Goal: Task Accomplishment & Management: Use online tool/utility

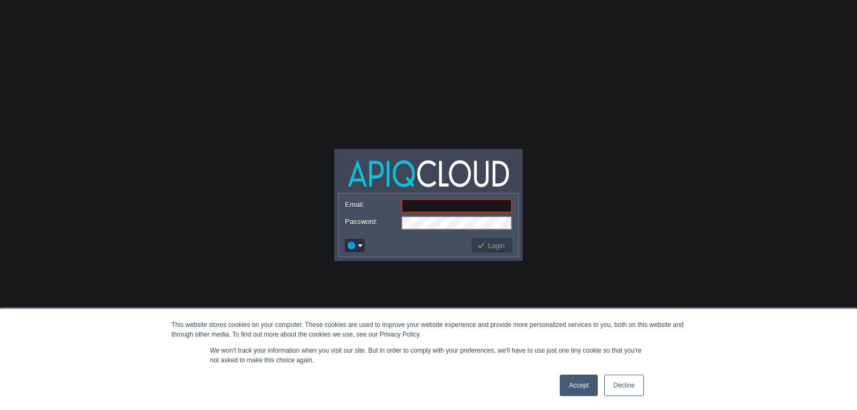
paste input "[EMAIL_ADDRESS][DOMAIN_NAME]"
type input "[EMAIL_ADDRESS][DOMAIN_NAME]"
click at [491, 248] on button "Login" at bounding box center [491, 245] width 31 height 10
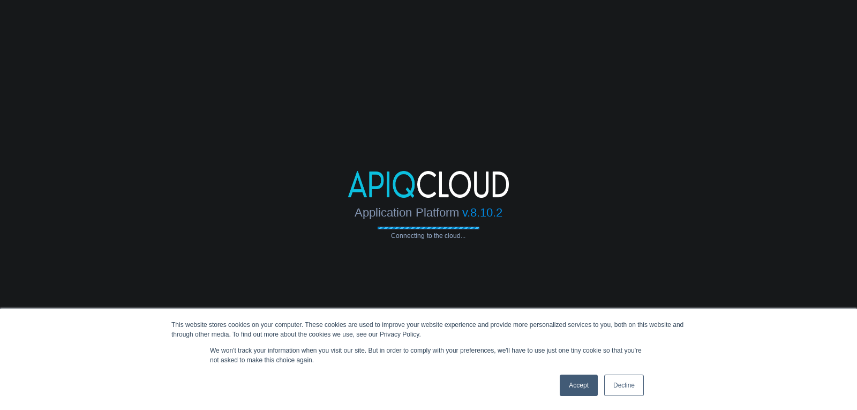
click at [566, 387] on link "Accept" at bounding box center [578, 384] width 38 height 21
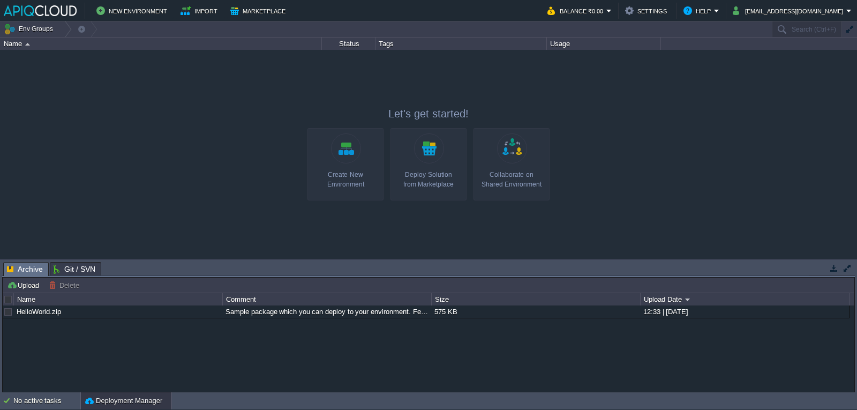
click at [352, 168] on link "Create New Environment" at bounding box center [345, 164] width 76 height 72
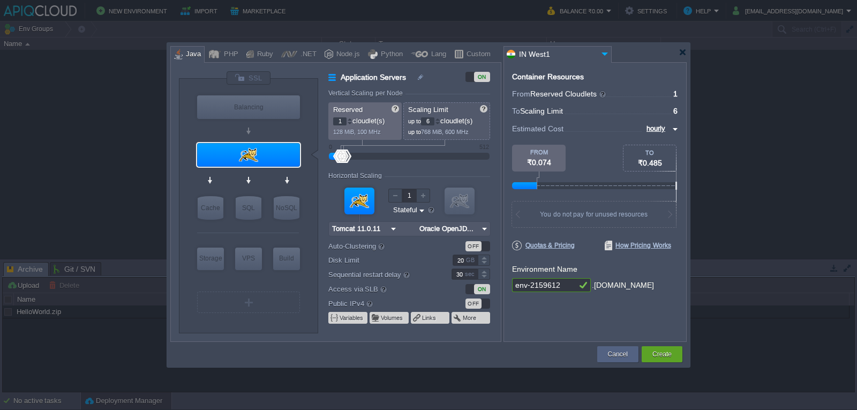
type input "NGINX 1.28.0"
click at [343, 58] on div "Node.js" at bounding box center [346, 55] width 27 height 16
type input "Application Servers"
type input "4"
type input "8"
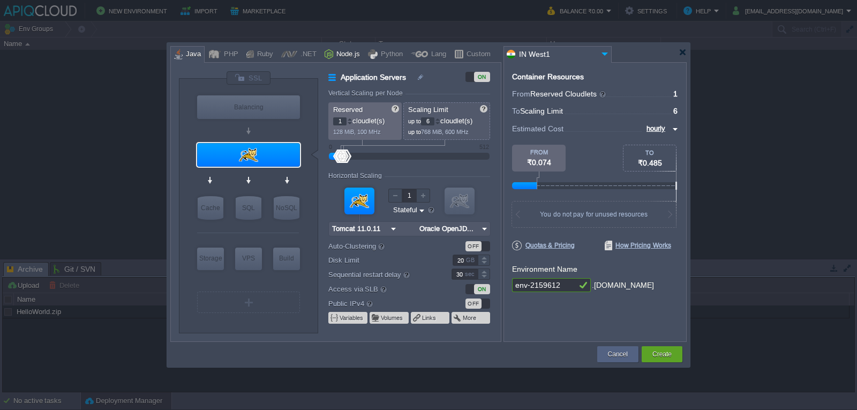
type input "Node.js 24.9.0 LTS"
type input "24.9.0-pm2"
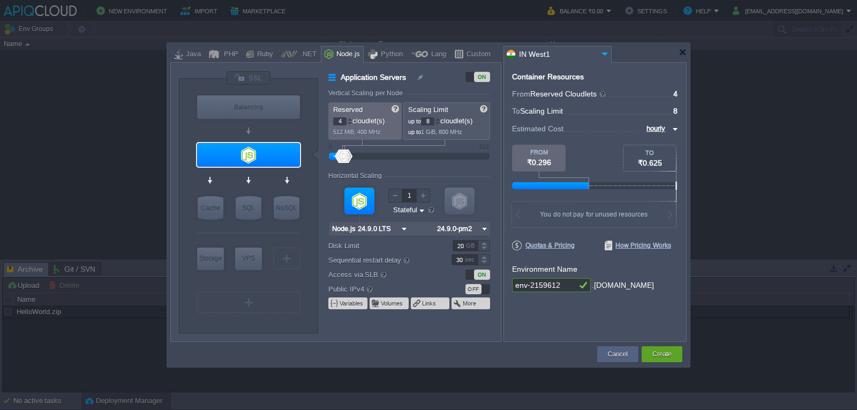
click at [394, 228] on input "Node.js 24.9.0 LTS" at bounding box center [364, 229] width 70 height 14
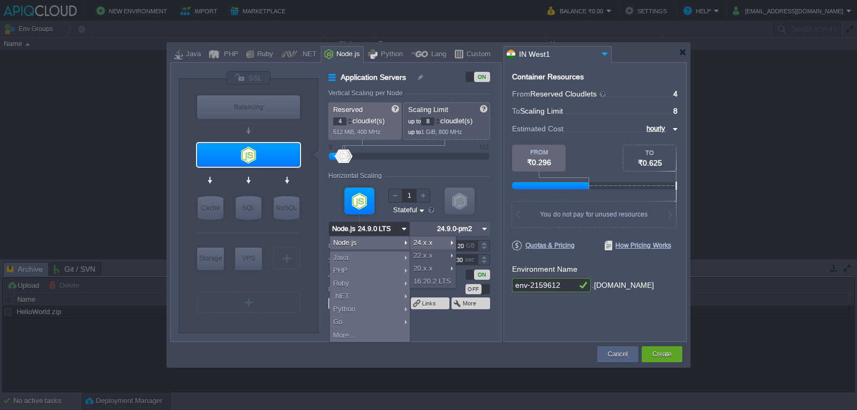
click at [393, 229] on input "Node.js 24.9.0 LTS" at bounding box center [364, 229] width 70 height 14
click at [401, 229] on img at bounding box center [403, 229] width 11 height 14
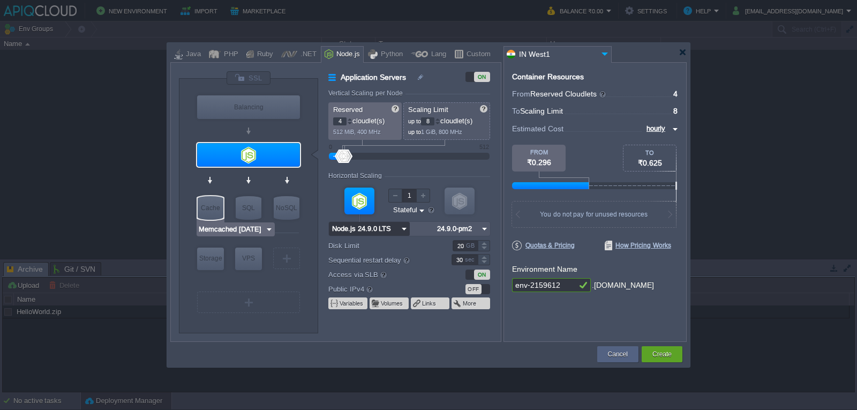
type input "Redis 7.2.4"
click at [405, 229] on img at bounding box center [403, 229] width 11 height 14
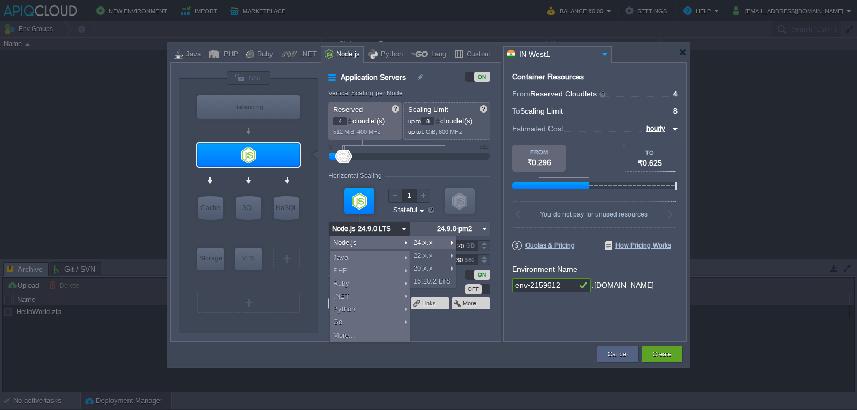
click at [405, 229] on img at bounding box center [403, 229] width 11 height 14
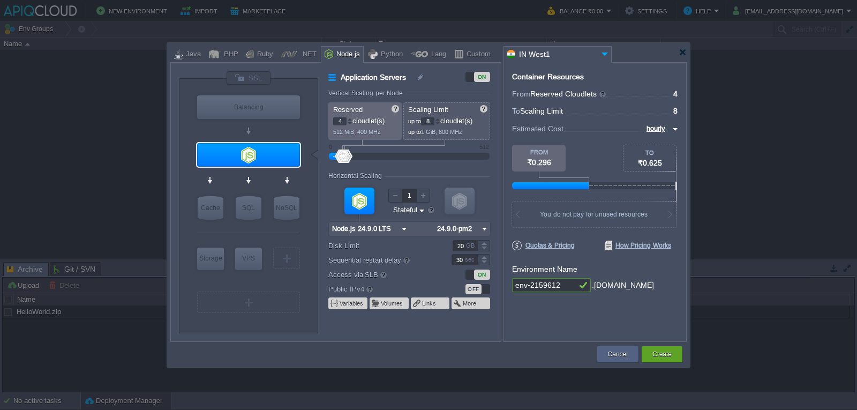
click at [321, 205] on div "Application Servers ON Vertical Scaling per Node Reserved 4 cloudlet(s) 512 MiB…" at bounding box center [409, 206] width 182 height 270
click at [680, 54] on div at bounding box center [682, 52] width 8 height 8
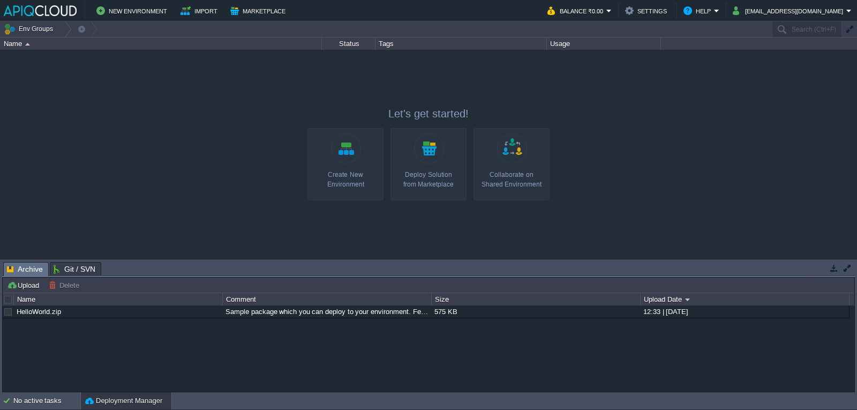
click at [357, 155] on link "Create New Environment" at bounding box center [345, 164] width 76 height 72
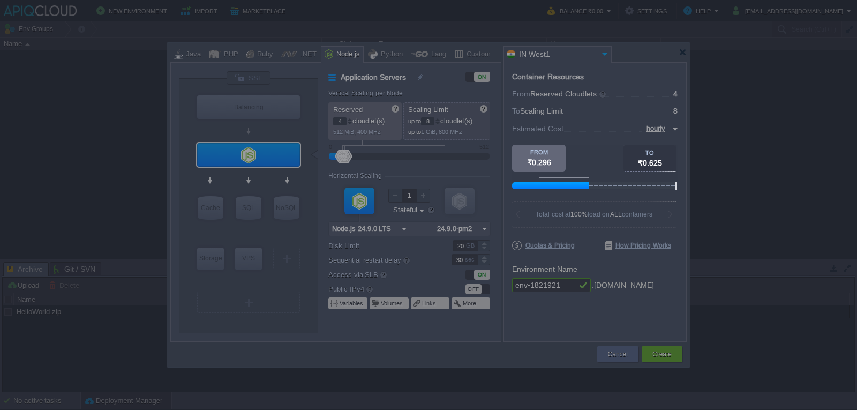
click at [599, 115] on div at bounding box center [684, 72] width 345 height 145
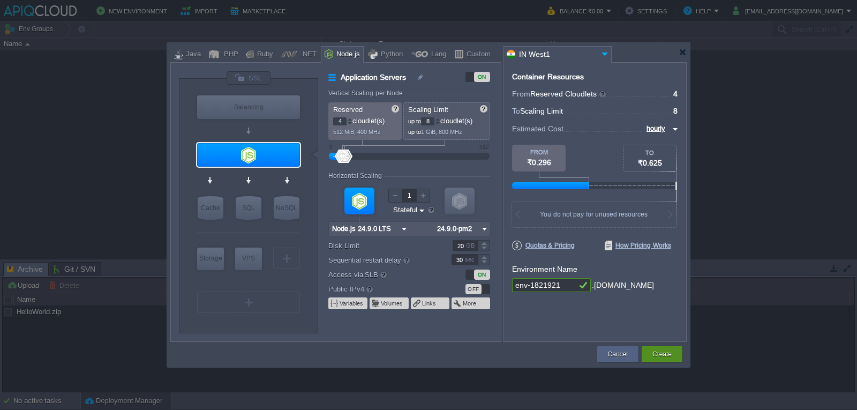
click at [650, 351] on div "Create" at bounding box center [661, 354] width 25 height 16
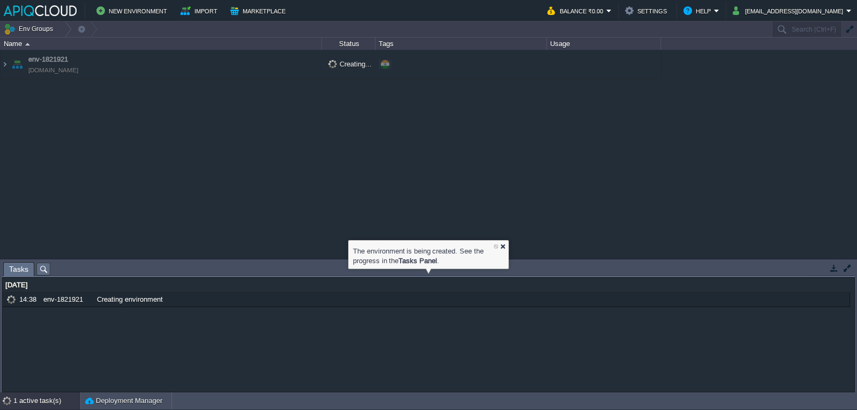
click at [503, 246] on div at bounding box center [502, 246] width 7 height 7
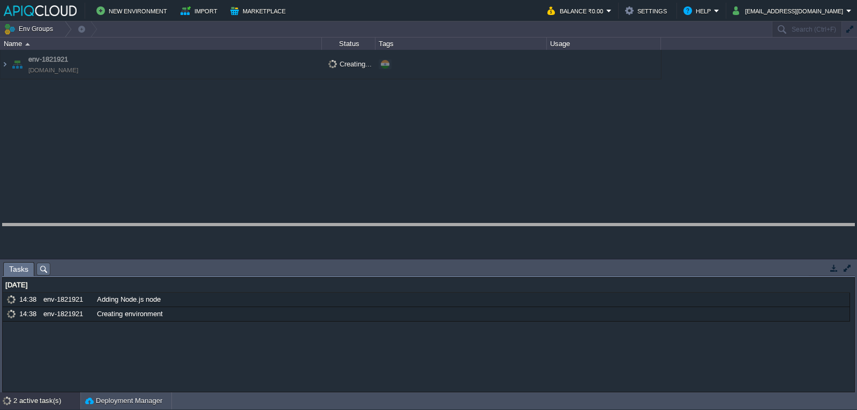
drag, startPoint x: 287, startPoint y: 262, endPoint x: 298, endPoint y: 223, distance: 40.5
click at [298, 223] on body "New Environment Import Marketplace Bonus ₹0.00 Upgrade Account Balance ₹0.00 Se…" at bounding box center [428, 205] width 857 height 410
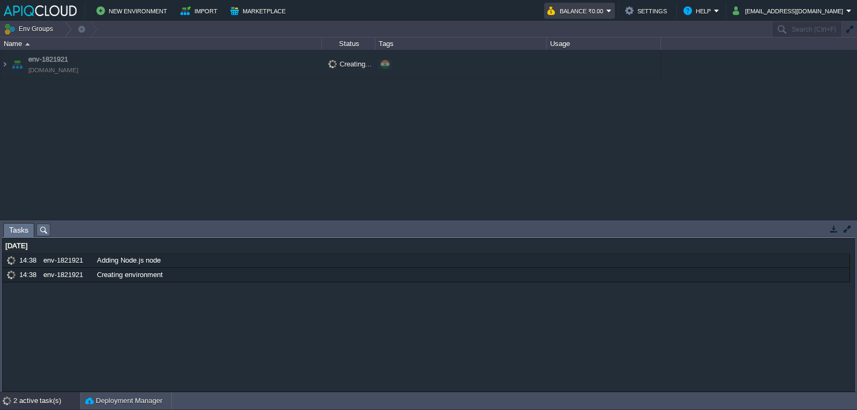
click at [597, 8] on button "Balance ₹0.00" at bounding box center [576, 10] width 59 height 13
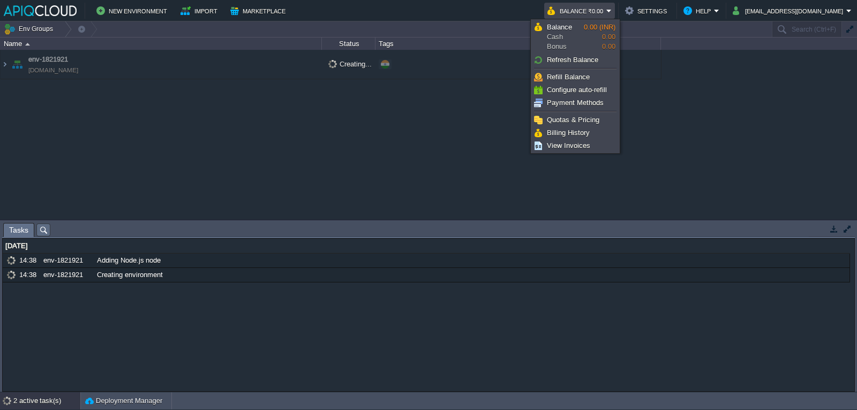
click at [211, 141] on div "env-1821921 [DOMAIN_NAME] Creating... + Add to Env Group" at bounding box center [428, 134] width 857 height 169
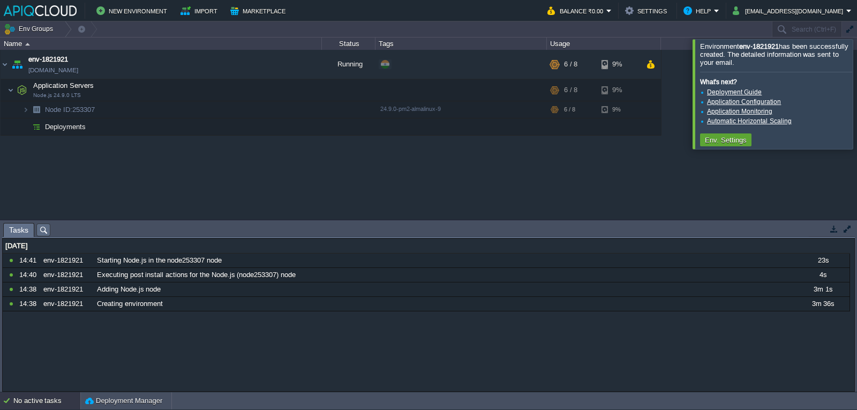
click at [856, 100] on div at bounding box center [869, 93] width 0 height 109
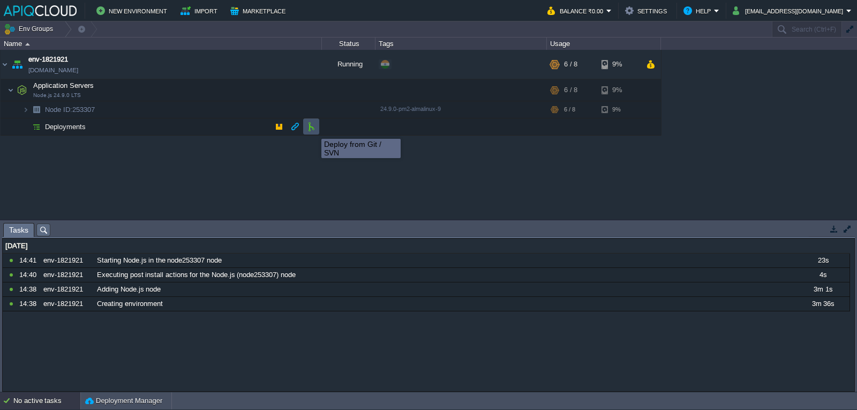
click at [313, 130] on button "button" at bounding box center [311, 127] width 10 height 10
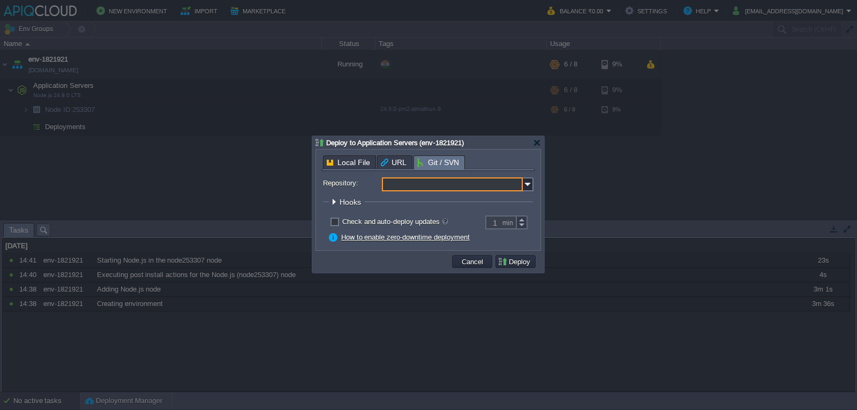
click at [406, 187] on input "Repository:" at bounding box center [452, 184] width 141 height 14
click at [409, 201] on div "Add New Repository" at bounding box center [457, 200] width 149 height 14
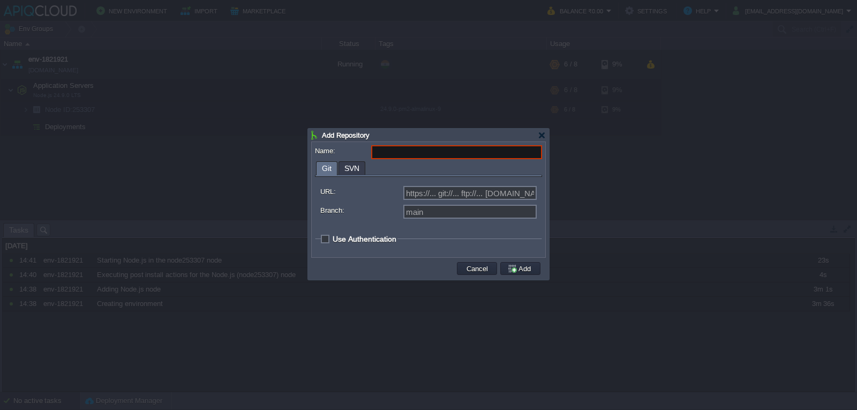
paste input "[URL][DOMAIN_NAME]"
type input "[URL][DOMAIN_NAME]"
type input "Select existing or add a new one"
click at [398, 153] on input "Name:" at bounding box center [456, 152] width 171 height 14
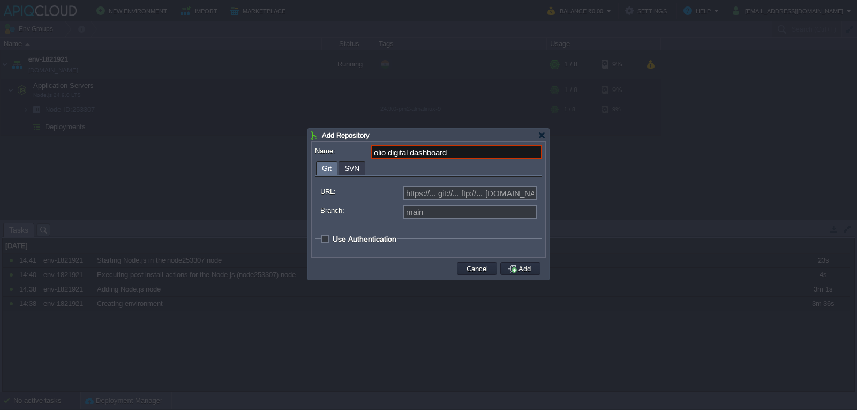
type input "olio digital dashboard"
click at [437, 191] on input "URL:" at bounding box center [469, 193] width 133 height 14
paste input "[URL][DOMAIN_NAME]"
type input "[URL][DOMAIN_NAME]"
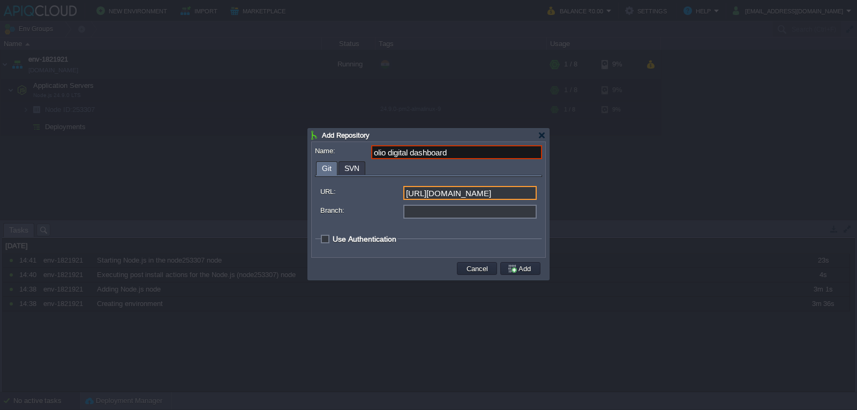
click at [423, 214] on input "Branch:" at bounding box center [469, 212] width 133 height 14
type input "main"
drag, startPoint x: 420, startPoint y: 195, endPoint x: 551, endPoint y: 196, distance: 131.2
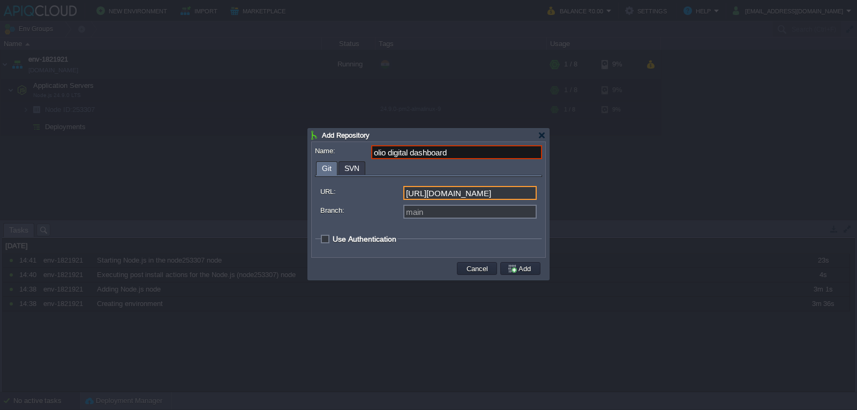
click at [551, 196] on body "New Environment Import Marketplace Bonus ₹0.00 Upgrade Account Balance ₹0.00 Se…" at bounding box center [428, 205] width 857 height 410
click at [491, 193] on input "[URL][DOMAIN_NAME]" at bounding box center [469, 193] width 133 height 14
click at [504, 194] on input "[URL][DOMAIN_NAME]" at bounding box center [469, 193] width 133 height 14
click at [540, 134] on div at bounding box center [541, 135] width 8 height 8
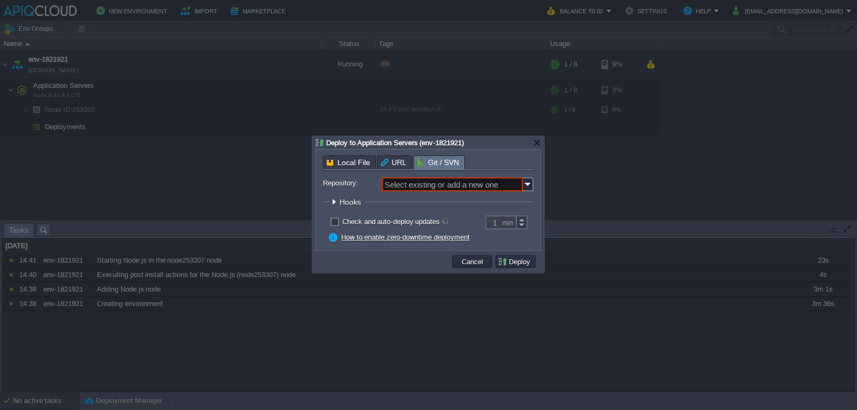
click at [357, 165] on span "Local File" at bounding box center [348, 162] width 43 height 13
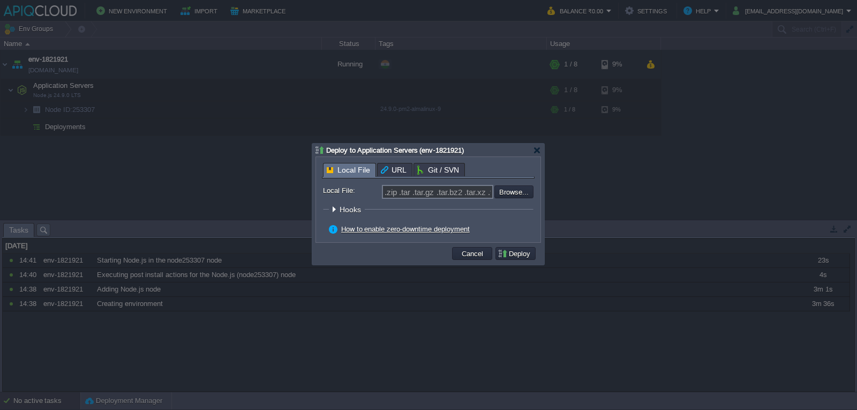
click at [431, 171] on div "Local File URL Git / SVN" at bounding box center [428, 171] width 213 height 16
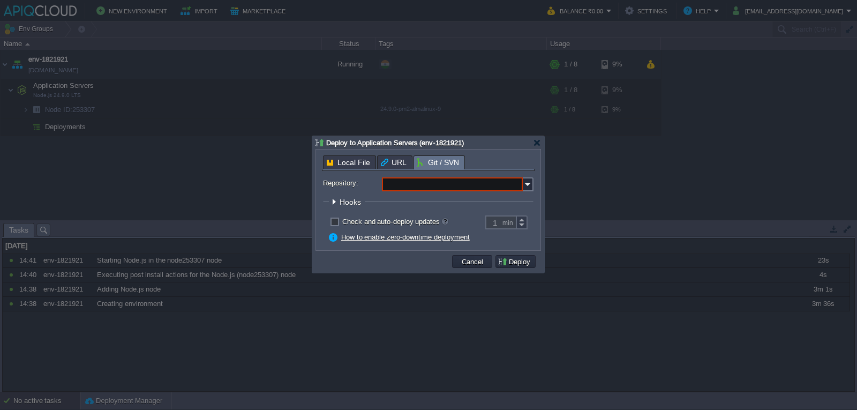
click at [444, 185] on input "Repository:" at bounding box center [452, 184] width 141 height 14
click at [403, 201] on div "Add New Repository" at bounding box center [457, 200] width 149 height 14
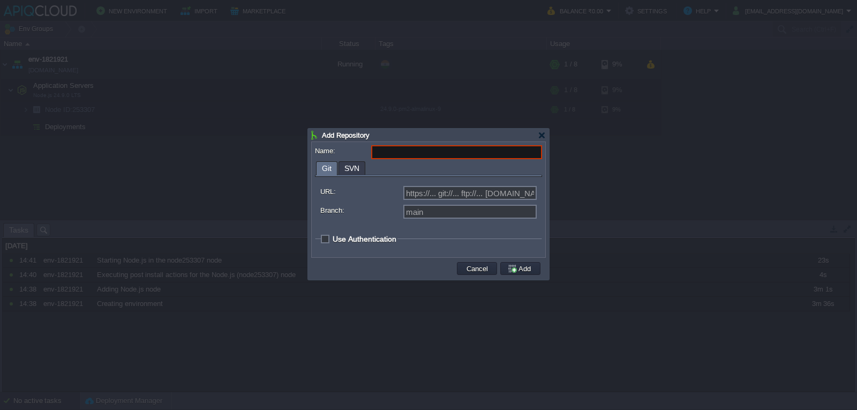
type input "Select existing or add a new one"
click at [332, 238] on span "Use Authentication" at bounding box center [364, 238] width 64 height 9
checkbox input "true"
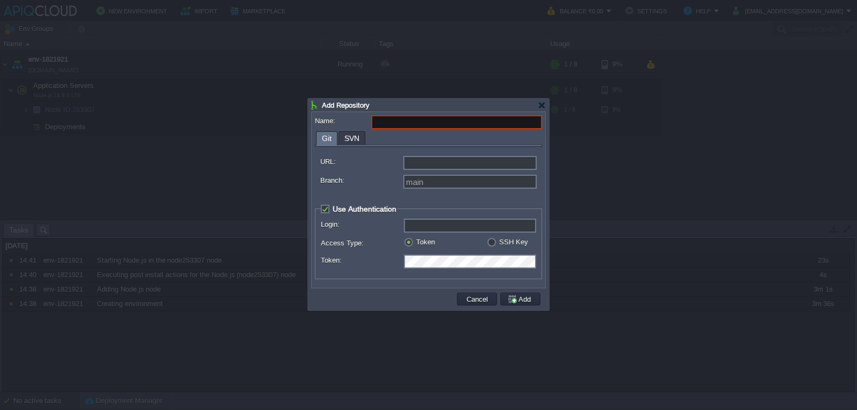
click at [430, 165] on input "URL:" at bounding box center [469, 163] width 133 height 14
type input "https://... git://... ftp://... [DOMAIN_NAME]:repo..."
click at [403, 153] on div "URL: https://... git://... ftp://... [DOMAIN_NAME]:repo... Branch: main" at bounding box center [428, 172] width 216 height 41
click at [400, 121] on input "Name:" at bounding box center [456, 122] width 171 height 14
paste input "olio-backend"
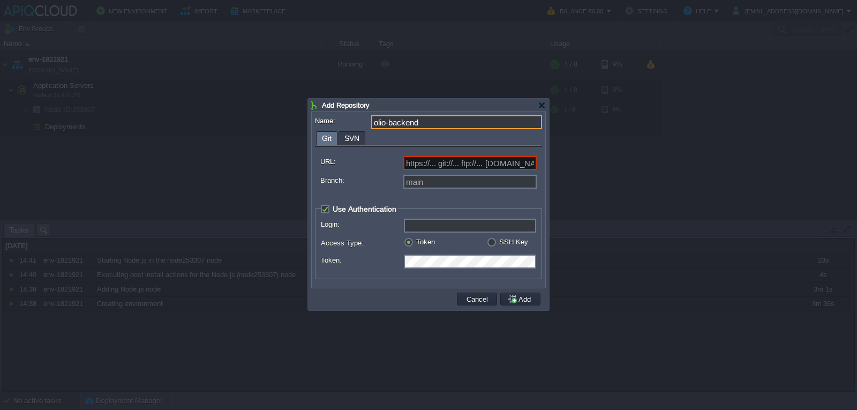
click at [392, 125] on input "olio-backend" at bounding box center [456, 122] width 171 height 14
click at [389, 124] on input "olio-backend" at bounding box center [456, 122] width 171 height 14
drag, startPoint x: 389, startPoint y: 124, endPoint x: 329, endPoint y: 124, distance: 60.0
click at [329, 124] on div "Name: olio-backend" at bounding box center [428, 122] width 227 height 14
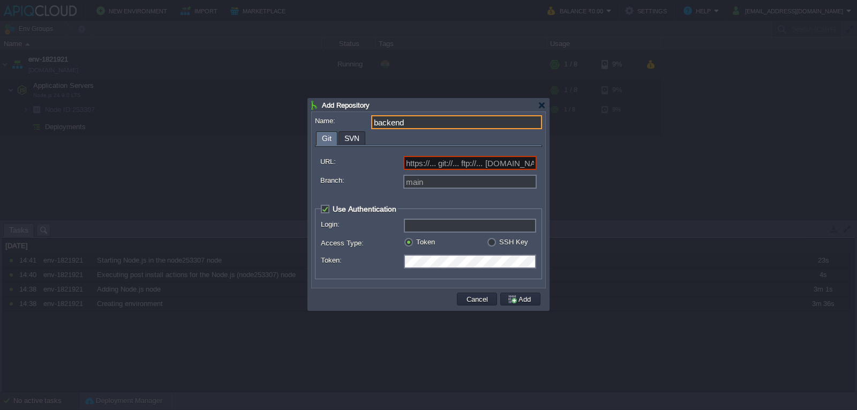
type input "backend"
click at [436, 161] on input "URL:" at bounding box center [469, 163] width 133 height 14
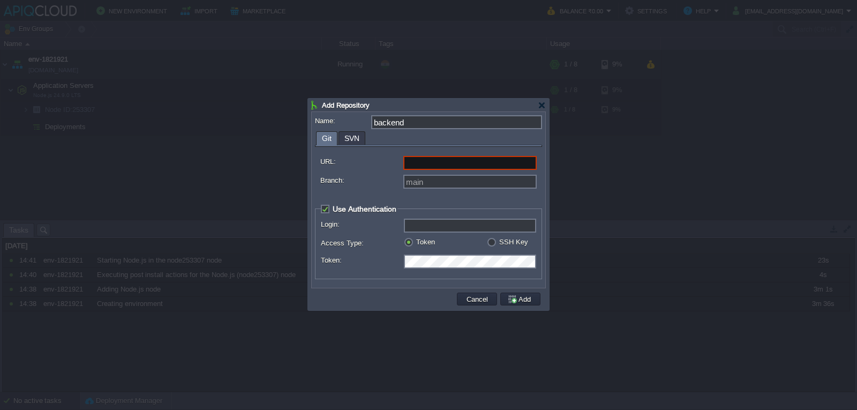
paste input "[URL][DOMAIN_NAME]"
type input "[URL][DOMAIN_NAME]"
drag, startPoint x: 443, startPoint y: 180, endPoint x: 440, endPoint y: 187, distance: 7.9
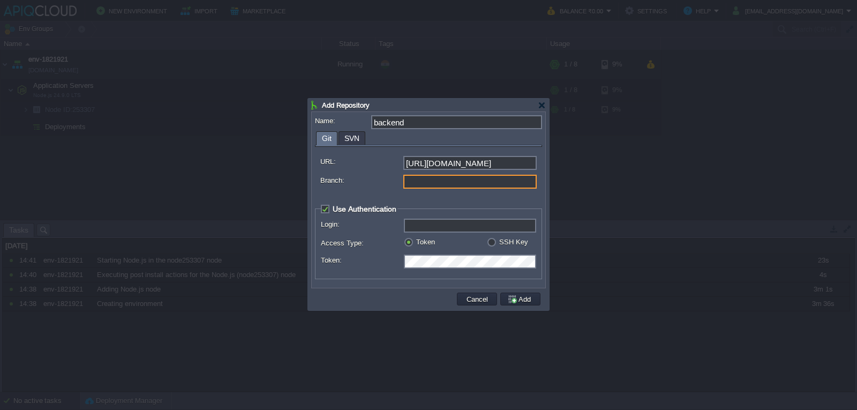
click at [443, 180] on input "Branch:" at bounding box center [469, 182] width 133 height 14
click at [429, 186] on input "Branch:" at bounding box center [469, 182] width 133 height 14
type input "main"
click at [423, 217] on fieldset "Use Authentication Login: Access Type: Token SSH Key Token: Select Key: Select.…" at bounding box center [428, 241] width 227 height 75
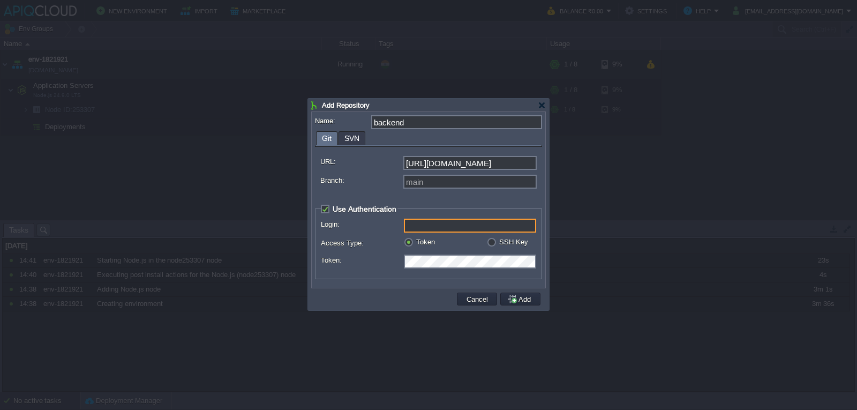
click at [449, 231] on input "Login:" at bounding box center [470, 225] width 132 height 14
click at [416, 243] on label "Token" at bounding box center [425, 242] width 19 height 8
click at [411, 243] on input "radio" at bounding box center [407, 243] width 7 height 7
click at [352, 259] on label "Token:" at bounding box center [362, 259] width 82 height 11
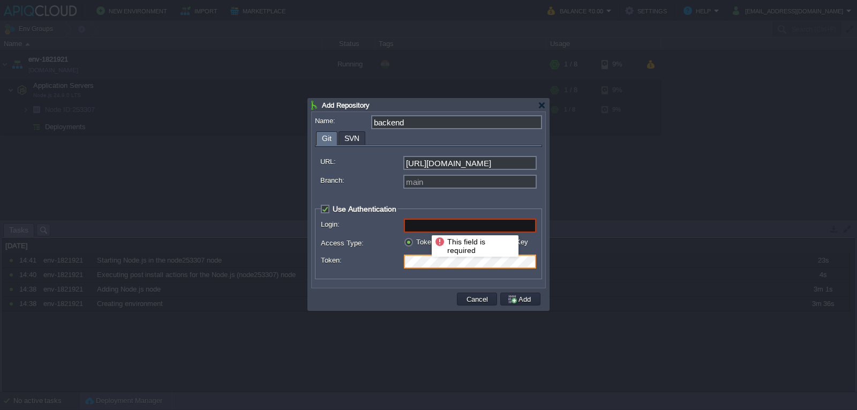
click at [423, 225] on input "Login:" at bounding box center [470, 225] width 132 height 14
click at [358, 246] on label "Access Type:" at bounding box center [362, 242] width 82 height 11
click at [499, 243] on label "SSH Key" at bounding box center [513, 242] width 29 height 8
click at [493, 243] on input "radio" at bounding box center [490, 243] width 7 height 7
radio input "true"
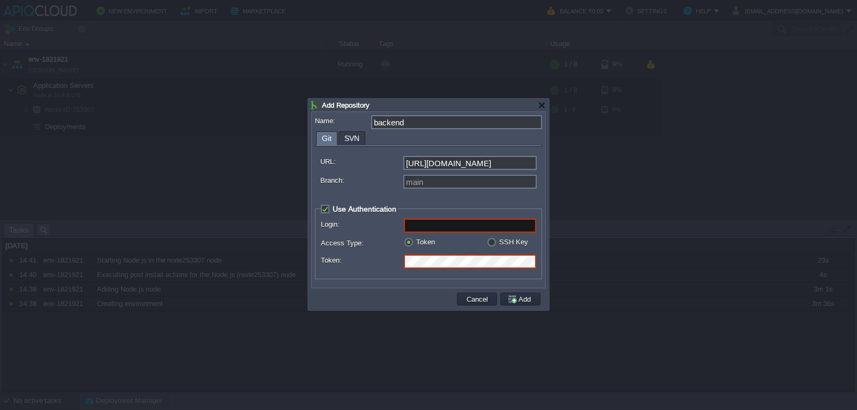
type input "git"
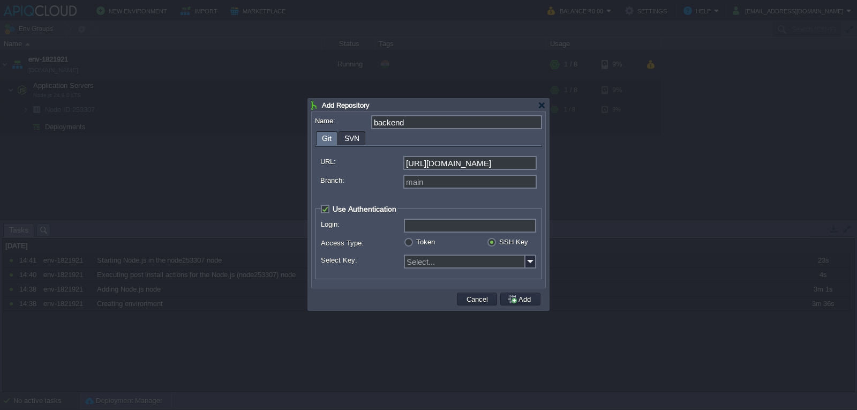
click at [430, 228] on input "Login:" at bounding box center [470, 225] width 132 height 14
type input "git"
click at [441, 266] on input "Select Key:" at bounding box center [465, 261] width 122 height 14
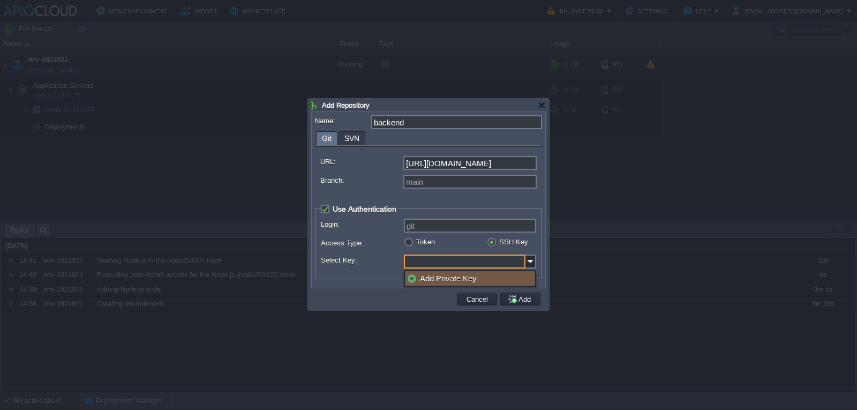
click at [432, 280] on div "Add Private Key" at bounding box center [470, 278] width 130 height 14
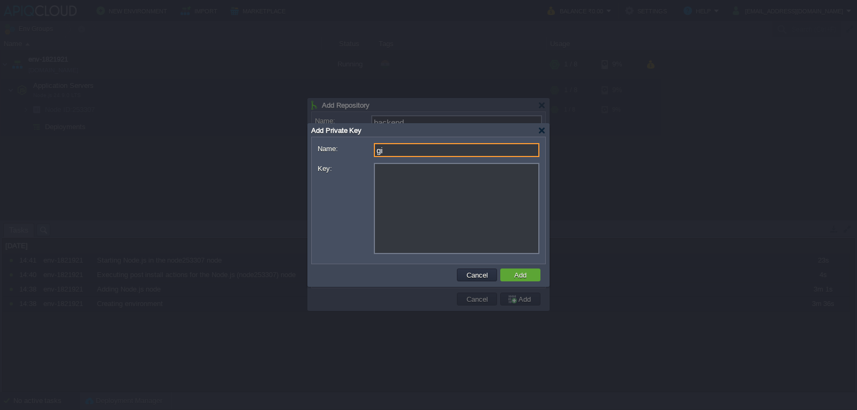
type input "g"
type input "apiCloud"
click at [520, 275] on button "Add" at bounding box center [520, 275] width 19 height 10
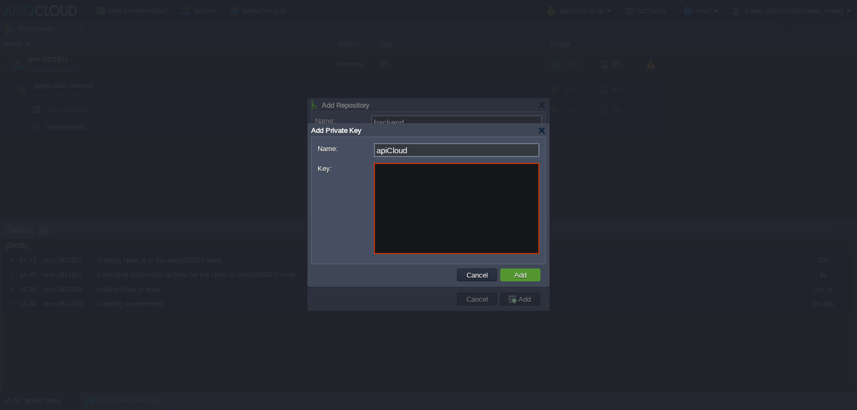
type input "Select..."
click at [415, 209] on textarea "Key:" at bounding box center [456, 208] width 165 height 91
click at [541, 132] on div at bounding box center [541, 130] width 8 height 8
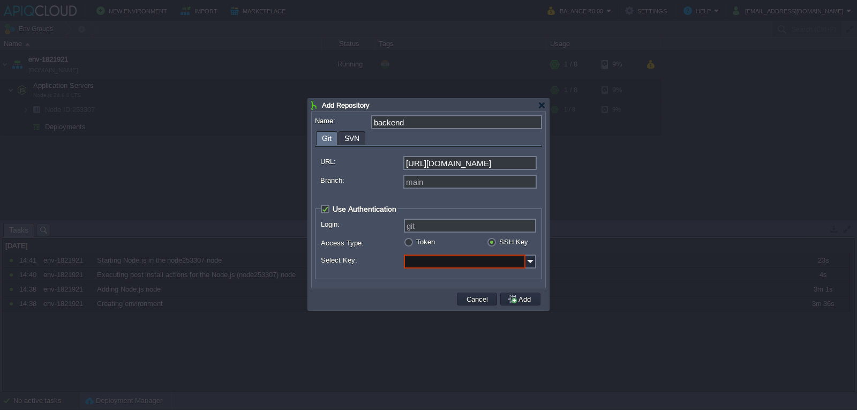
click at [498, 262] on input "Select Key:" at bounding box center [465, 261] width 122 height 14
type input "Select..."
click at [367, 237] on div "Login: git Access Type: Token SSH Key Token: Select Key: Select..." at bounding box center [428, 245] width 215 height 55
click at [437, 230] on input "Login:" at bounding box center [470, 225] width 132 height 14
type input "git"
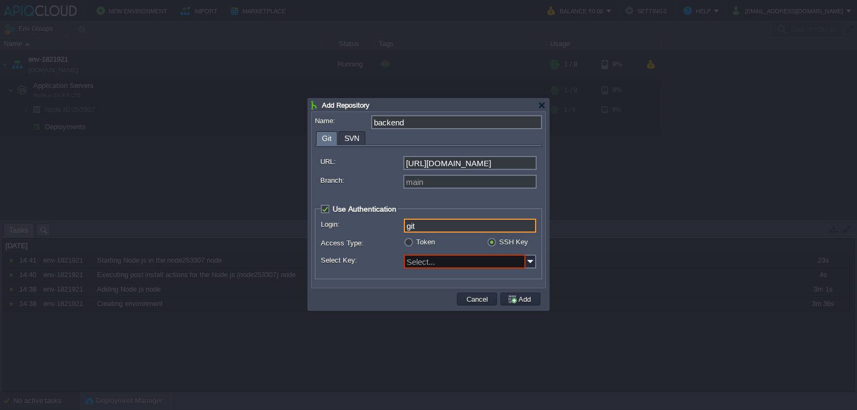
click at [313, 247] on div "Name: backend Git SVN URL: [URL][DOMAIN_NAME] Branch: main Use Authentication L…" at bounding box center [428, 200] width 233 height 176
click at [514, 258] on input "Select Key:" at bounding box center [465, 261] width 122 height 14
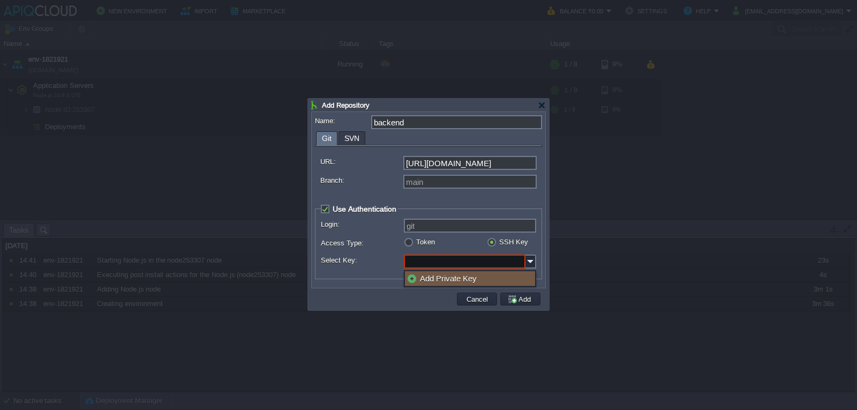
type input "Select..."
click at [354, 263] on label "Select Key:" at bounding box center [362, 259] width 82 height 11
click at [404, 263] on input "Select..." at bounding box center [465, 261] width 122 height 14
click at [427, 263] on input "Select Key:" at bounding box center [465, 261] width 122 height 14
click at [426, 263] on input "Select Key:" at bounding box center [465, 261] width 122 height 14
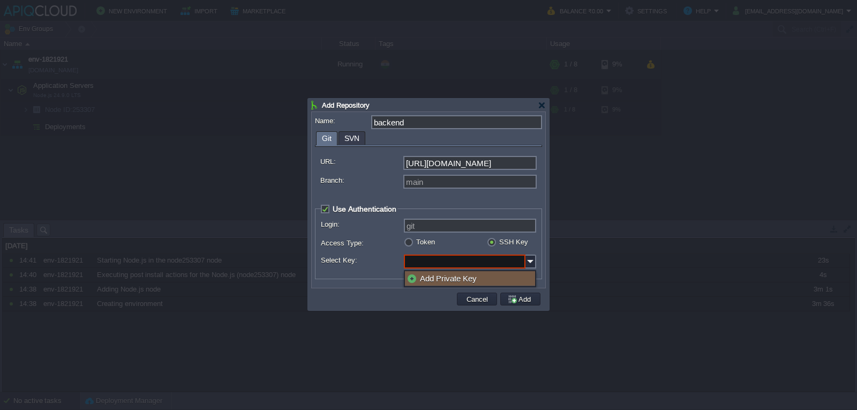
click at [431, 280] on div "Add Private Key" at bounding box center [470, 278] width 130 height 14
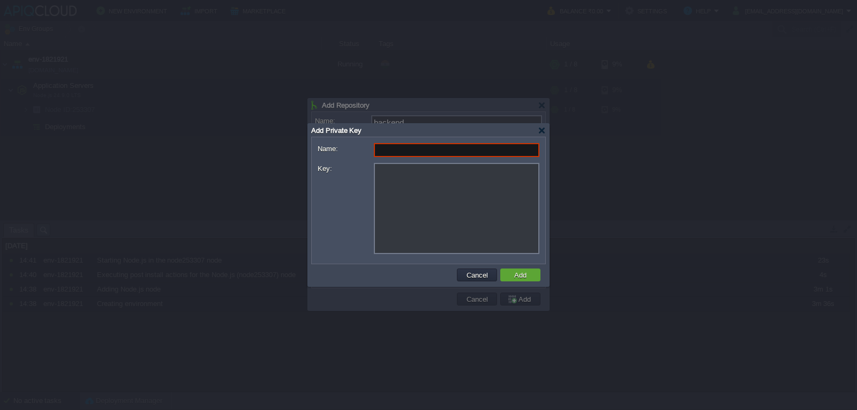
type input "Select..."
click at [537, 133] on div "Add Private Key" at bounding box center [428, 130] width 234 height 13
click at [540, 132] on div at bounding box center [541, 130] width 8 height 8
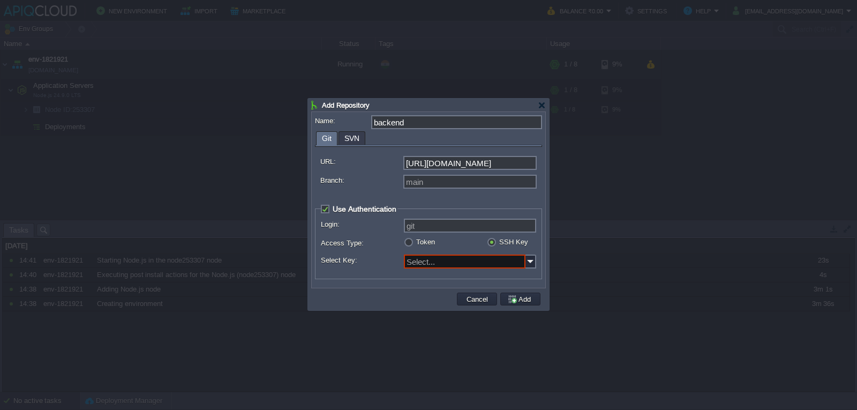
click at [416, 241] on label "Token" at bounding box center [425, 242] width 19 height 8
click at [410, 241] on input "radio" at bounding box center [407, 243] width 7 height 7
radio input "true"
click at [366, 286] on div "Name: backend Git SVN URL: [URL][DOMAIN_NAME] Branch: main Use Authentication L…" at bounding box center [428, 200] width 233 height 176
click at [540, 109] on div "Add Repository" at bounding box center [428, 105] width 234 height 13
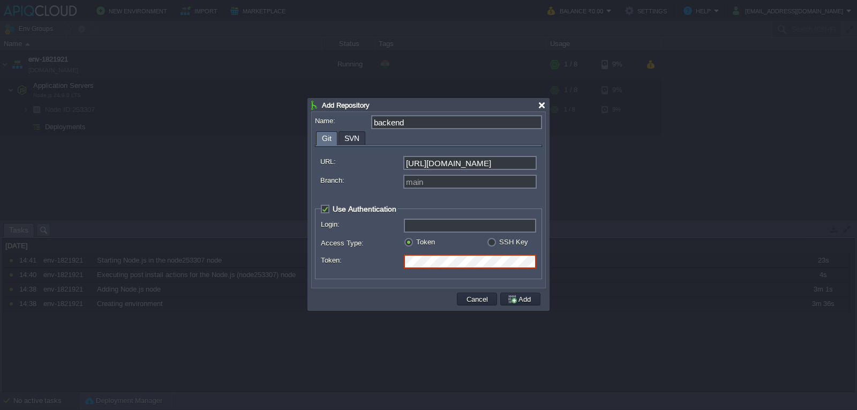
click at [542, 101] on div at bounding box center [541, 105] width 8 height 8
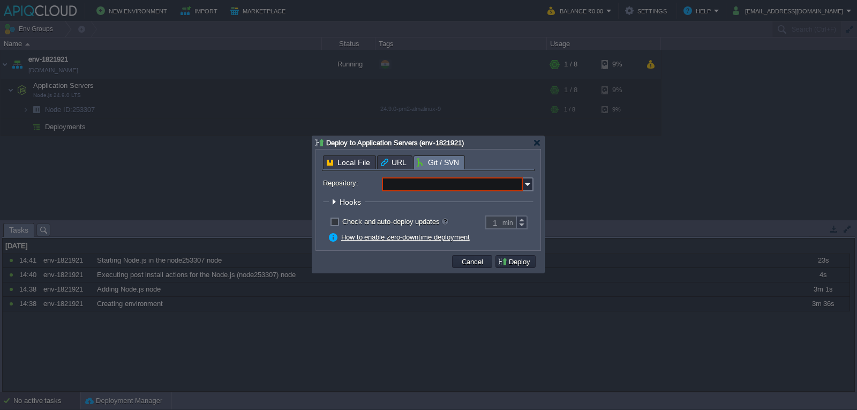
click at [488, 182] on input "Repository:" at bounding box center [452, 184] width 141 height 14
click at [437, 200] on div "Add New Repository" at bounding box center [457, 200] width 149 height 14
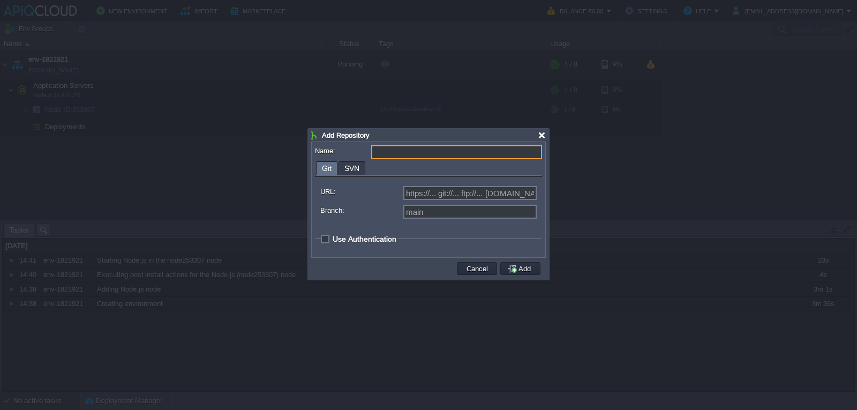
type input "Select existing or add a new one"
click at [543, 139] on div at bounding box center [541, 135] width 8 height 8
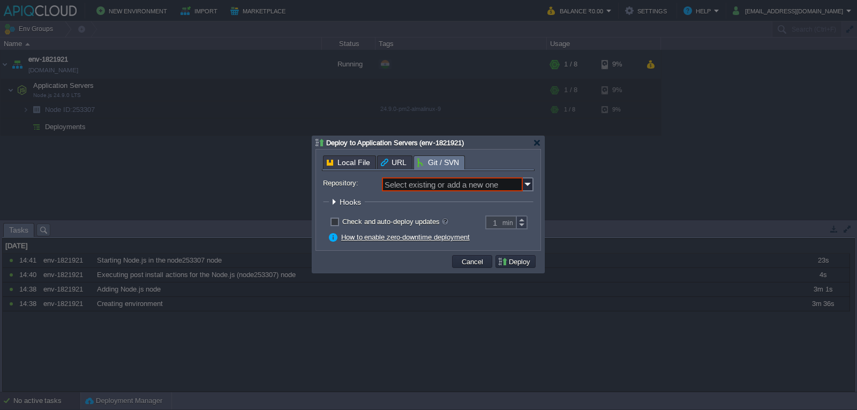
click at [385, 164] on span "URL" at bounding box center [394, 162] width 26 height 13
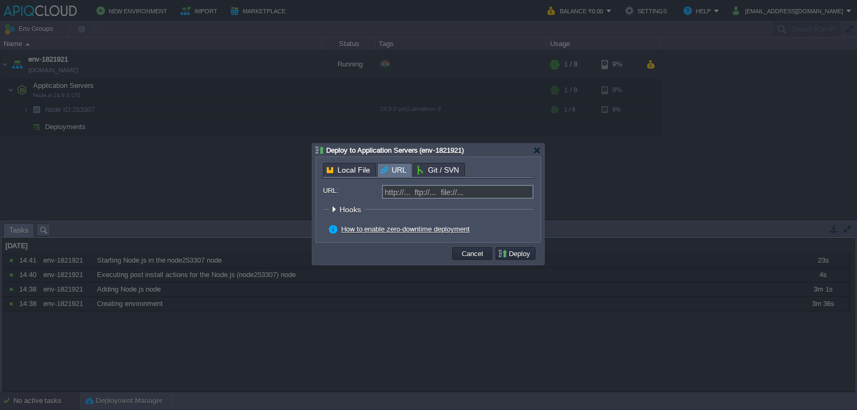
click at [433, 173] on div "Local File URL Git / SVN Repository: Select existing or add a new one Branch: m…" at bounding box center [428, 199] width 213 height 73
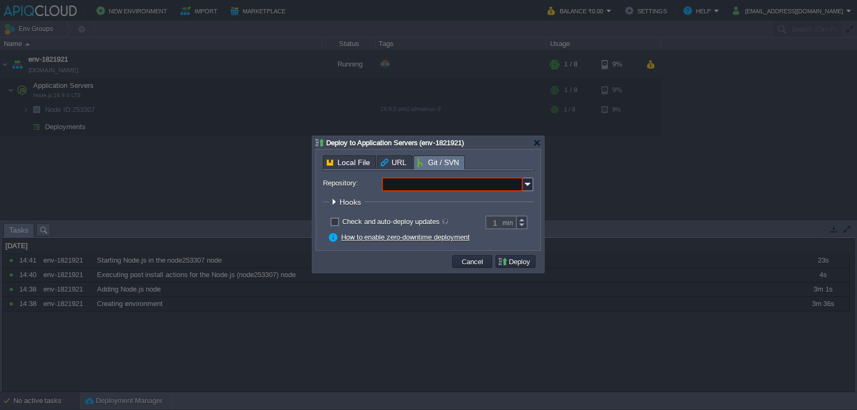
click at [415, 183] on input "Repository:" at bounding box center [452, 184] width 141 height 14
click at [408, 200] on div "Add New Repository" at bounding box center [457, 200] width 149 height 14
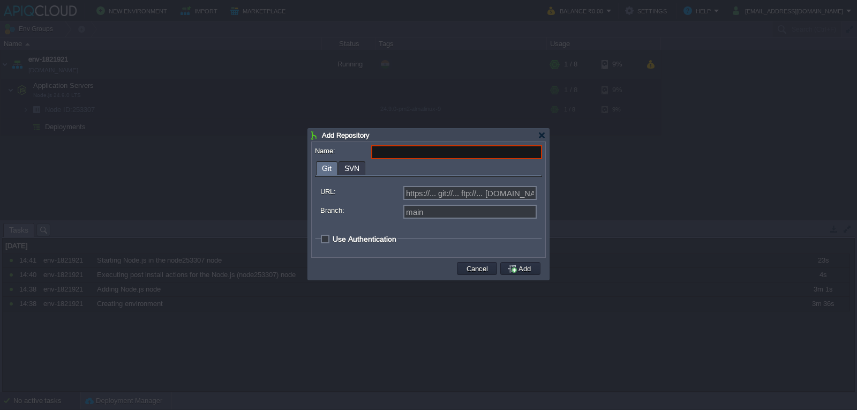
paste input "[URL][DOMAIN_NAME]"
type input "[URL][DOMAIN_NAME]"
type input "Select existing or add a new one"
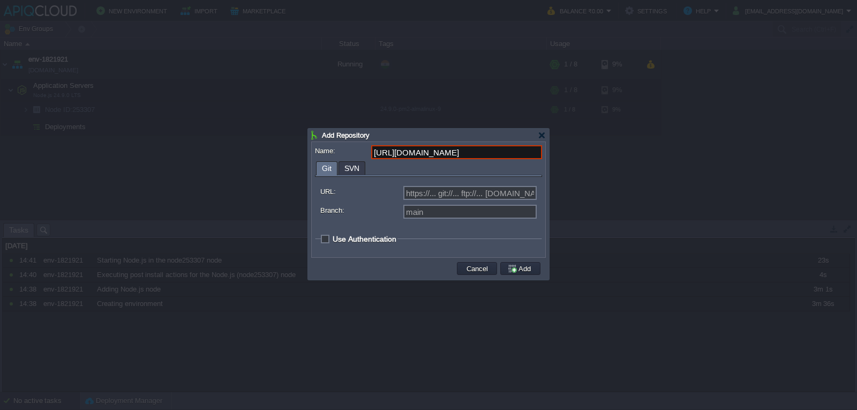
click at [345, 156] on label "Name:" at bounding box center [342, 150] width 55 height 11
click at [371, 156] on input "[URL][DOMAIN_NAME]" at bounding box center [456, 152] width 171 height 14
click at [430, 193] on input "URL:" at bounding box center [469, 193] width 133 height 14
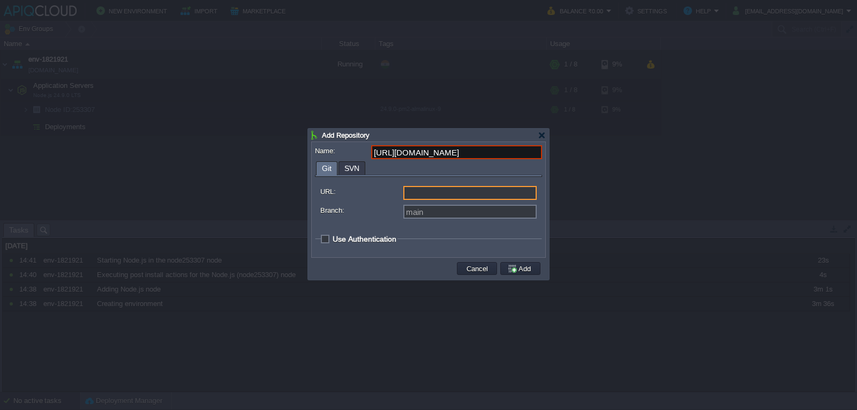
type input "https://... git://... ftp://... [DOMAIN_NAME]:repo..."
click at [421, 211] on input "Branch:" at bounding box center [469, 212] width 133 height 14
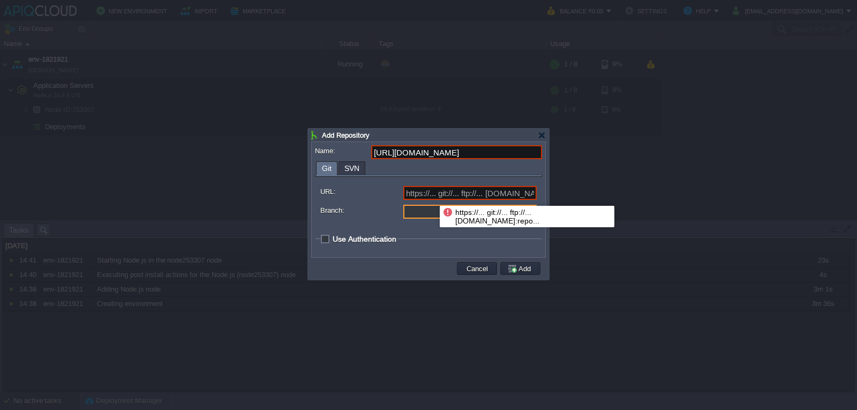
type input "[URL][DOMAIN_NAME]"
type input "main"
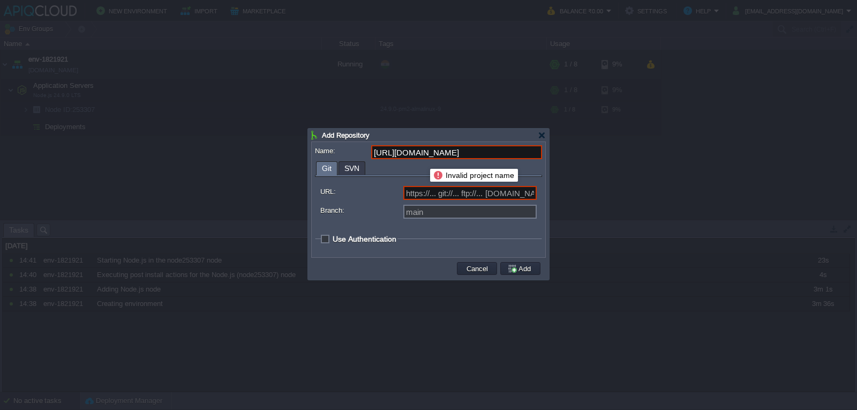
click at [420, 155] on input "[URL][DOMAIN_NAME]" at bounding box center [456, 152] width 171 height 14
type input "[URL][DOMAIN_NAME]"
type input "b"
type input "olio DD"
click at [400, 183] on div "URL: https://... git://... ftp://... [DOMAIN_NAME]:repo... Branch: main" at bounding box center [428, 202] width 216 height 41
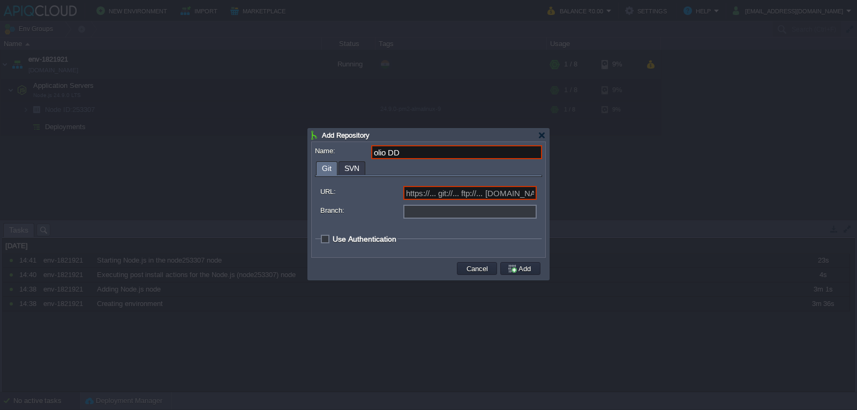
click at [415, 210] on input "Branch:" at bounding box center [469, 212] width 133 height 14
type input "main"
click at [436, 196] on input "URL:" at bounding box center [469, 193] width 133 height 14
paste input "[URL][DOMAIN_NAME]"
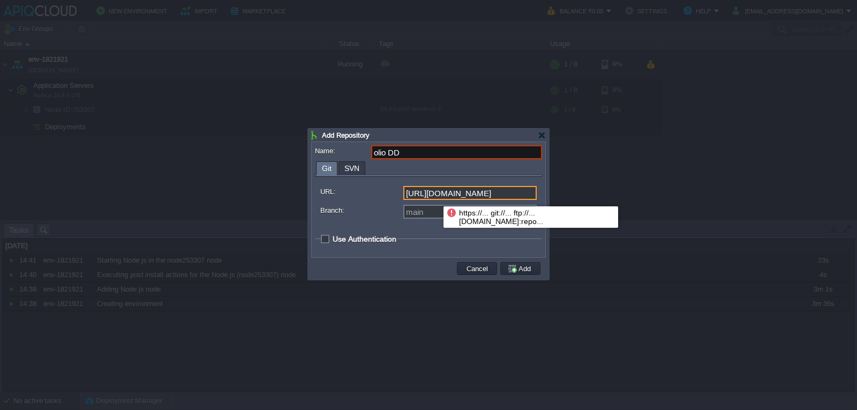
scroll to position [0, 68]
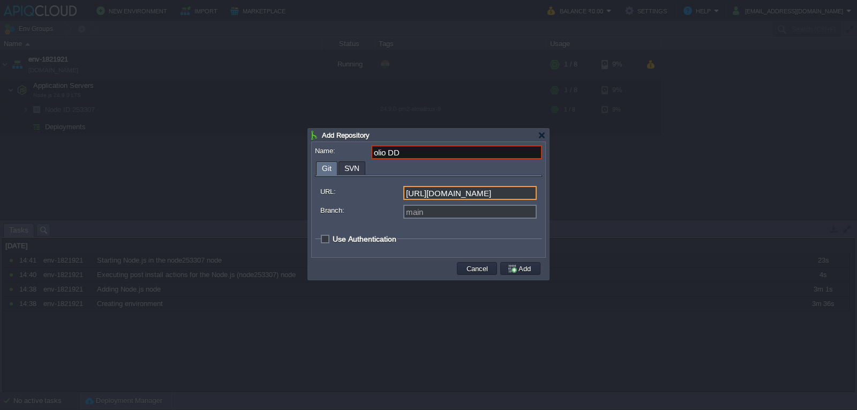
type input "[URL][DOMAIN_NAME]"
click at [354, 201] on div "[URL][DOMAIN_NAME]" at bounding box center [428, 194] width 216 height 17
click at [339, 241] on span "Use Authentication" at bounding box center [364, 238] width 64 height 9
checkbox input "true"
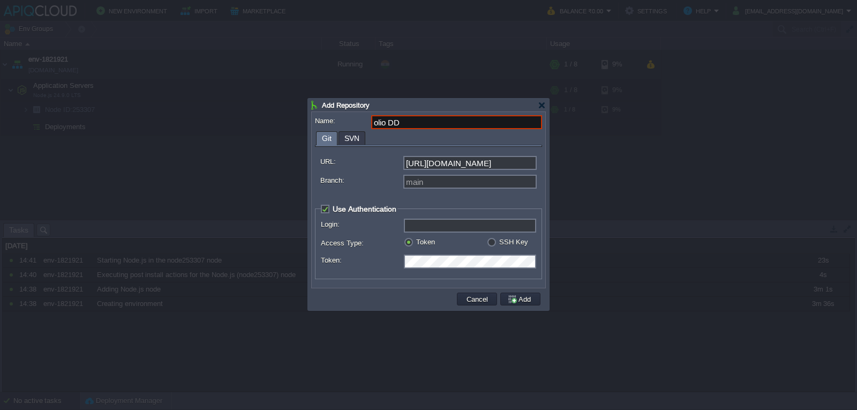
click at [499, 243] on label "SSH Key" at bounding box center [513, 242] width 29 height 8
click at [493, 243] on input "radio" at bounding box center [490, 243] width 7 height 7
radio input "true"
type input "git"
click at [480, 256] on input "Select Key:" at bounding box center [465, 261] width 122 height 14
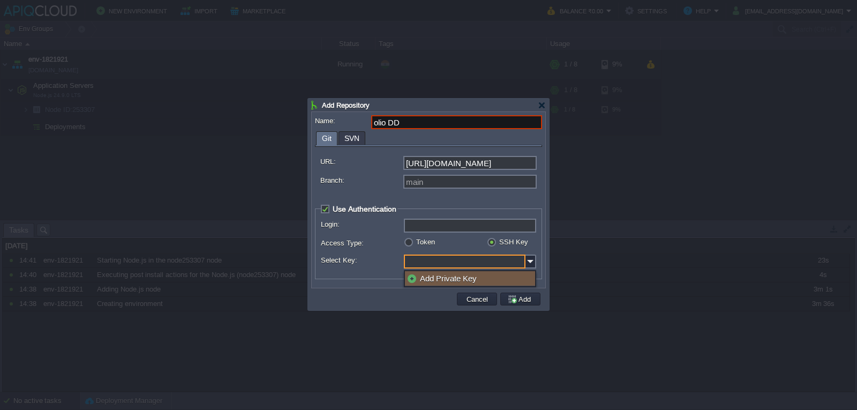
type input "Select..."
click at [446, 227] on input "Login:" at bounding box center [470, 225] width 132 height 14
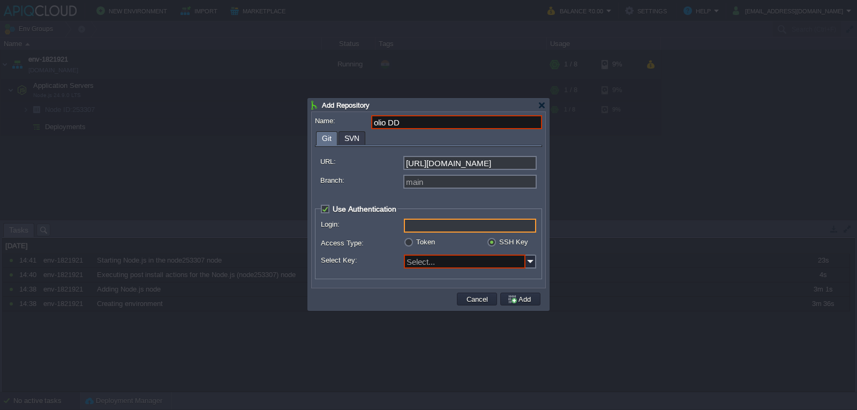
type input "git"
click at [390, 241] on label "Access Type:" at bounding box center [362, 242] width 82 height 11
click at [529, 265] on img at bounding box center [530, 261] width 11 height 14
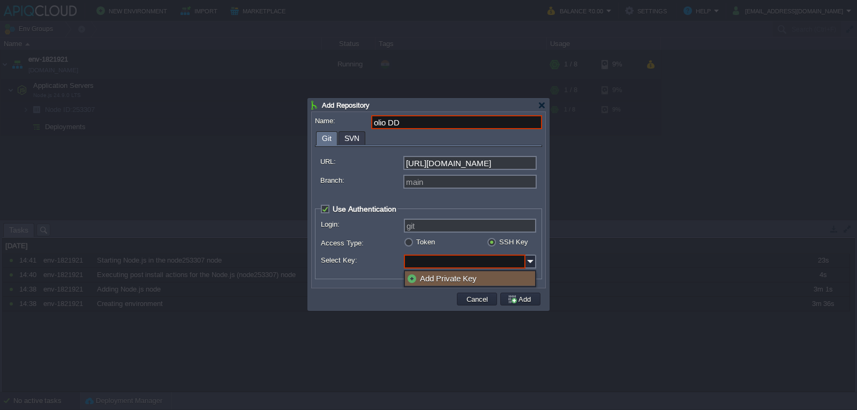
type input "Select..."
click at [406, 239] on div "Token" at bounding box center [445, 242] width 83 height 10
click at [416, 243] on label "Token" at bounding box center [425, 242] width 19 height 8
click at [411, 243] on input "radio" at bounding box center [407, 243] width 7 height 7
radio input "true"
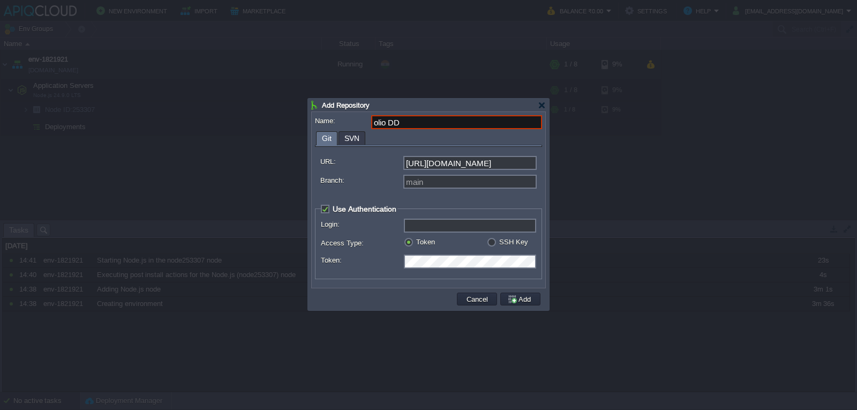
click at [387, 248] on label "Access Type:" at bounding box center [362, 242] width 82 height 11
click at [370, 287] on div "Name: olio DD Git SVN URL: [URL][DOMAIN_NAME] Branch: main Use Authentication L…" at bounding box center [428, 200] width 233 height 176
click at [528, 302] on button "Add" at bounding box center [520, 299] width 27 height 10
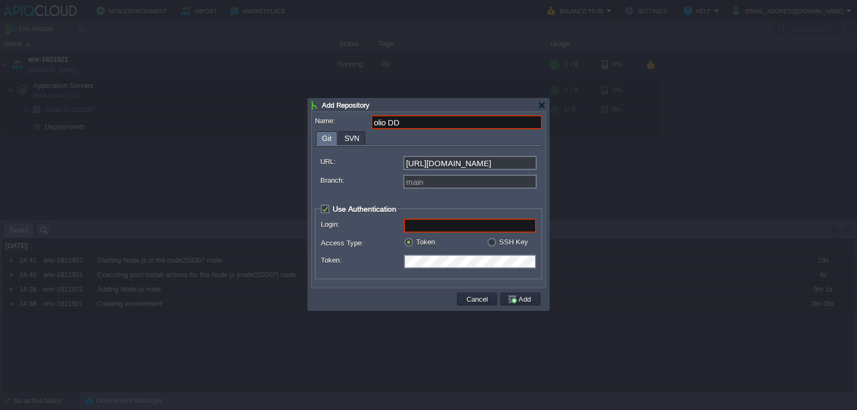
click at [426, 225] on input "Login:" at bounding box center [470, 225] width 132 height 14
click at [423, 223] on input "Login:" at bounding box center [470, 225] width 132 height 14
paste input "[EMAIL_ADDRESS][DOMAIN_NAME]"
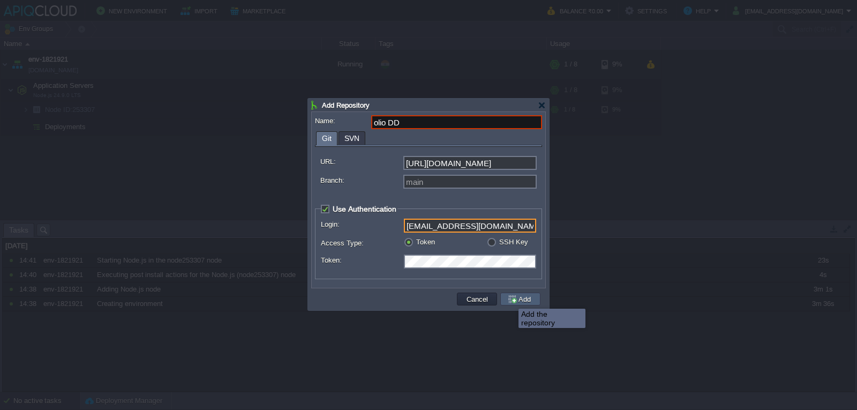
type input "[EMAIL_ADDRESS][DOMAIN_NAME]"
click at [512, 300] on button "Add" at bounding box center [520, 299] width 27 height 10
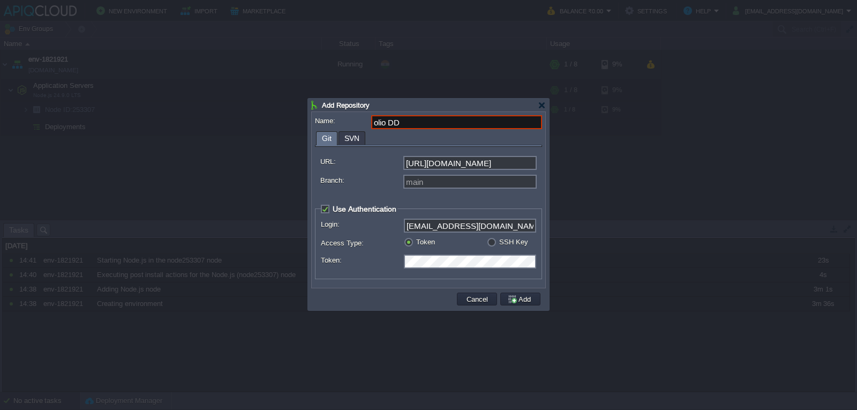
click at [411, 119] on input "olio DD" at bounding box center [456, 122] width 171 height 14
drag, startPoint x: 412, startPoint y: 126, endPoint x: 317, endPoint y: 118, distance: 95.6
click at [317, 118] on div "Name: olio DD" at bounding box center [428, 122] width 227 height 14
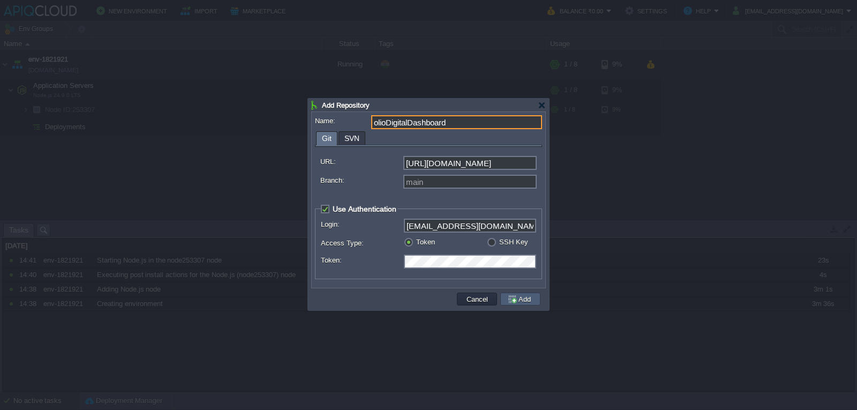
type input "olioDigitalDashboard"
click at [520, 301] on button "Add" at bounding box center [520, 299] width 27 height 10
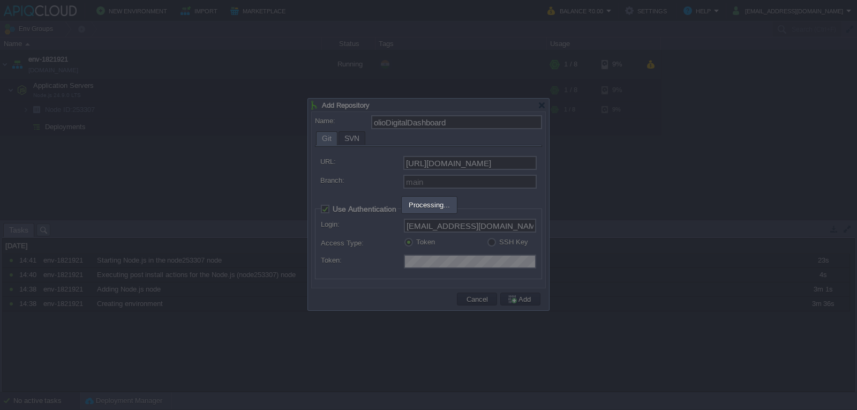
type input "olioDigitalDashboard"
type input "main"
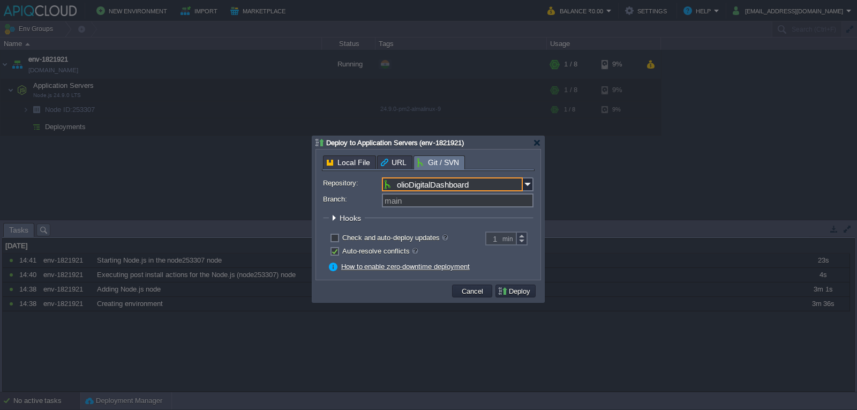
click at [453, 185] on input "olioDigitalDashboard" at bounding box center [452, 184] width 141 height 14
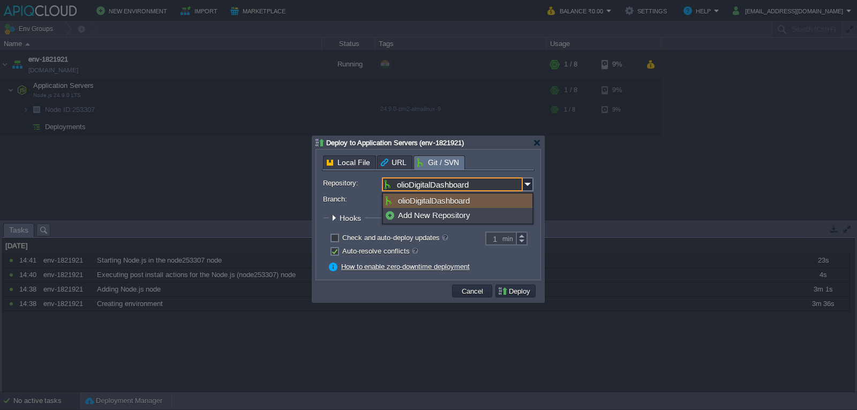
click at [453, 185] on input "olioDigitalDashboard" at bounding box center [452, 184] width 141 height 14
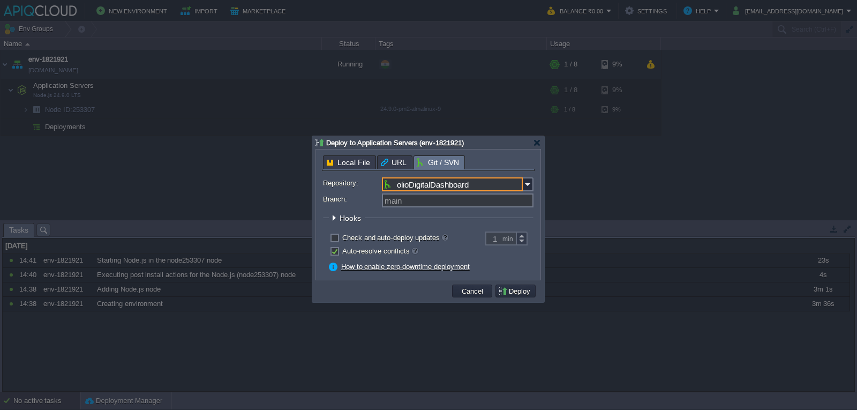
click at [328, 203] on label "Branch:" at bounding box center [352, 198] width 58 height 11
click at [382, 203] on input "main" at bounding box center [458, 200] width 152 height 14
type input "main"
click at [349, 205] on label "Branch:" at bounding box center [352, 198] width 58 height 11
click at [382, 205] on input "main" at bounding box center [458, 200] width 152 height 14
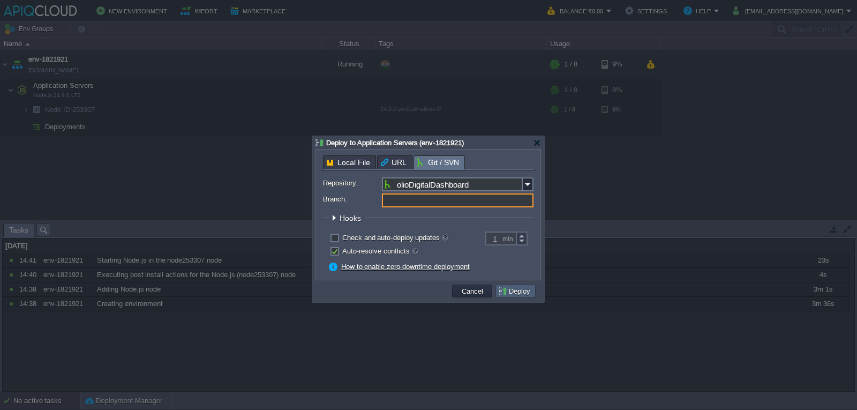
type input "main"
click at [515, 295] on button "Deploy" at bounding box center [515, 291] width 36 height 10
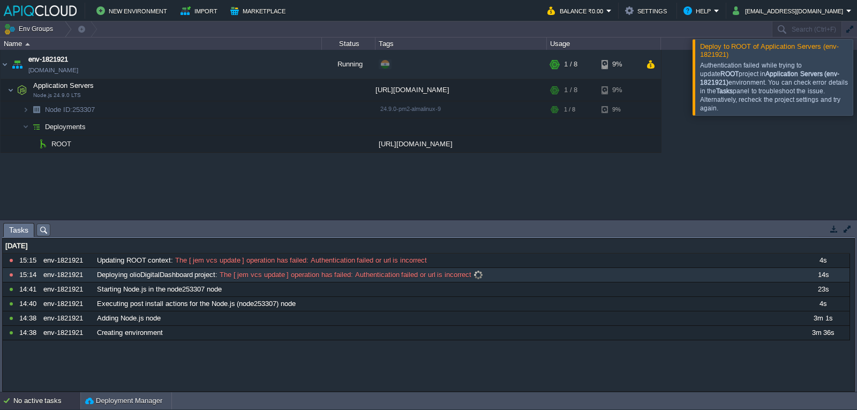
click at [253, 269] on div "Deploying olioDigitalDashboard project : The [ jem vcs update ] operation has f…" at bounding box center [444, 275] width 701 height 14
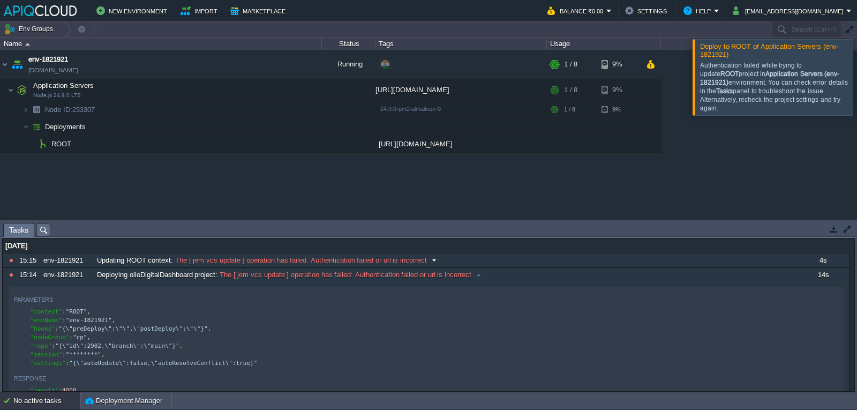
click at [256, 259] on span "The [ jem vcs update ] operation has failed: Authentication failed or url is in…" at bounding box center [300, 260] width 254 height 10
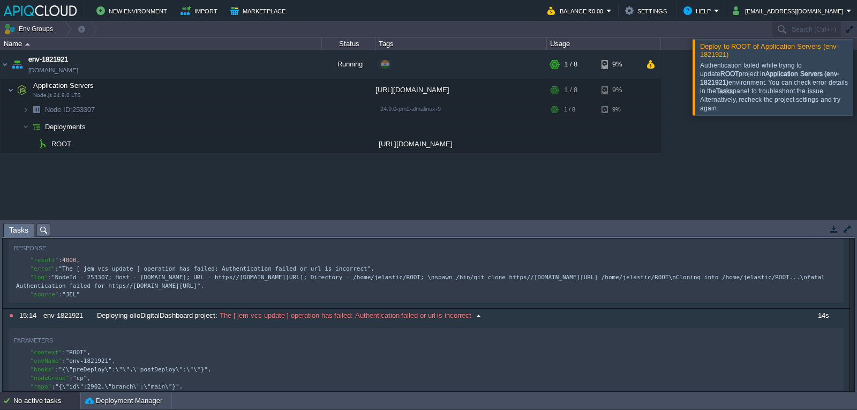
scroll to position [54, 0]
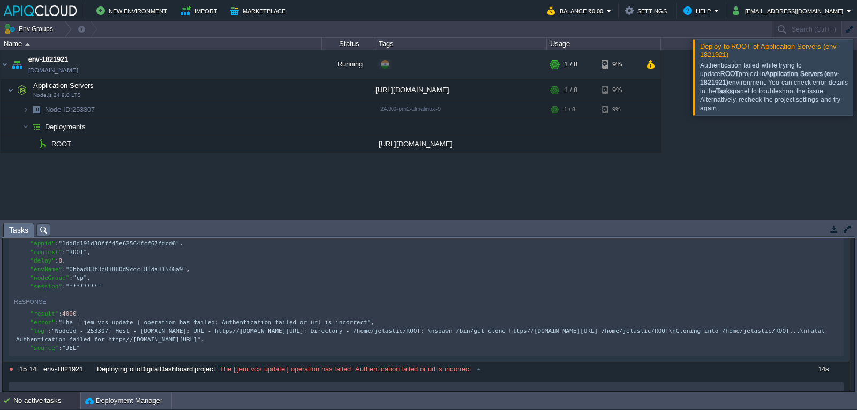
type textarea "thentication failed or url is i"
type textarea "https//[DOMAIN_NAME][URL];"
drag, startPoint x: 468, startPoint y: 334, endPoint x: 360, endPoint y: 334, distance: 108.7
click at [313, 143] on button "button" at bounding box center [311, 144] width 10 height 10
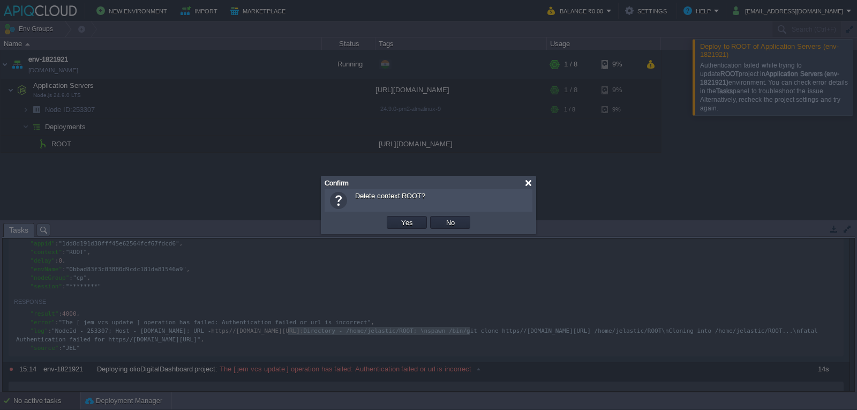
click at [525, 183] on div at bounding box center [528, 183] width 8 height 8
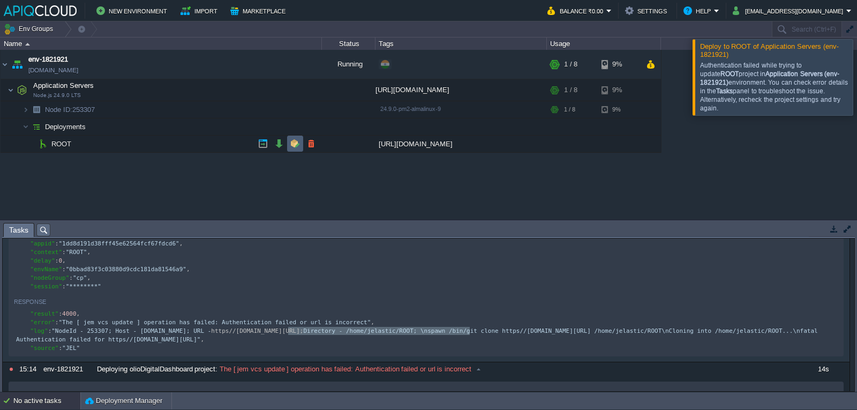
click at [290, 146] on td at bounding box center [295, 143] width 16 height 16
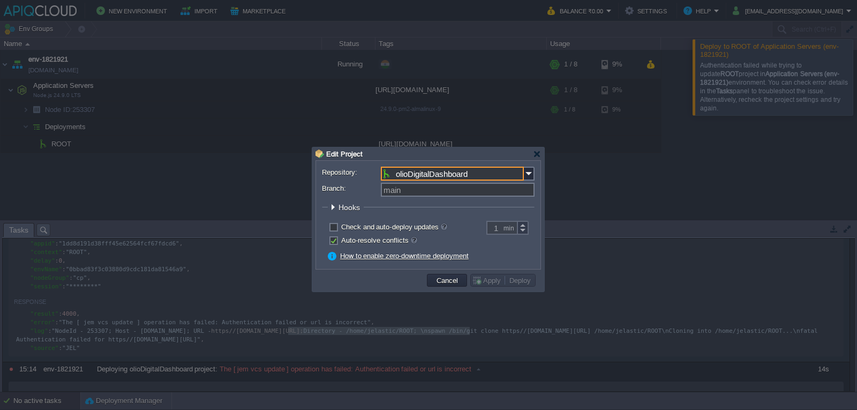
click at [493, 176] on input "olioDigitalDashboard" at bounding box center [452, 173] width 143 height 14
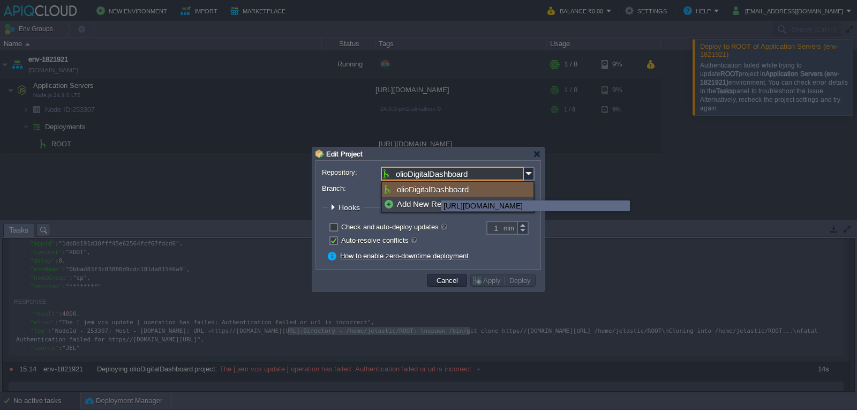
click at [433, 191] on div "olioDigitalDashboard" at bounding box center [458, 189] width 152 height 14
type input "main"
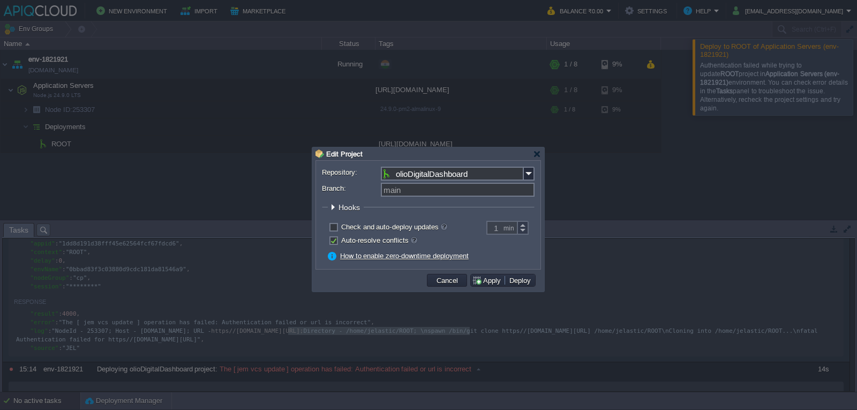
click at [453, 165] on div "Repository: olioDigitalDashboard Branch: main Path: ROOT Hooks Pre Build Post P…" at bounding box center [428, 215] width 224 height 108
click at [488, 173] on input "olioDigitalDashboard" at bounding box center [452, 173] width 143 height 14
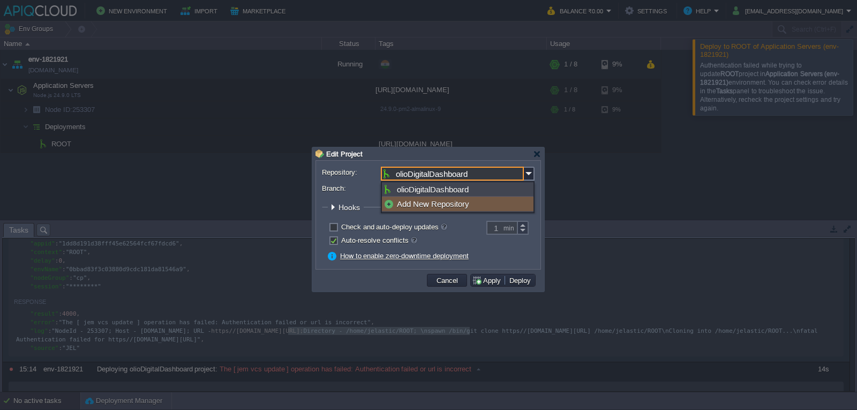
click at [425, 198] on div "Add New Repository" at bounding box center [458, 203] width 152 height 14
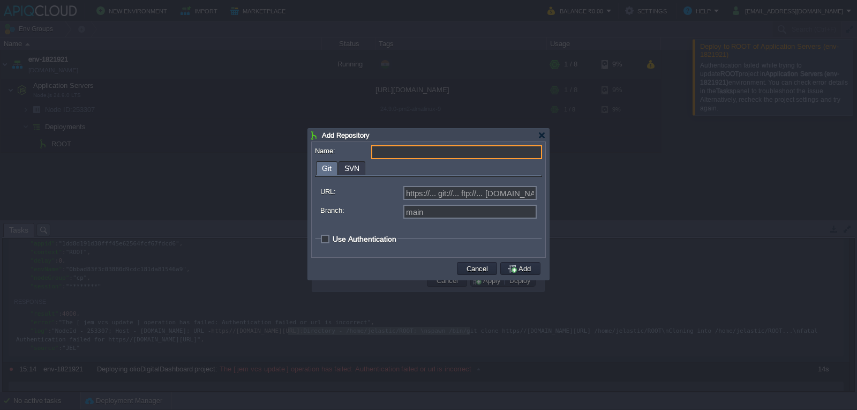
click at [407, 154] on input "Name:" at bounding box center [456, 152] width 171 height 14
paste input "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"
type input "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"
click at [335, 239] on span "Use Authentication" at bounding box center [364, 238] width 64 height 9
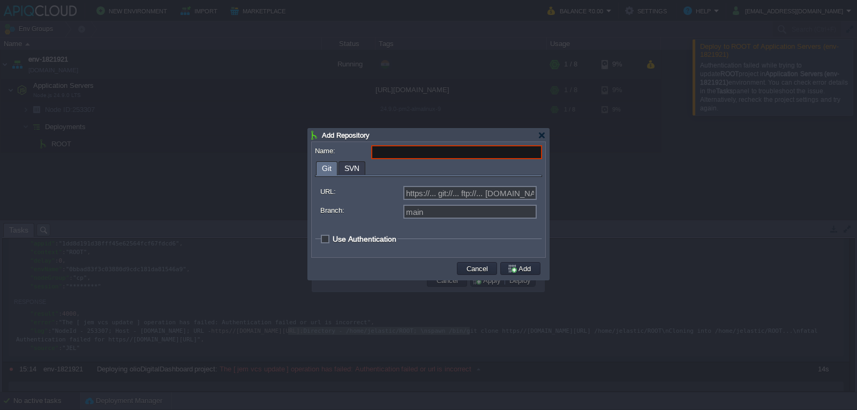
checkbox input "true"
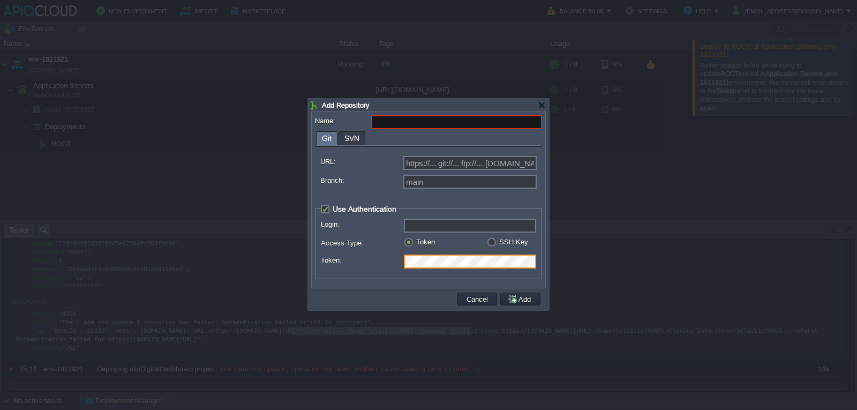
scroll to position [0, 19]
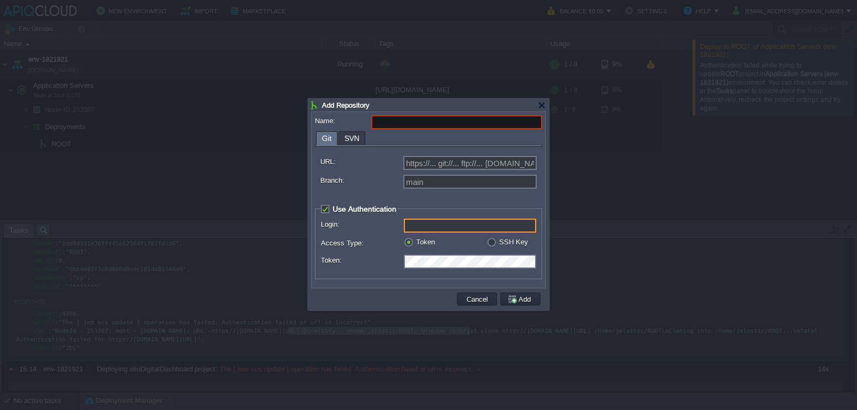
click at [448, 231] on input "Login:" at bounding box center [470, 225] width 132 height 14
click at [437, 225] on input "Login:" at bounding box center [470, 225] width 132 height 14
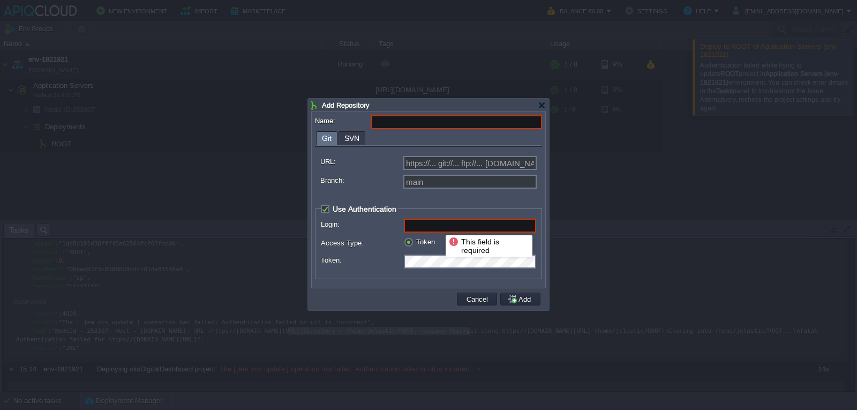
paste input "[EMAIL_ADDRESS] image [EMAIL_ADDRESS][DOMAIN_NAME]"
drag, startPoint x: 414, startPoint y: 228, endPoint x: 333, endPoint y: 219, distance: 81.2
click at [333, 219] on fieldset "Use Authentication Login: [EMAIL_ADDRESS] image [EMAIL_ADDRESS][DOMAIN_NAME] Ac…" at bounding box center [428, 241] width 227 height 75
click at [445, 219] on fieldset "Use Authentication Login: [EMAIL_ADDRESS] image [EMAIL_ADDRESS][DOMAIN_NAME] Ac…" at bounding box center [428, 241] width 227 height 75
drag, startPoint x: 466, startPoint y: 223, endPoint x: 362, endPoint y: 223, distance: 104.4
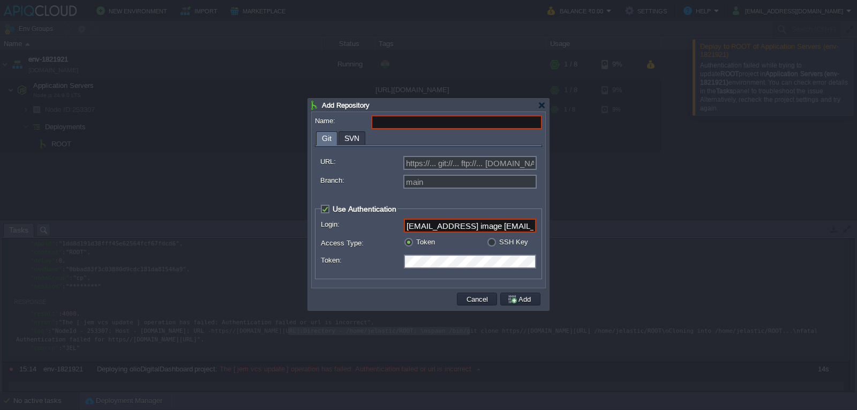
click at [305, 223] on body "New Environment Import Marketplace Bonus ₹0.00 Upgrade Account Balance ₹0.00 Se…" at bounding box center [428, 205] width 857 height 410
click at [526, 227] on input "[EMAIL_ADDRESS] image [EMAIL_ADDRESS][DOMAIN_NAME]" at bounding box center [470, 225] width 132 height 14
drag, startPoint x: 528, startPoint y: 226, endPoint x: 670, endPoint y: 228, distance: 142.4
click at [670, 228] on body "New Environment Import Marketplace Bonus ₹0.00 Upgrade Account Balance ₹0.00 Se…" at bounding box center [428, 205] width 857 height 410
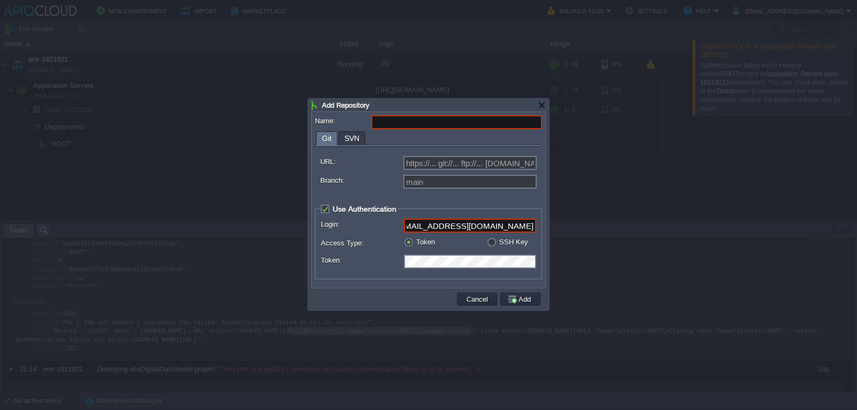
scroll to position [0, 0]
type input "[EMAIL_ADDRESS][DOMAIN_NAME]"
click at [422, 202] on div "URL: https://... git://... ftp://... [DOMAIN_NAME]:repo... Branch: main Use Aut…" at bounding box center [428, 216] width 227 height 138
click at [468, 124] on input "Name:" at bounding box center [456, 122] width 171 height 14
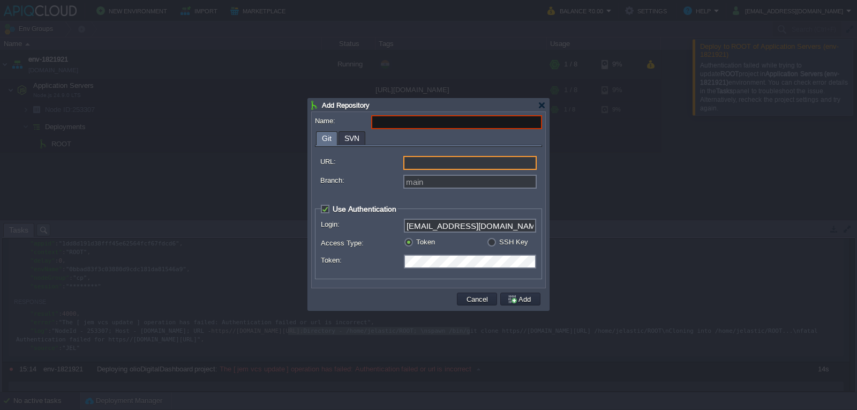
click at [440, 170] on input "URL:" at bounding box center [469, 163] width 133 height 14
click at [438, 164] on input "URL:" at bounding box center [469, 163] width 133 height 14
type input "https://... git://... ftp://... [DOMAIN_NAME]:repo..."
paste input "[URL][DOMAIN_NAME]"
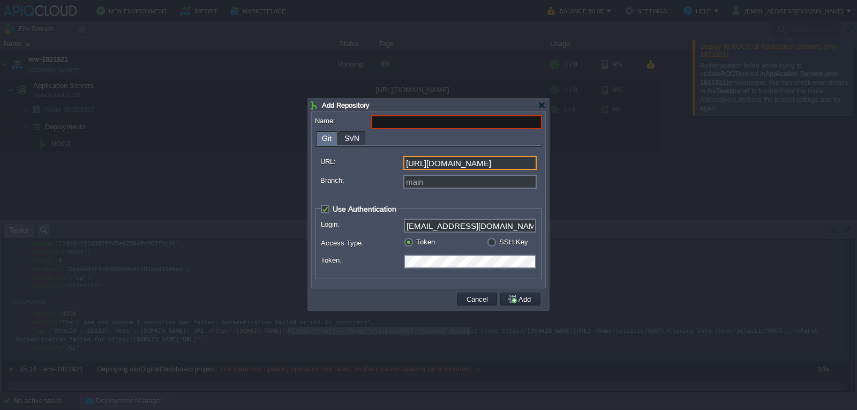
type input "[URL][DOMAIN_NAME]"
click at [357, 170] on div "[URL][DOMAIN_NAME]" at bounding box center [428, 164] width 216 height 17
click at [403, 120] on input "Name:" at bounding box center [456, 122] width 171 height 14
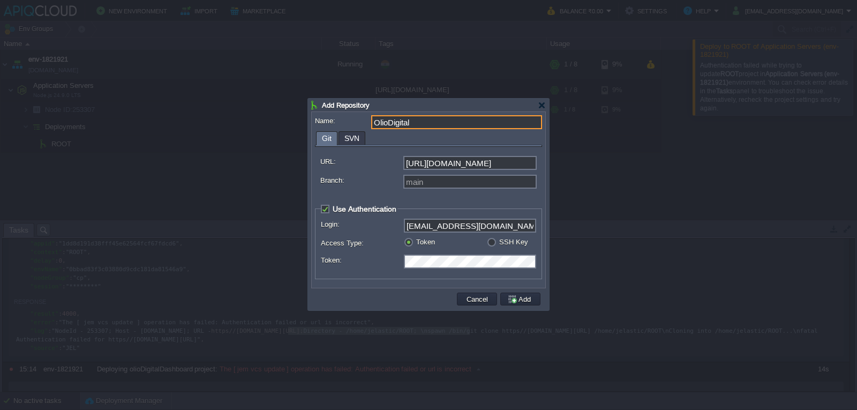
type input "OlioDigital"
click at [367, 158] on label "URL:" at bounding box center [361, 161] width 82 height 11
click at [403, 158] on input "[URL][DOMAIN_NAME]" at bounding box center [469, 163] width 133 height 14
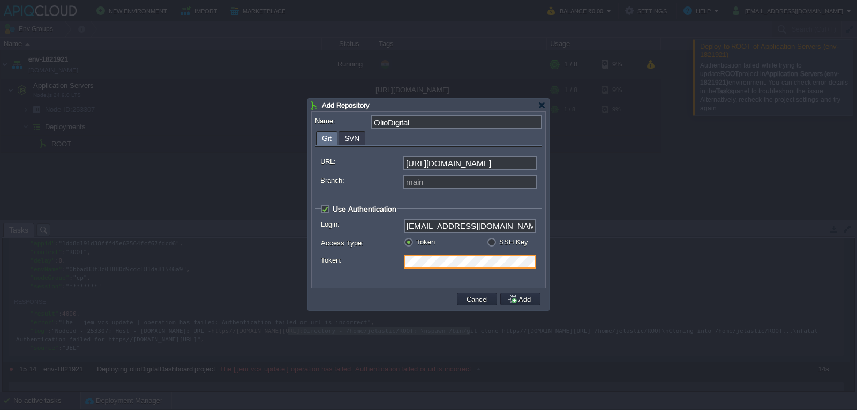
scroll to position [0, 19]
click at [399, 301] on td at bounding box center [384, 299] width 141 height 16
click at [522, 299] on button "Add" at bounding box center [520, 299] width 27 height 10
type input "OlioDigital"
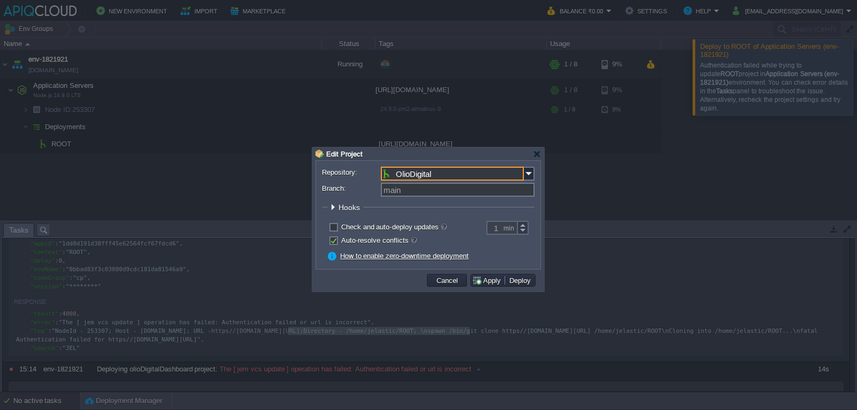
click at [420, 176] on input "OlioDigital" at bounding box center [452, 173] width 143 height 14
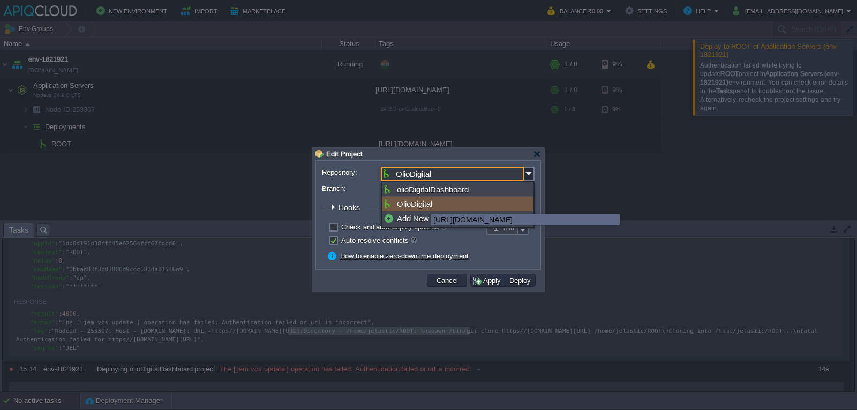
click at [422, 205] on div "OlioDigital" at bounding box center [458, 203] width 152 height 14
type input "main"
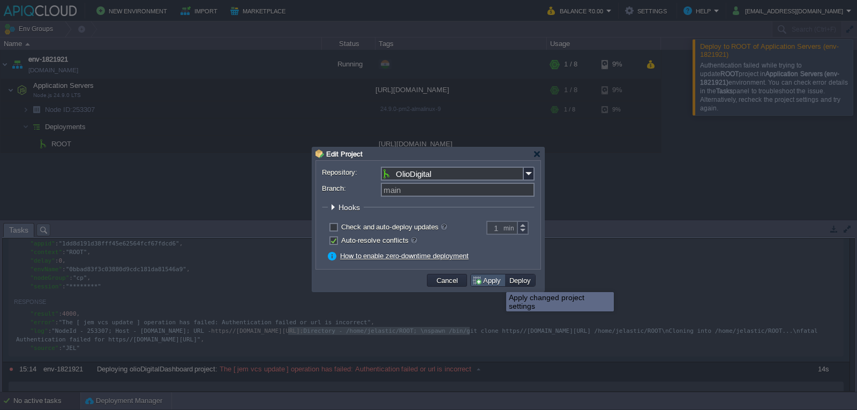
click at [490, 282] on button "Apply" at bounding box center [488, 280] width 32 height 10
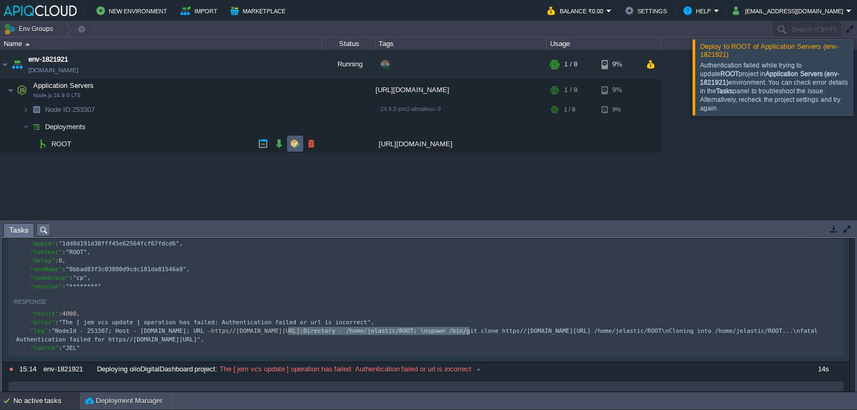
click at [291, 146] on button "button" at bounding box center [295, 144] width 10 height 10
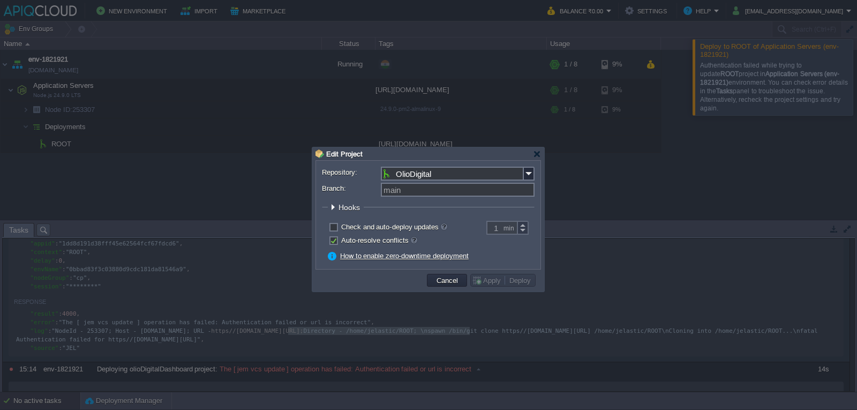
click at [430, 177] on input "OlioDigital" at bounding box center [452, 173] width 143 height 14
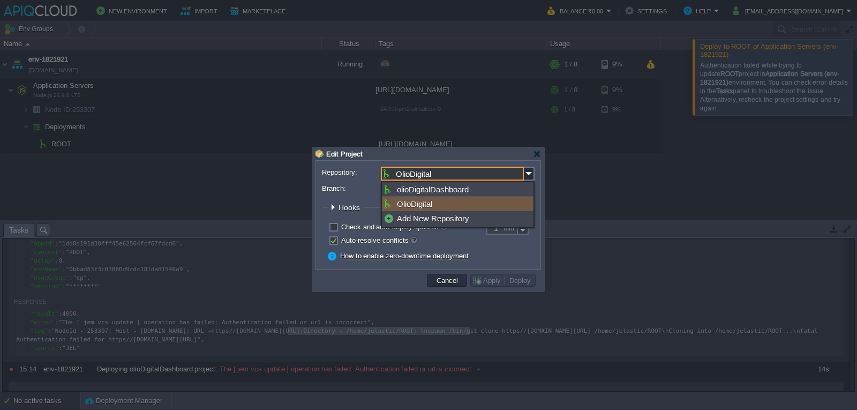
click at [421, 205] on div "OlioDigital" at bounding box center [458, 203] width 152 height 14
type input "main"
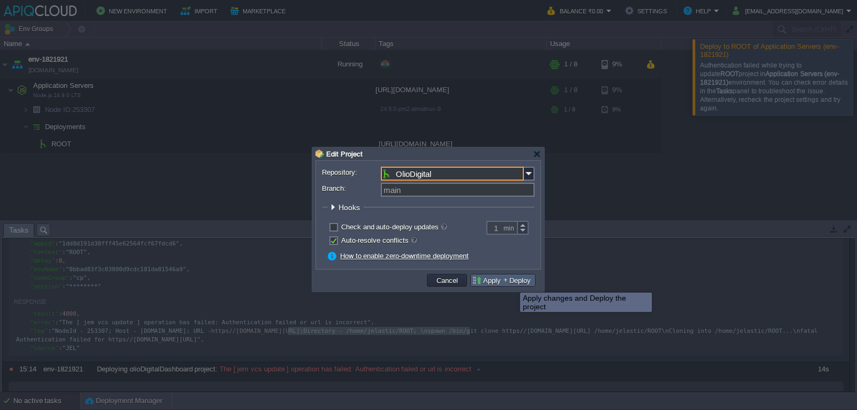
scroll to position [54, 0]
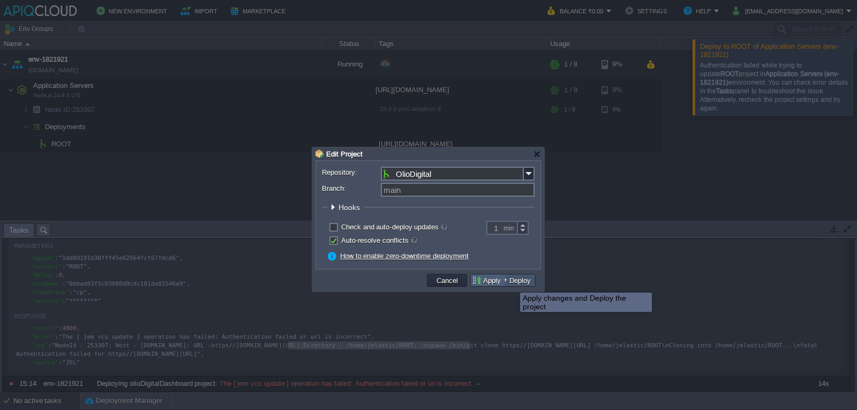
click at [521, 282] on button "Deploy" at bounding box center [520, 280] width 28 height 10
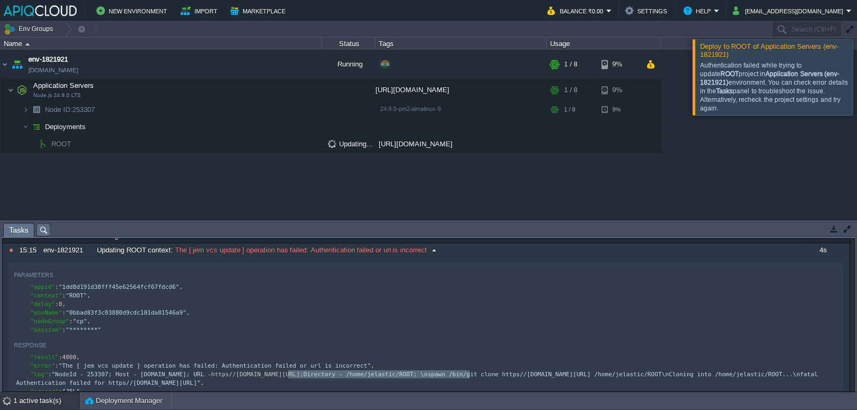
scroll to position [0, 0]
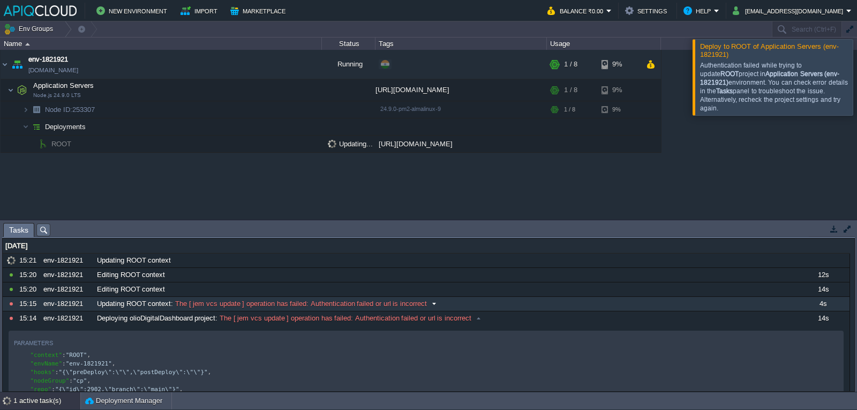
click at [28, 305] on div "15:15" at bounding box center [29, 304] width 20 height 14
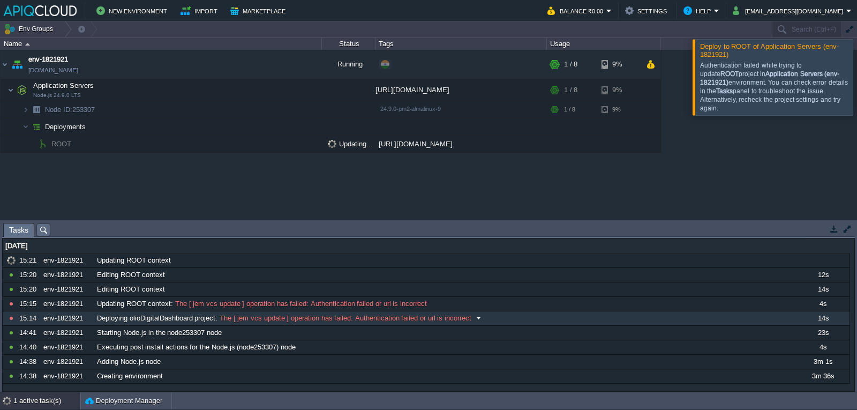
click at [77, 323] on div "env-1821921" at bounding box center [67, 318] width 52 height 14
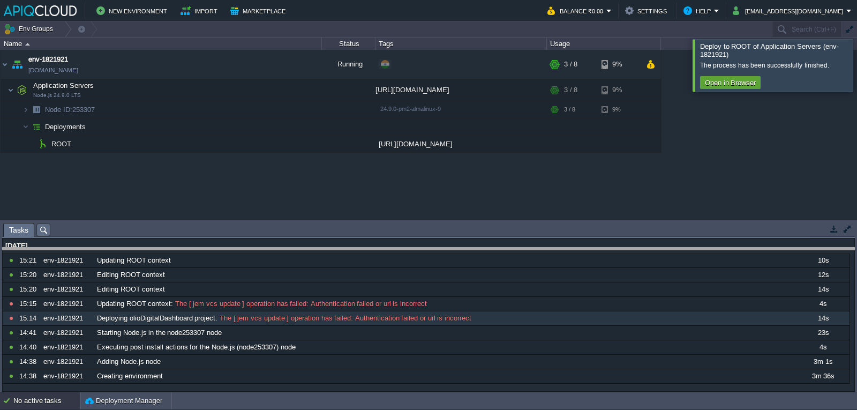
drag, startPoint x: 533, startPoint y: 223, endPoint x: 533, endPoint y: 248, distance: 25.2
click at [534, 248] on body "New Environment Import Marketplace Bonus ₹0.00 Upgrade Account Balance ₹0.00 Se…" at bounding box center [428, 205] width 857 height 410
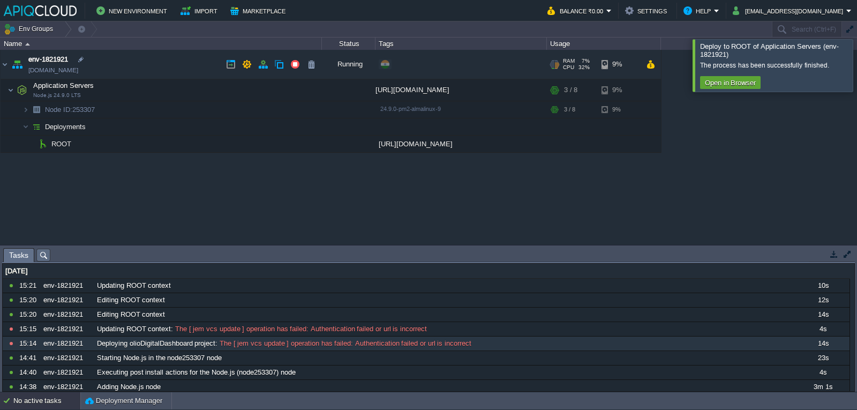
click at [78, 72] on link "[DOMAIN_NAME]" at bounding box center [53, 70] width 50 height 11
click at [856, 63] on div at bounding box center [869, 65] width 0 height 52
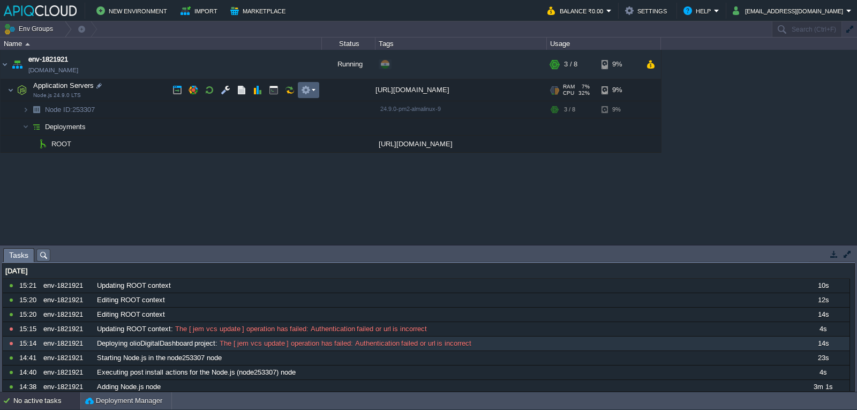
click at [310, 89] on button "button" at bounding box center [306, 90] width 10 height 10
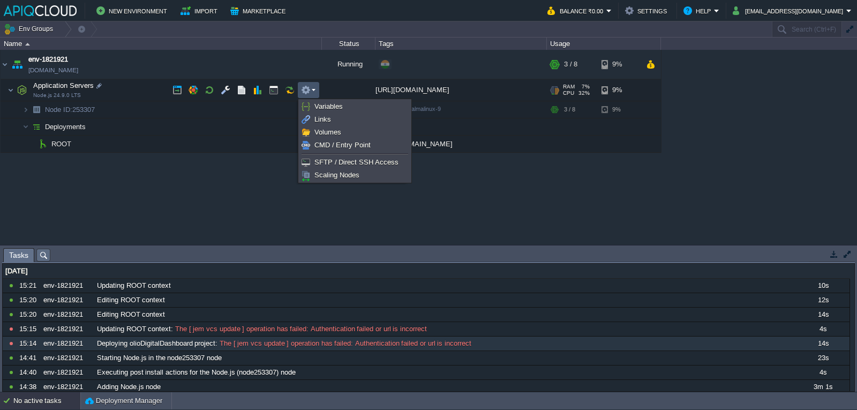
click at [192, 184] on div "env-1821921 [DOMAIN_NAME] Running + Add to Env Group RAM 7% CPU 32% 3 / 8 9% Ap…" at bounding box center [428, 147] width 857 height 194
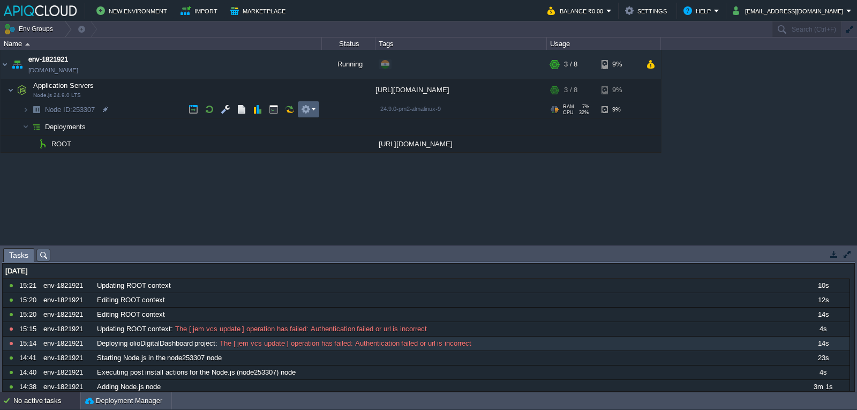
click at [308, 111] on button "button" at bounding box center [306, 109] width 10 height 10
click at [142, 190] on div "env-1821921 [DOMAIN_NAME] Running + Add to Env Group RAM 7% CPU 32% 3 / 8 9% Ap…" at bounding box center [428, 147] width 857 height 194
click at [273, 141] on td at bounding box center [279, 143] width 16 height 16
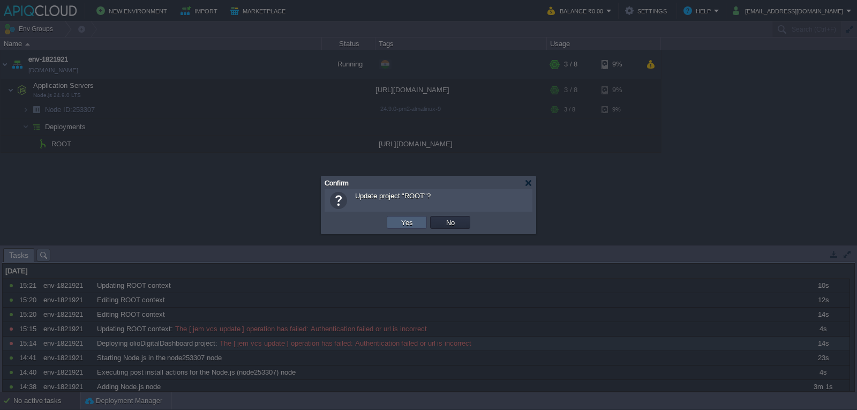
click at [408, 217] on td "Yes" at bounding box center [407, 222] width 40 height 13
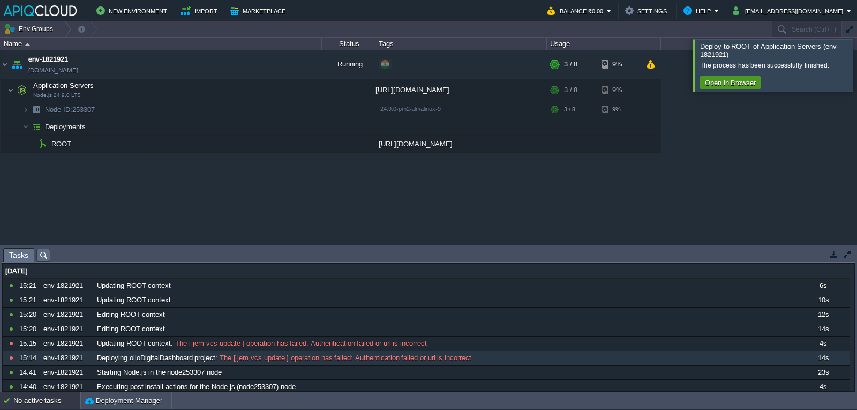
click at [724, 83] on button "Open in Browser" at bounding box center [729, 83] width 57 height 10
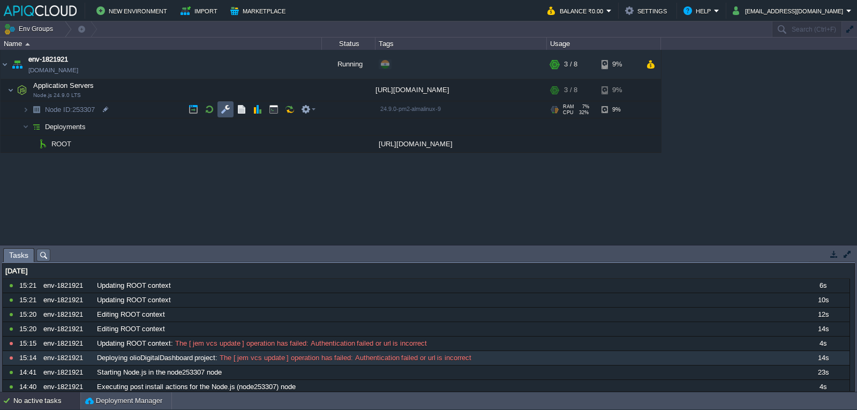
click at [221, 110] on button "button" at bounding box center [226, 109] width 10 height 10
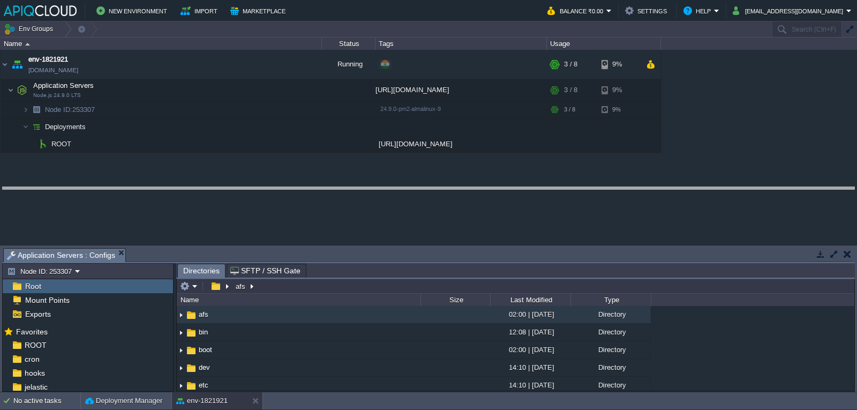
drag, startPoint x: 282, startPoint y: 248, endPoint x: 282, endPoint y: 187, distance: 61.0
click at [282, 187] on body "New Environment Import Marketplace Bonus ₹0.00 Upgrade Account Balance ₹0.00 Se…" at bounding box center [428, 205] width 857 height 410
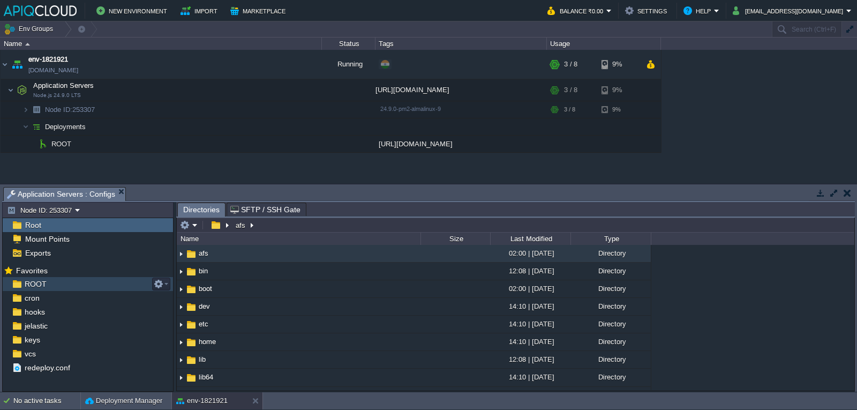
click at [60, 284] on div "ROOT" at bounding box center [88, 284] width 170 height 14
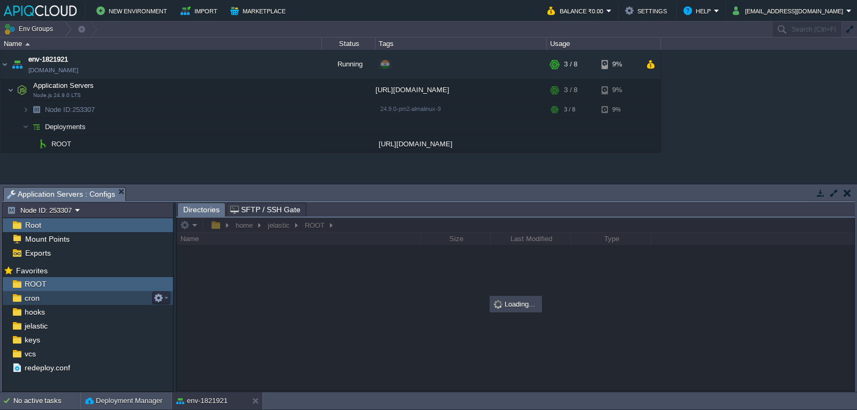
click at [58, 300] on div "cron" at bounding box center [88, 298] width 170 height 14
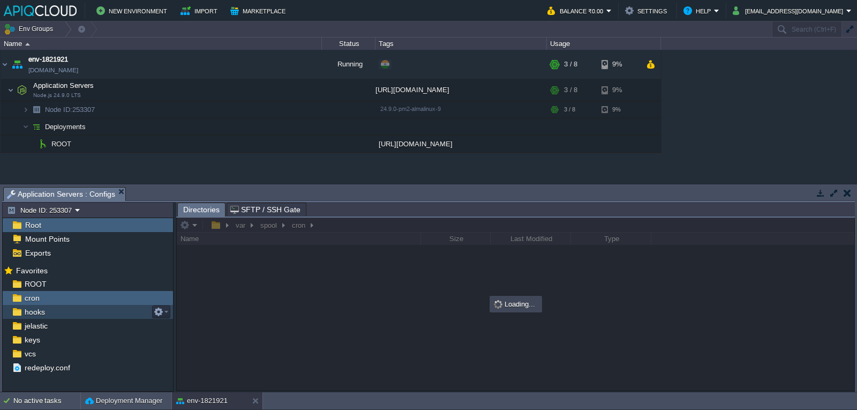
click at [51, 317] on div "hooks" at bounding box center [88, 312] width 170 height 14
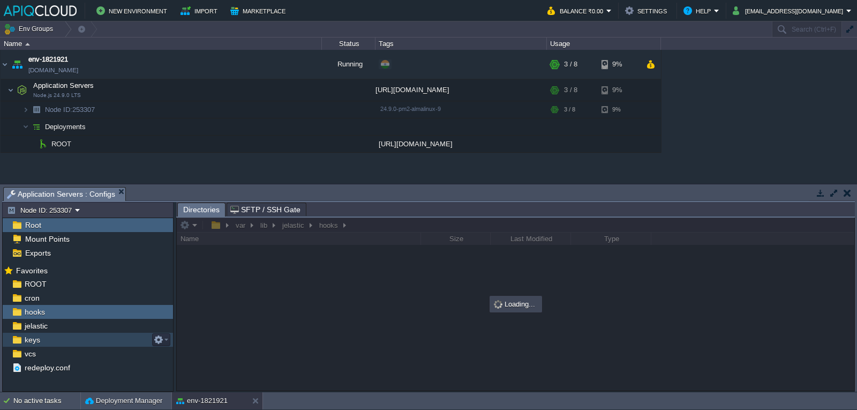
click at [51, 333] on div "keys" at bounding box center [88, 339] width 170 height 14
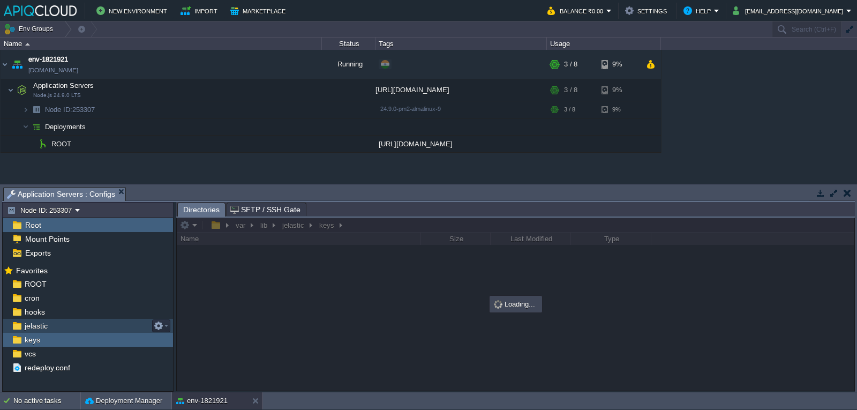
click at [51, 327] on div "jelastic" at bounding box center [88, 326] width 170 height 14
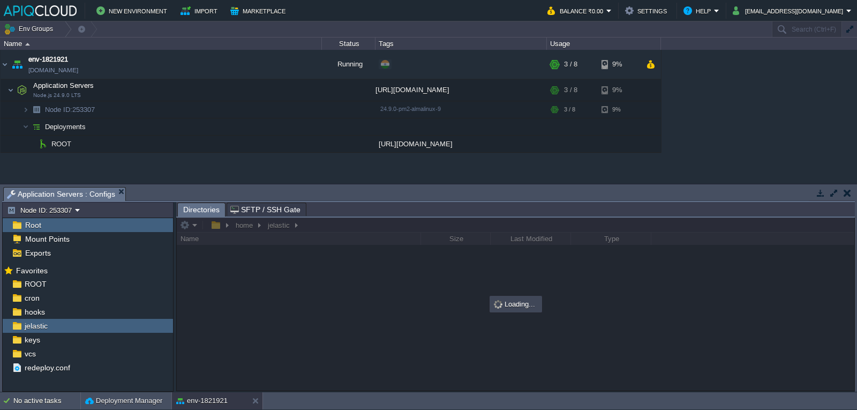
click at [583, 174] on div "env-1821921 [DOMAIN_NAME] Running + Add to Env Group RAM 3% CPU 35% 3 / 8 9% Ap…" at bounding box center [428, 116] width 857 height 133
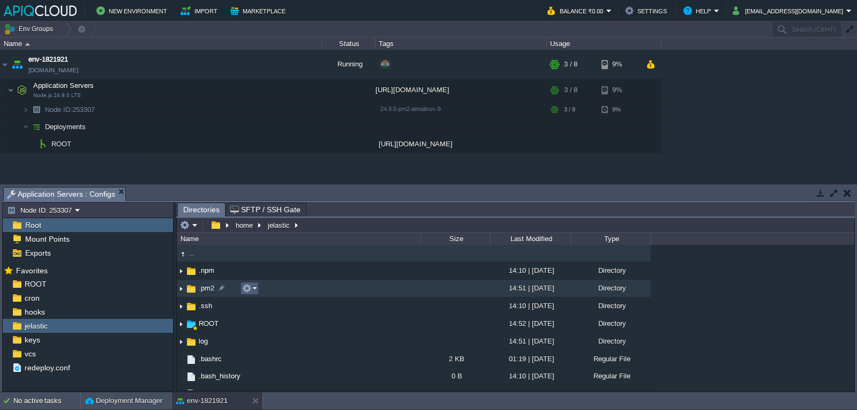
scroll to position [46, 0]
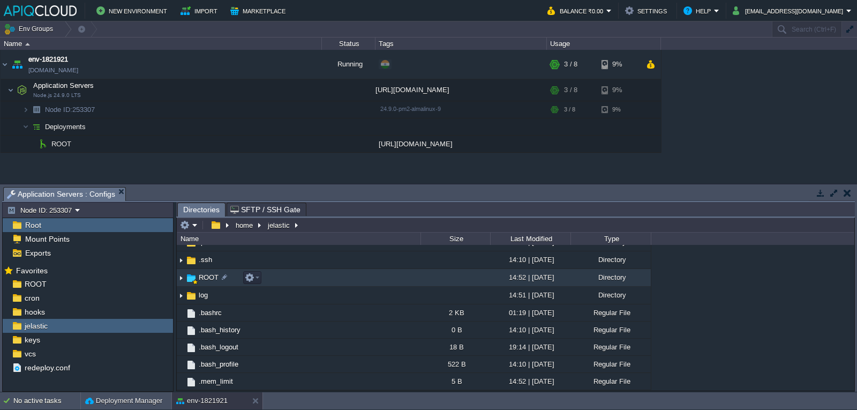
click at [206, 282] on span "ROOT" at bounding box center [208, 276] width 23 height 9
click at [321, 282] on td "ROOT" at bounding box center [299, 278] width 244 height 18
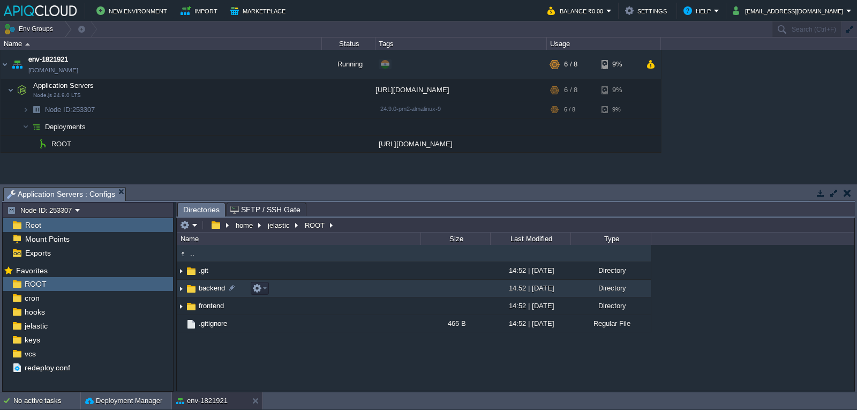
click at [355, 293] on td "backend" at bounding box center [299, 288] width 244 height 18
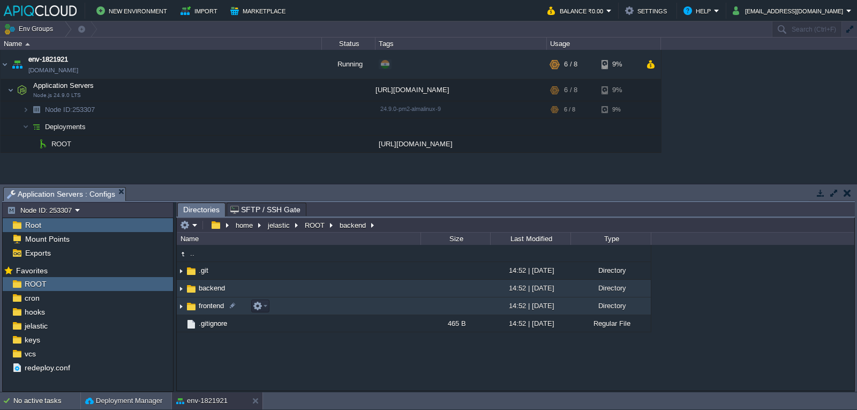
click at [178, 306] on img at bounding box center [181, 306] width 9 height 17
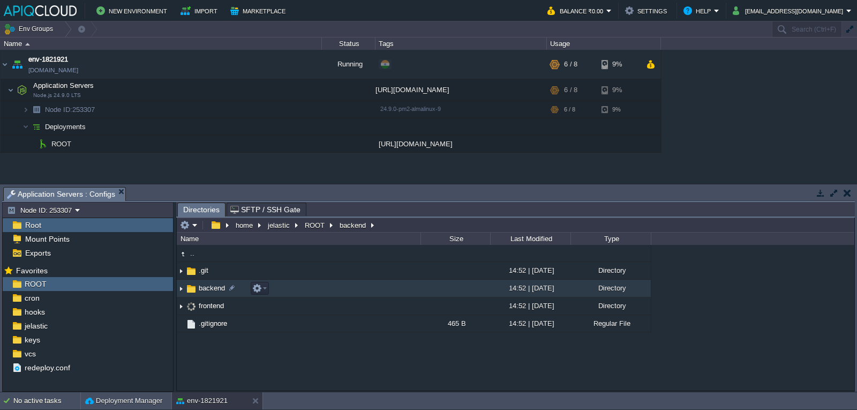
click at [182, 290] on img at bounding box center [181, 288] width 9 height 17
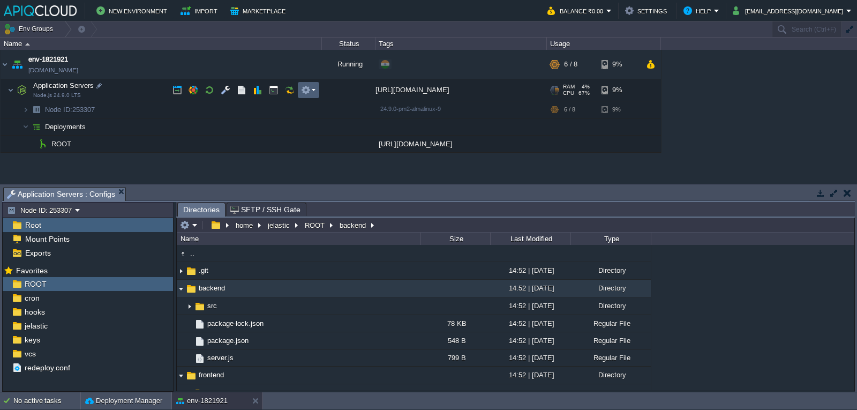
click at [312, 89] on em at bounding box center [308, 90] width 14 height 10
click at [176, 88] on button "button" at bounding box center [177, 90] width 10 height 10
click at [313, 86] on em at bounding box center [308, 90] width 14 height 10
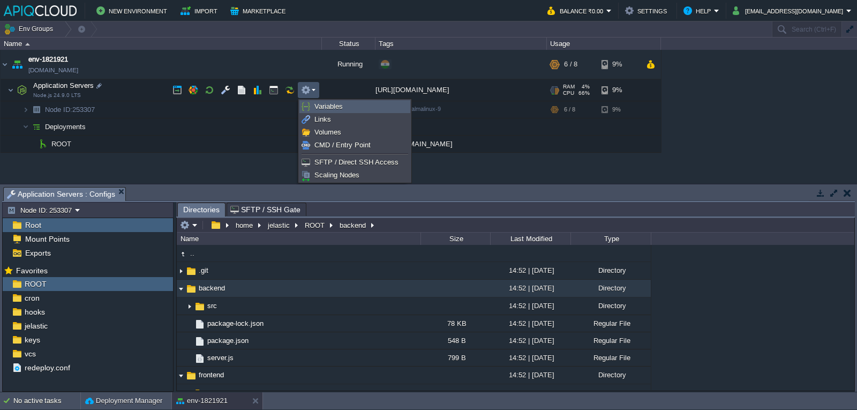
click at [340, 108] on span "Variables" at bounding box center [328, 106] width 28 height 8
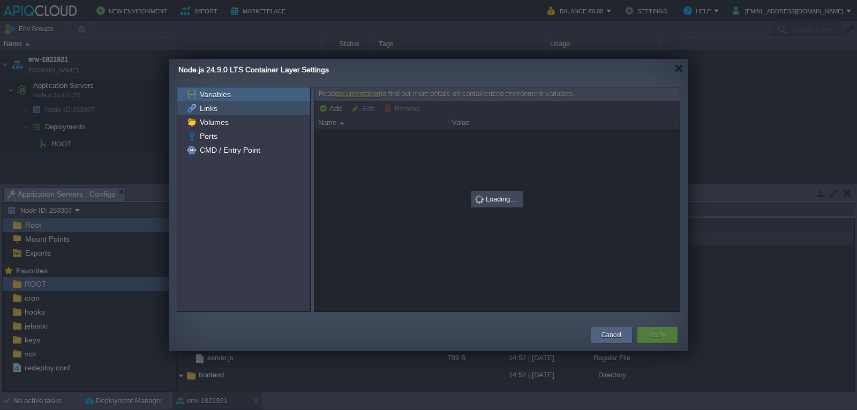
click at [234, 109] on div "Links" at bounding box center [243, 108] width 133 height 14
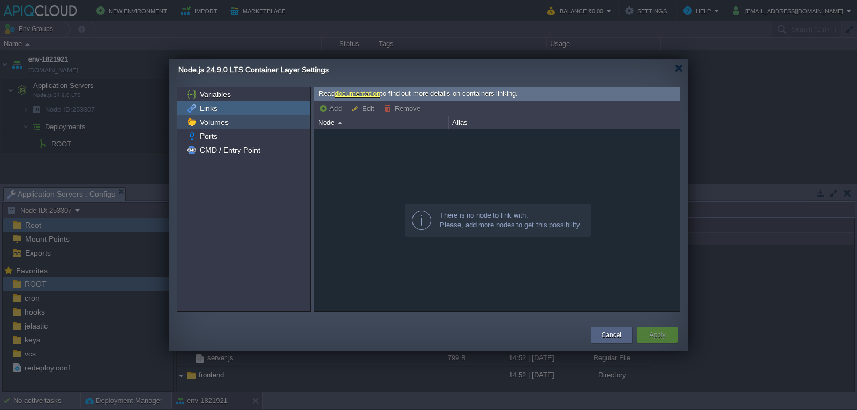
click at [232, 119] on div "Volumes" at bounding box center [243, 122] width 133 height 14
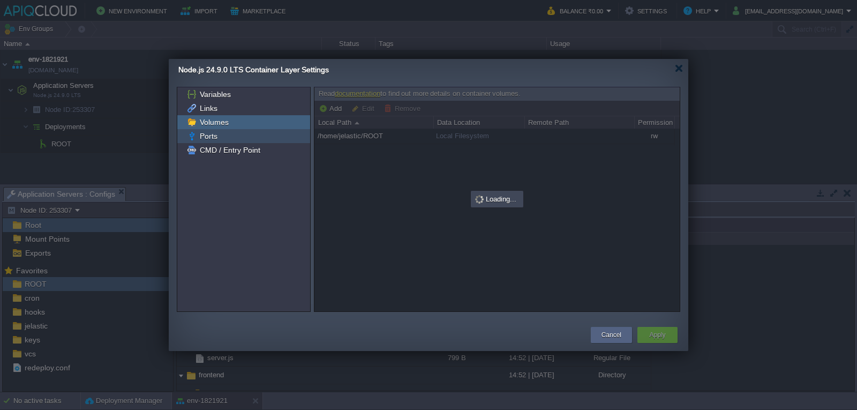
click at [229, 131] on div "Ports" at bounding box center [243, 136] width 133 height 14
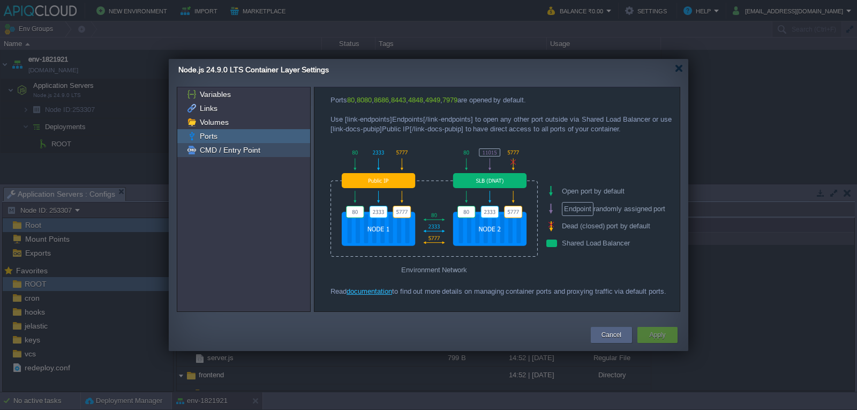
click at [228, 148] on span "CMD / Entry Point" at bounding box center [230, 150] width 64 height 10
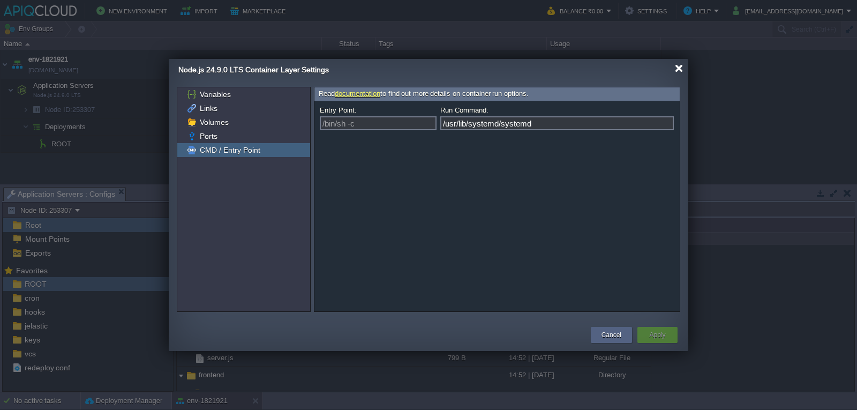
click at [680, 67] on div at bounding box center [679, 68] width 8 height 8
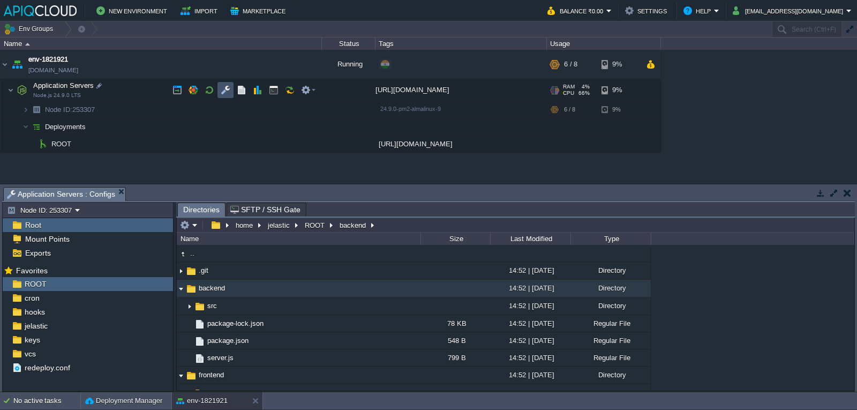
click at [226, 90] on button "button" at bounding box center [226, 90] width 10 height 10
click at [225, 90] on button "button" at bounding box center [226, 90] width 10 height 10
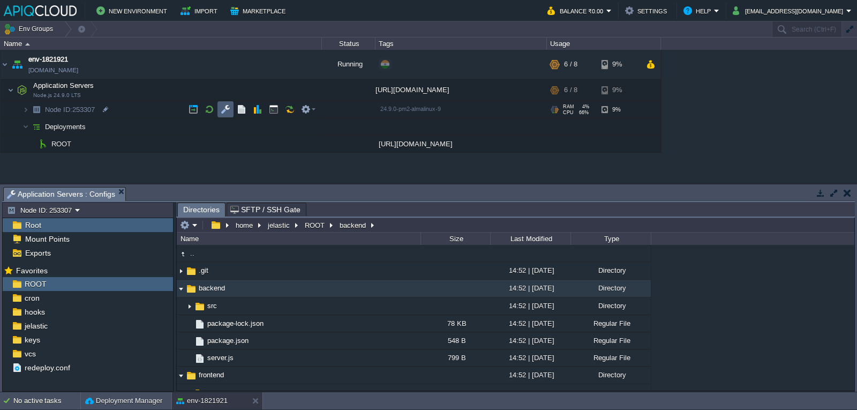
click at [219, 108] on td at bounding box center [225, 109] width 16 height 16
click at [301, 110] on button "button" at bounding box center [306, 109] width 10 height 10
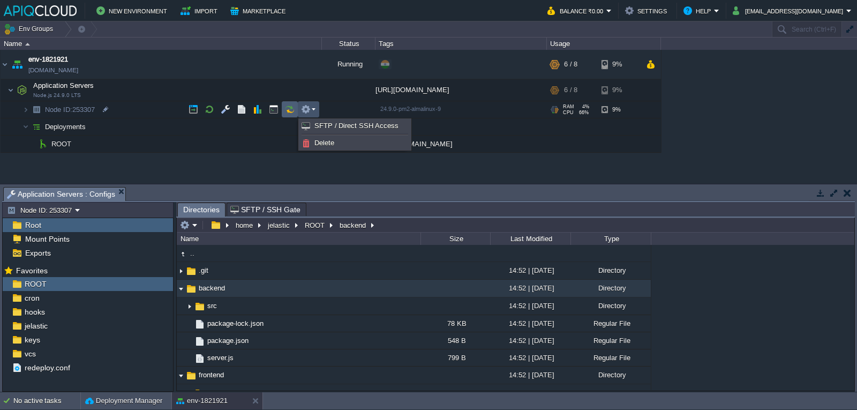
click at [287, 111] on button "button" at bounding box center [290, 109] width 10 height 10
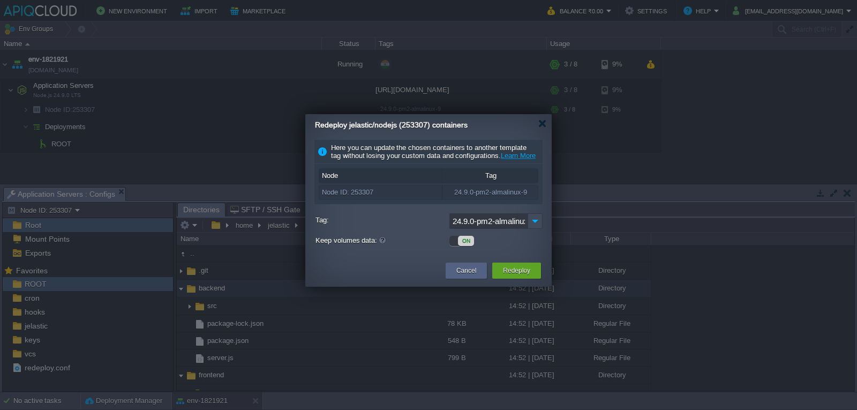
click at [536, 126] on div "Redeploy jelastic/nodejs (253307) containers" at bounding box center [433, 125] width 237 height 22
click at [541, 124] on div at bounding box center [542, 123] width 8 height 8
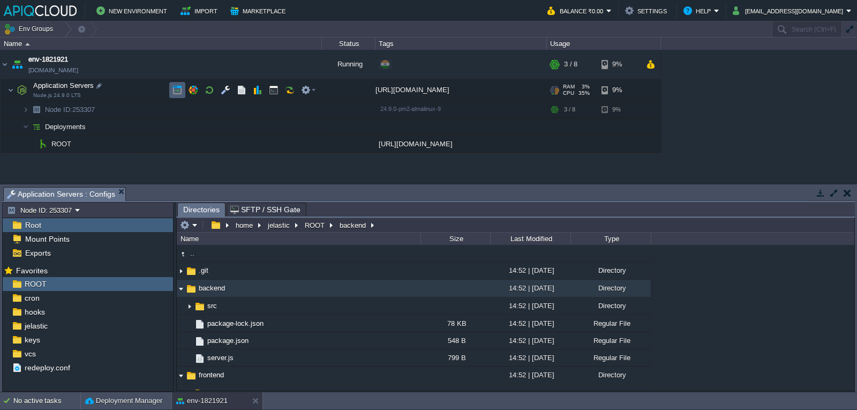
click at [181, 89] on button "button" at bounding box center [177, 90] width 10 height 10
click at [238, 95] on button "button" at bounding box center [242, 90] width 10 height 10
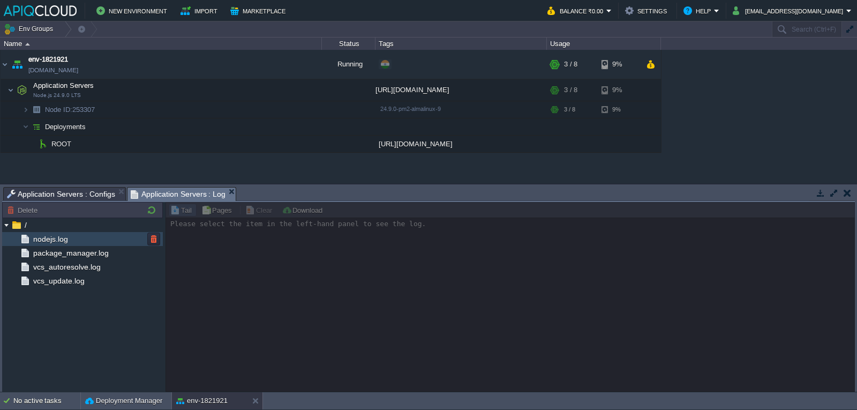
click at [88, 242] on div "nodejs.log" at bounding box center [82, 239] width 161 height 14
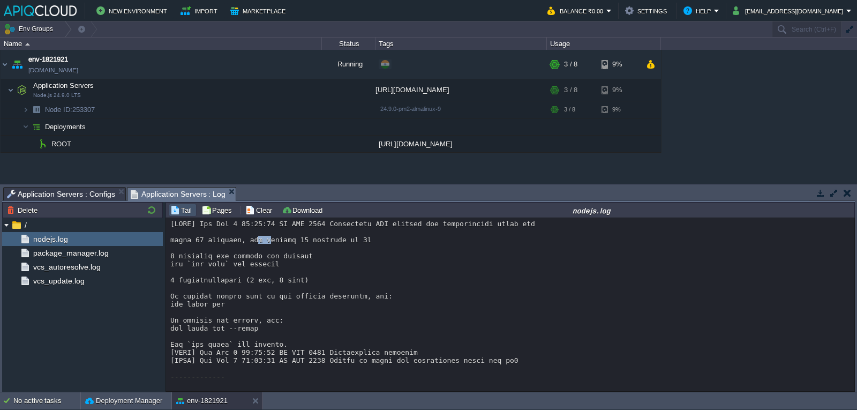
drag, startPoint x: 252, startPoint y: 239, endPoint x: 304, endPoint y: 252, distance: 52.8
drag, startPoint x: 222, startPoint y: 276, endPoint x: 250, endPoint y: 279, distance: 28.0
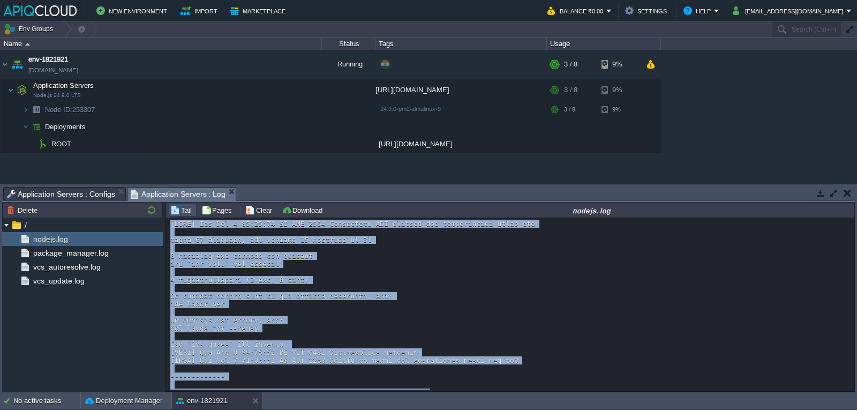
drag, startPoint x: 506, startPoint y: 368, endPoint x: 172, endPoint y: 224, distance: 363.6
click at [59, 201] on div "Tasks Activity Log Archive Git / SVN Application Servers : Configs Application …" at bounding box center [428, 194] width 852 height 16
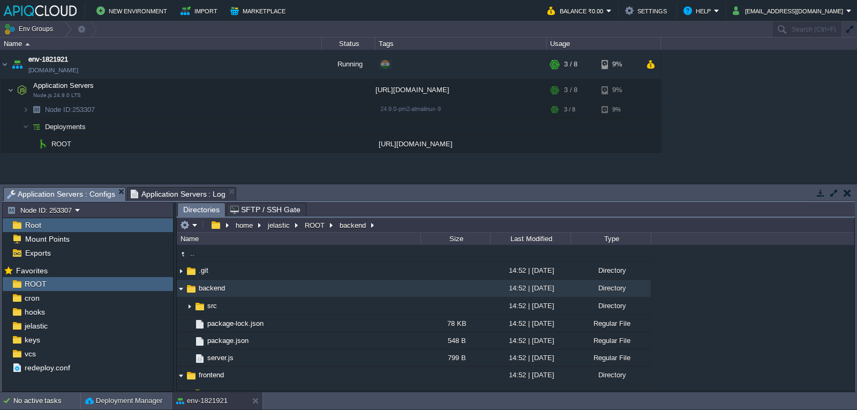
click at [60, 194] on span "Application Servers : Configs" at bounding box center [61, 193] width 108 height 13
click at [349, 228] on button "backend" at bounding box center [353, 225] width 31 height 10
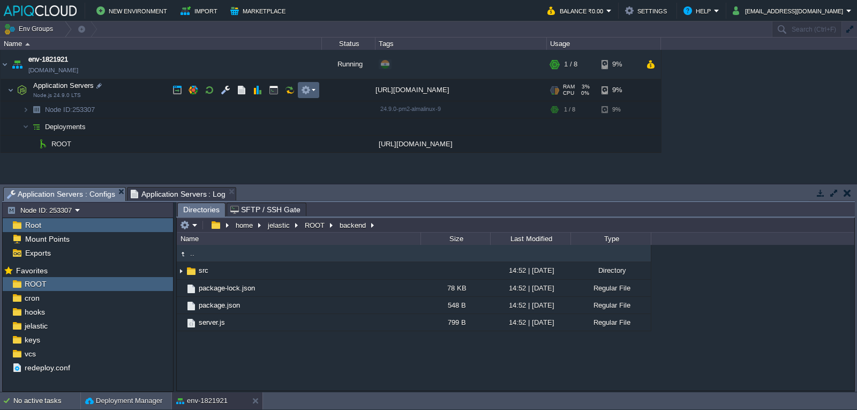
click at [311, 87] on em at bounding box center [308, 90] width 14 height 10
click at [376, 65] on div "+ Add to Env Group" at bounding box center [460, 64] width 171 height 29
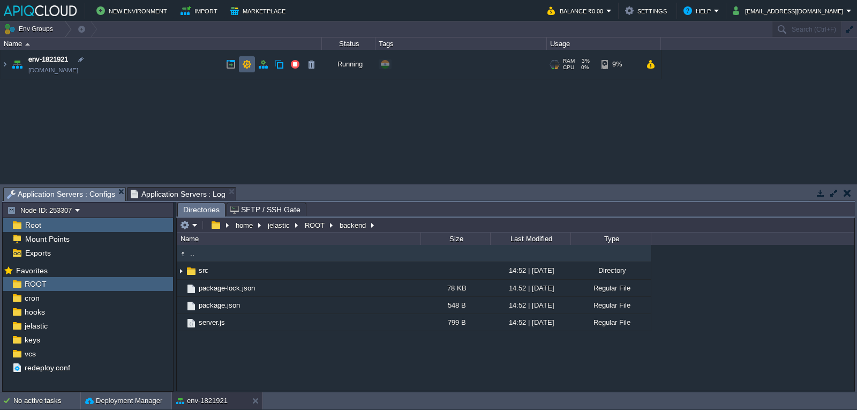
click at [240, 61] on td at bounding box center [247, 64] width 16 height 16
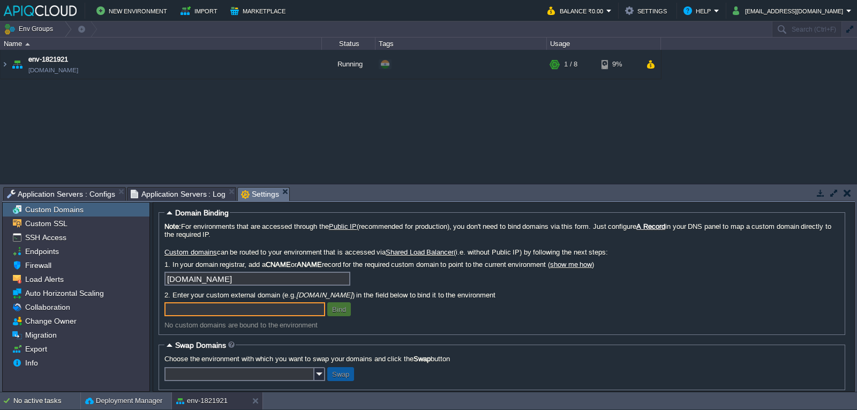
scroll to position [14, 0]
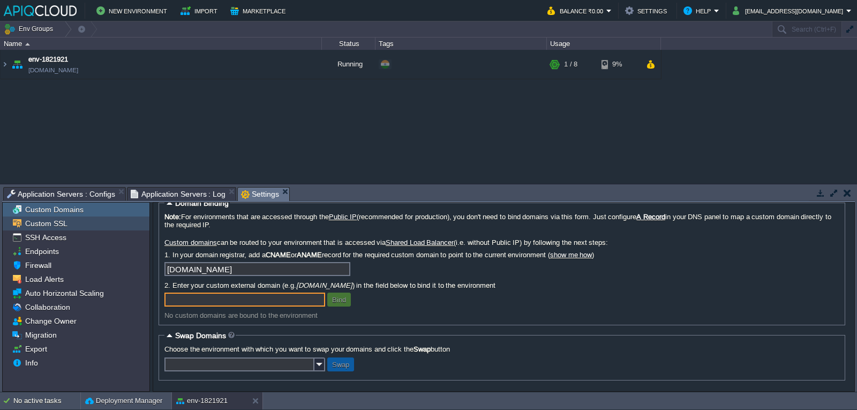
click at [61, 227] on span "Custom SSL" at bounding box center [46, 223] width 46 height 10
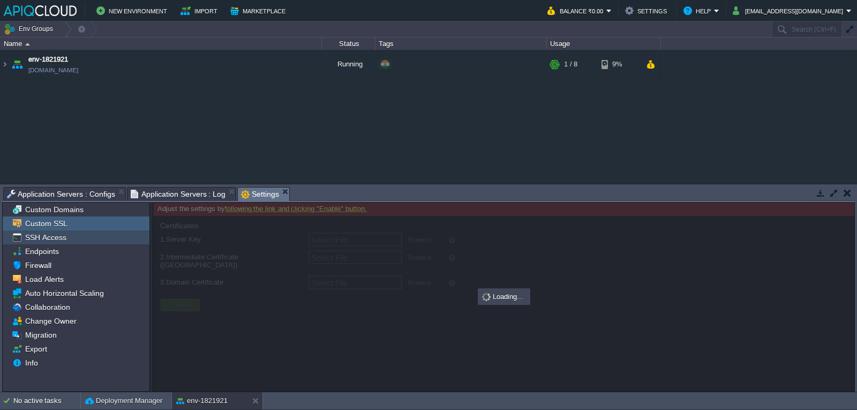
click at [82, 241] on div "SSH Access" at bounding box center [76, 237] width 147 height 14
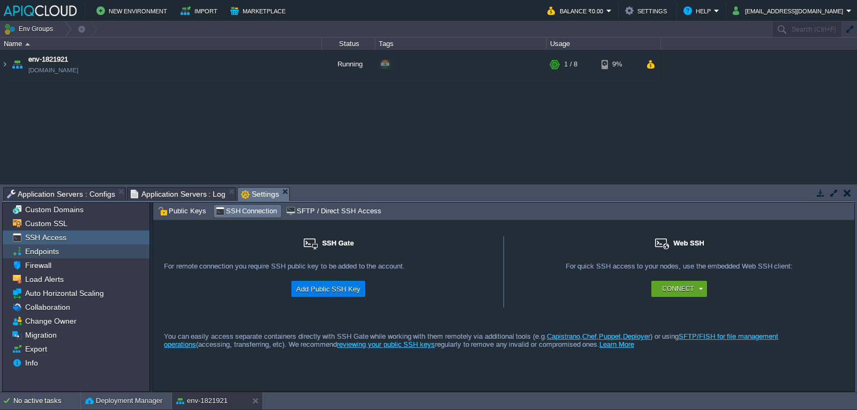
click at [73, 251] on div "Endpoints" at bounding box center [76, 251] width 147 height 14
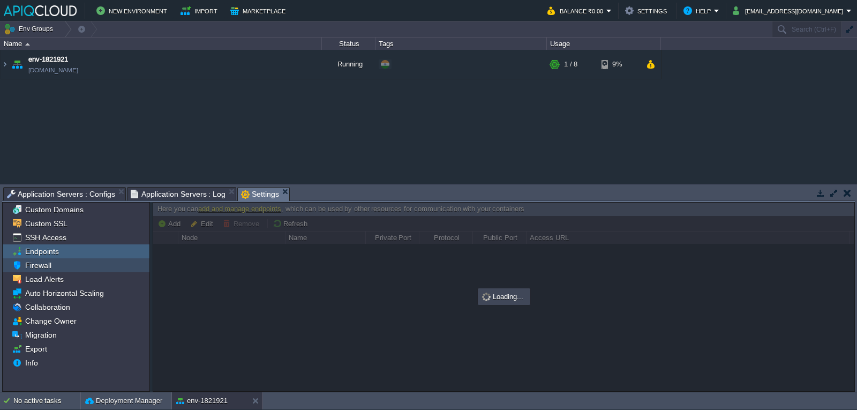
click at [73, 264] on div "Firewall" at bounding box center [76, 265] width 147 height 14
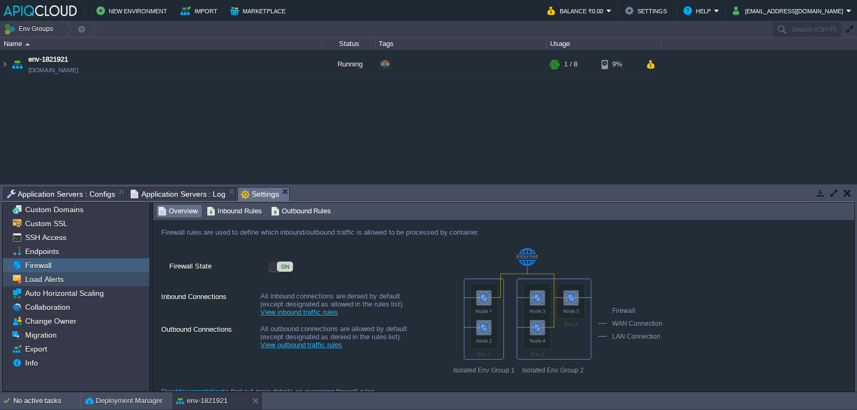
click at [71, 274] on div "Load Alerts" at bounding box center [76, 279] width 147 height 14
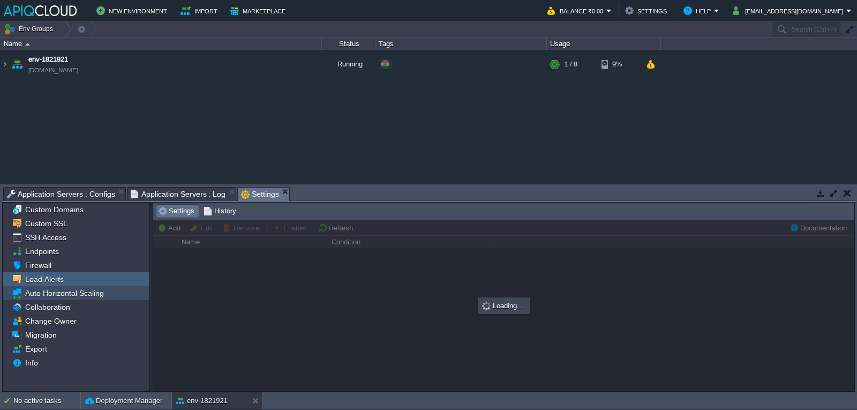
click at [70, 292] on span "Auto Horizontal Scaling" at bounding box center [64, 293] width 82 height 10
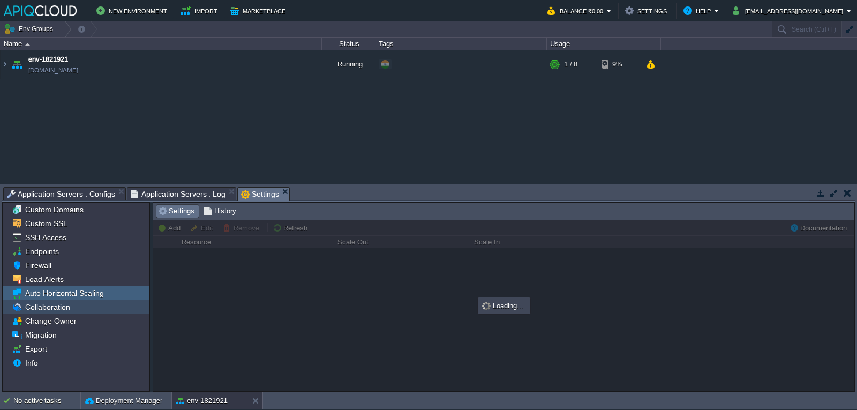
click at [67, 305] on span "Collaboration" at bounding box center [47, 307] width 49 height 10
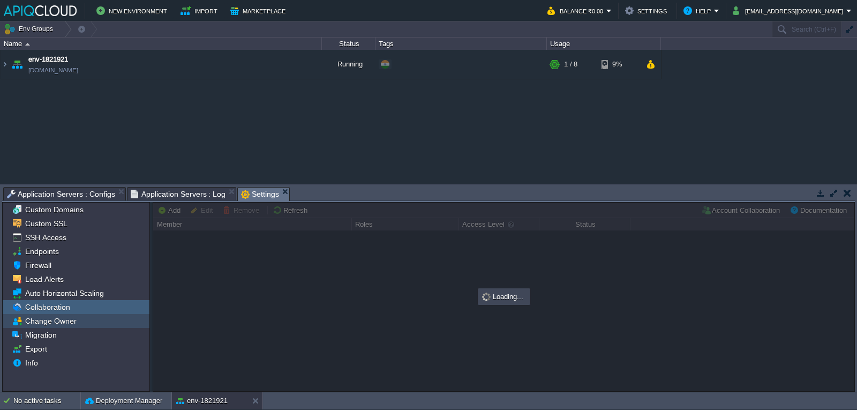
click at [62, 320] on span "Change Owner" at bounding box center [50, 321] width 55 height 10
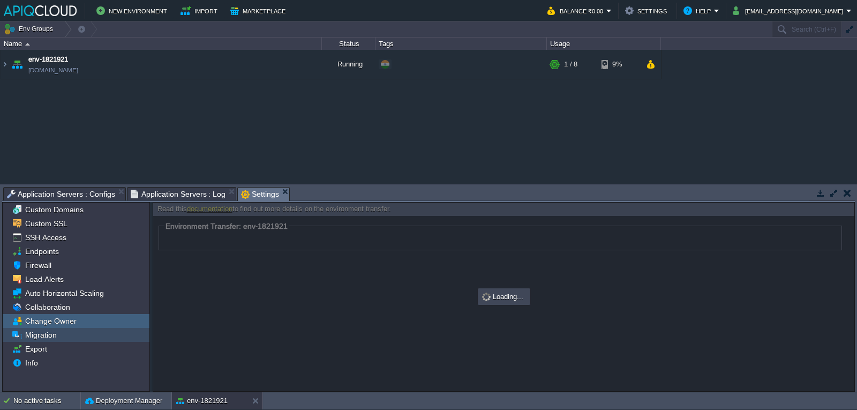
click at [51, 336] on span "Migration" at bounding box center [40, 335] width 35 height 10
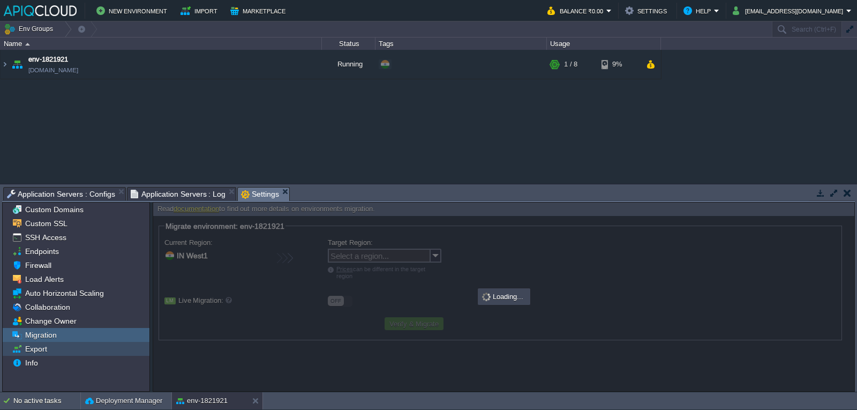
click at [55, 349] on div "Export" at bounding box center [76, 349] width 147 height 14
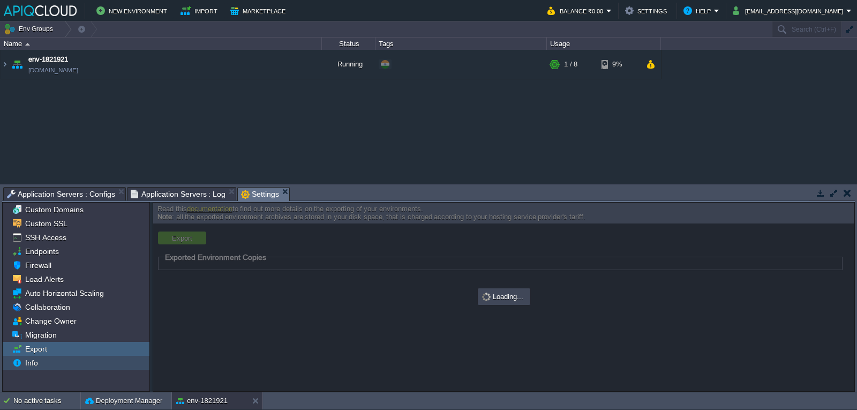
click at [56, 359] on div "Info" at bounding box center [76, 362] width 147 height 14
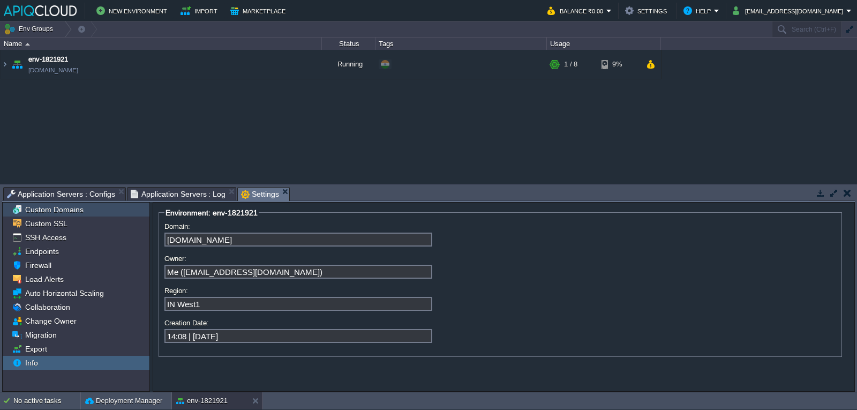
click at [72, 210] on span "Custom Domains" at bounding box center [54, 210] width 62 height 10
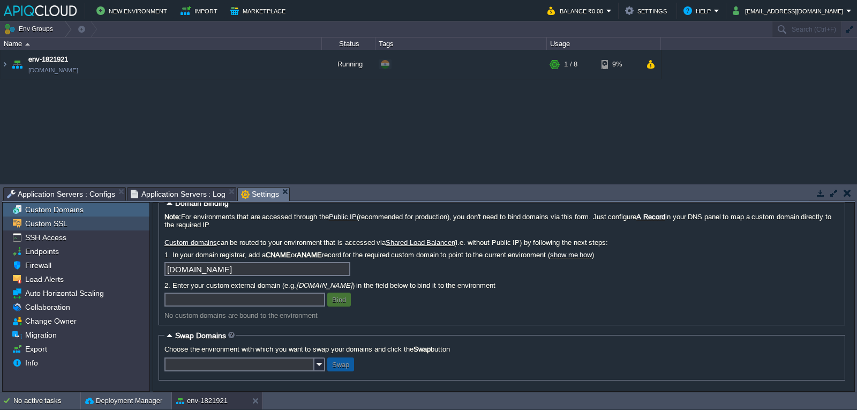
click at [67, 218] on div "Custom SSL" at bounding box center [76, 223] width 147 height 14
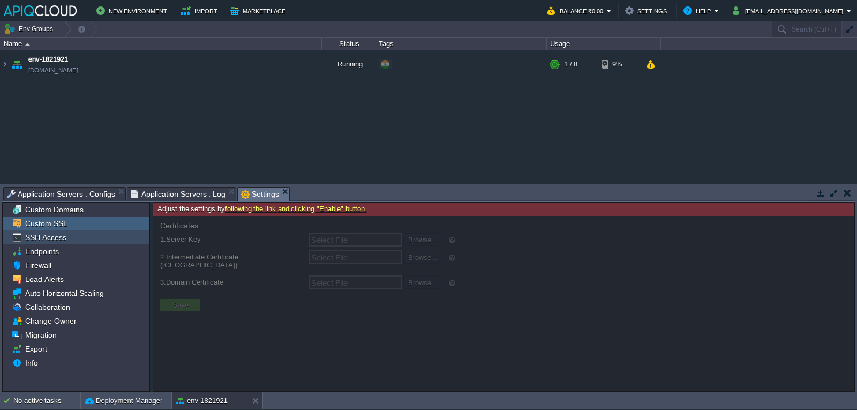
click at [68, 234] on div "SSH Access" at bounding box center [76, 237] width 147 height 14
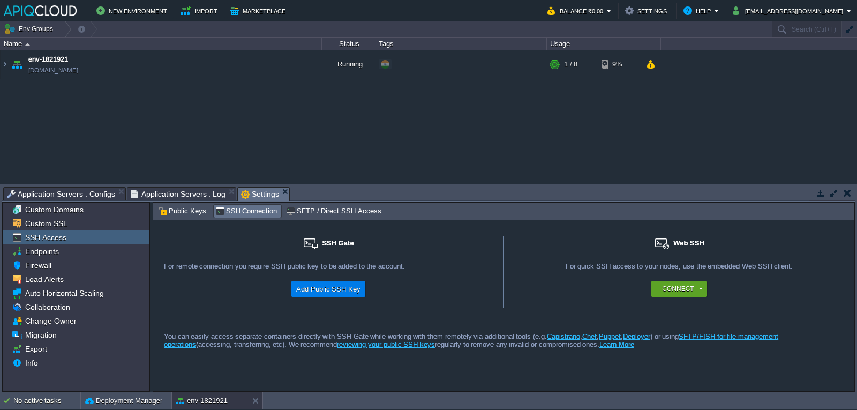
click at [48, 242] on span "SSH Access" at bounding box center [45, 237] width 45 height 10
click at [48, 252] on span "Endpoints" at bounding box center [41, 251] width 37 height 10
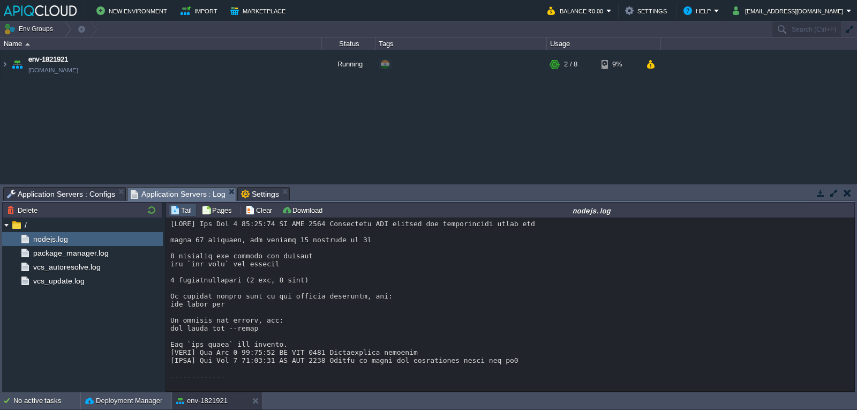
click at [168, 190] on span "Application Servers : Log" at bounding box center [178, 193] width 95 height 13
click at [259, 68] on button "button" at bounding box center [263, 64] width 10 height 10
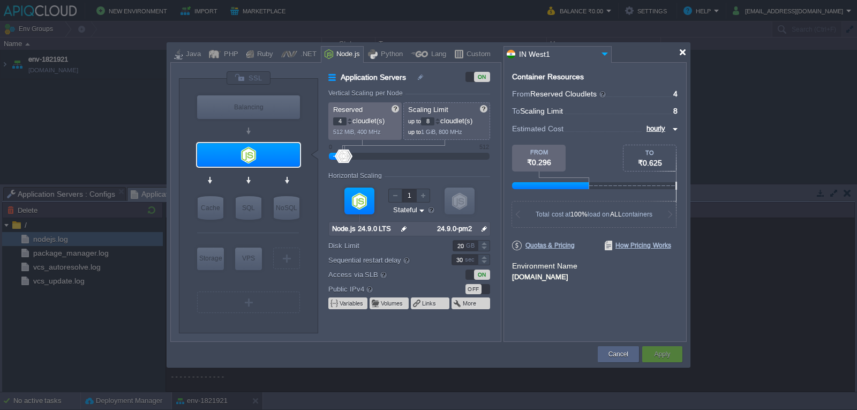
click at [679, 50] on div at bounding box center [682, 52] width 8 height 8
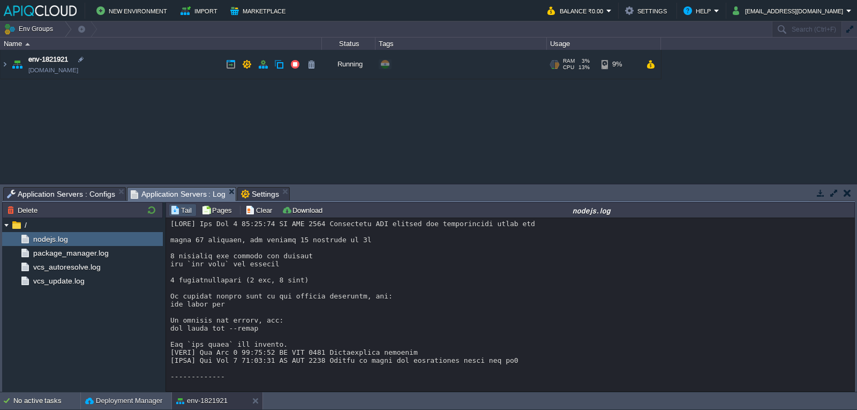
click at [35, 71] on link "[DOMAIN_NAME]" at bounding box center [53, 70] width 50 height 11
click at [0, 63] on table "env-1821921 [DOMAIN_NAME] Running + Add to Env Group RAM 3% CPU 13% 2 / 8 9% Ap…" at bounding box center [330, 64] width 661 height 29
click at [1, 64] on img at bounding box center [5, 64] width 9 height 29
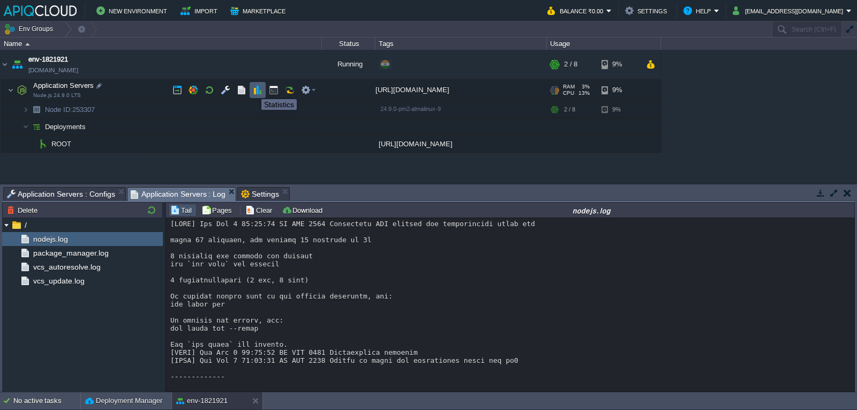
click at [253, 89] on button "button" at bounding box center [258, 90] width 10 height 10
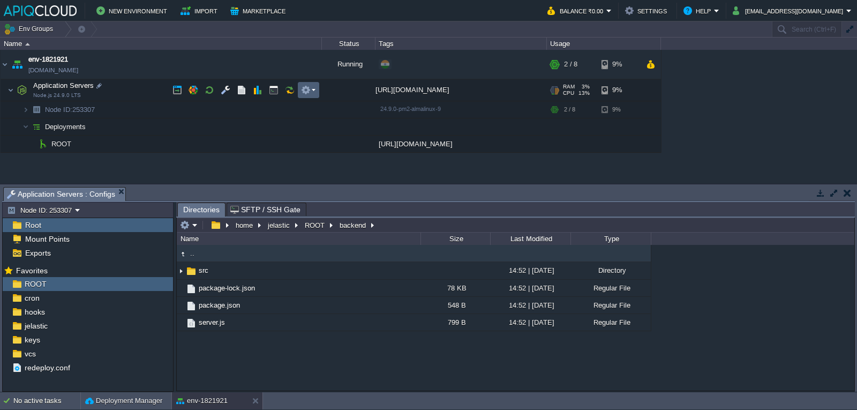
click at [304, 89] on button "button" at bounding box center [306, 90] width 10 height 10
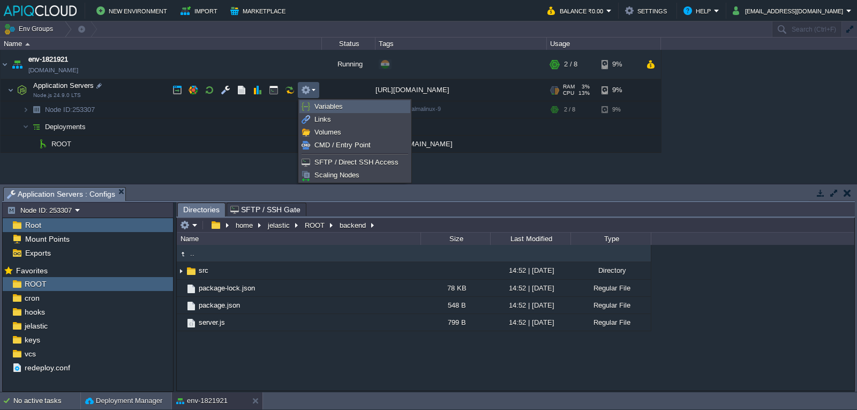
click at [318, 107] on span "Variables" at bounding box center [328, 106] width 28 height 8
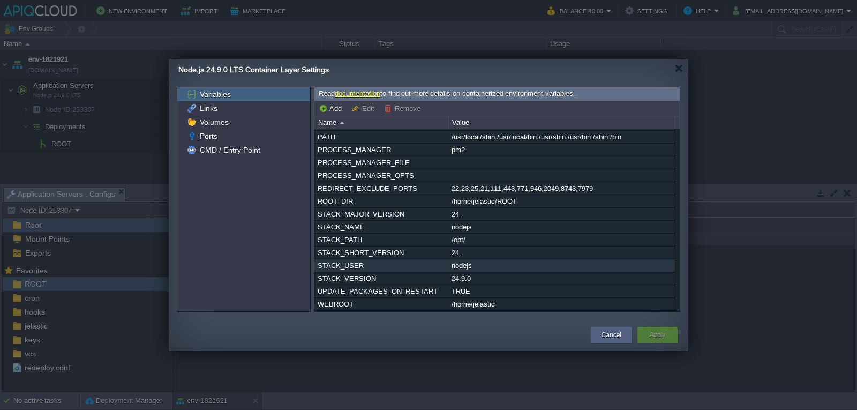
scroll to position [0, 0]
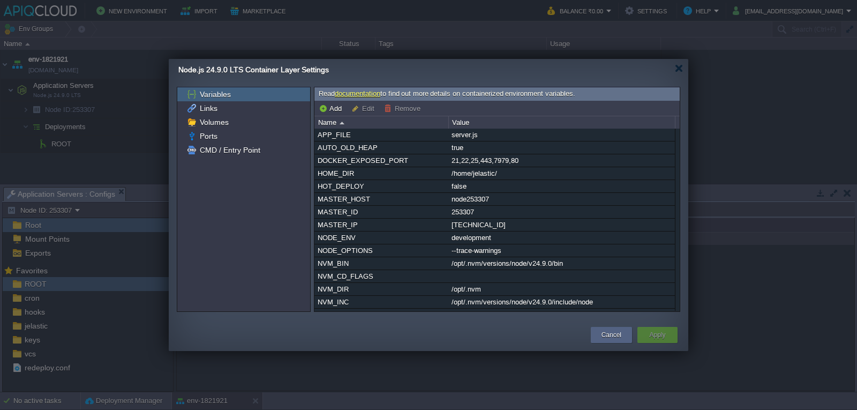
click at [362, 111] on button "Edit" at bounding box center [364, 108] width 26 height 10
click at [374, 107] on button "Edit" at bounding box center [364, 108] width 26 height 10
click at [365, 93] on link "documentation" at bounding box center [358, 93] width 46 height 8
click at [231, 109] on div "Links" at bounding box center [243, 108] width 133 height 14
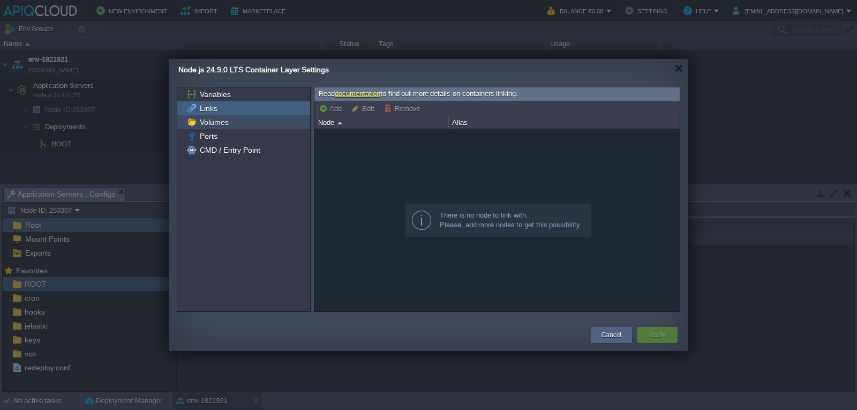
click at [230, 120] on div "Volumes" at bounding box center [243, 122] width 133 height 14
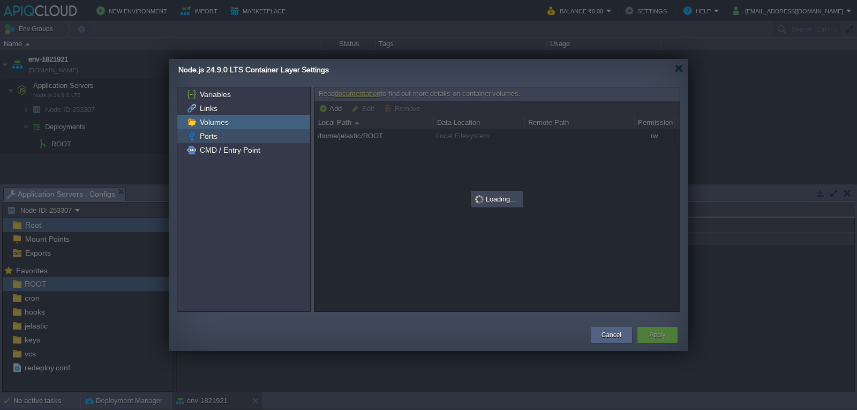
click at [230, 134] on div "Ports" at bounding box center [243, 136] width 133 height 14
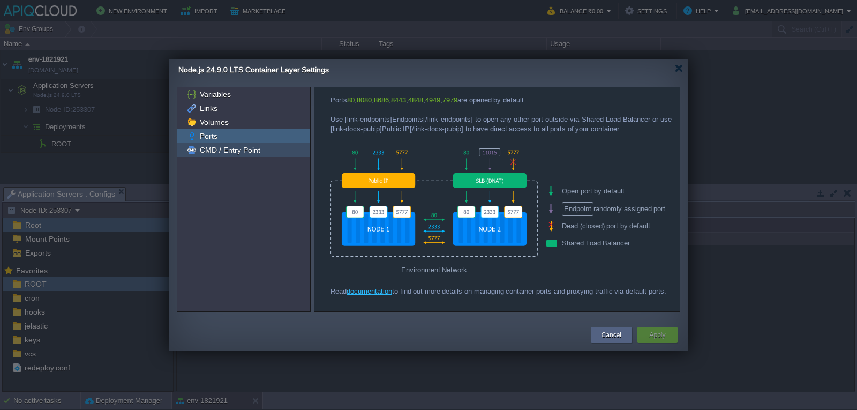
click at [230, 147] on span "CMD / Entry Point" at bounding box center [230, 150] width 64 height 10
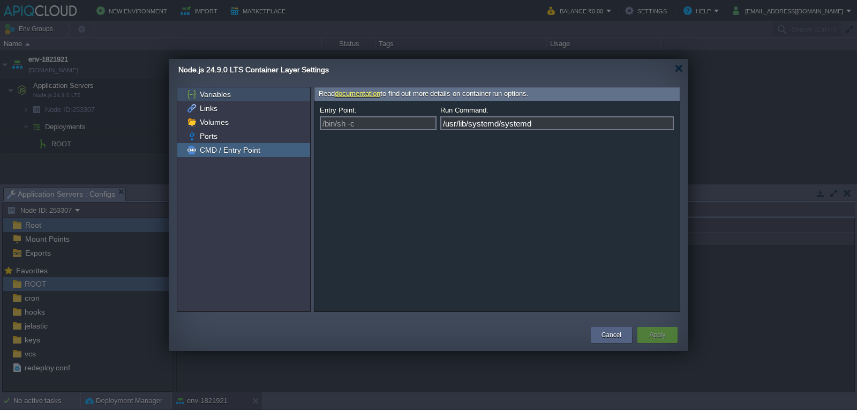
click at [248, 96] on div "Variables" at bounding box center [243, 94] width 133 height 14
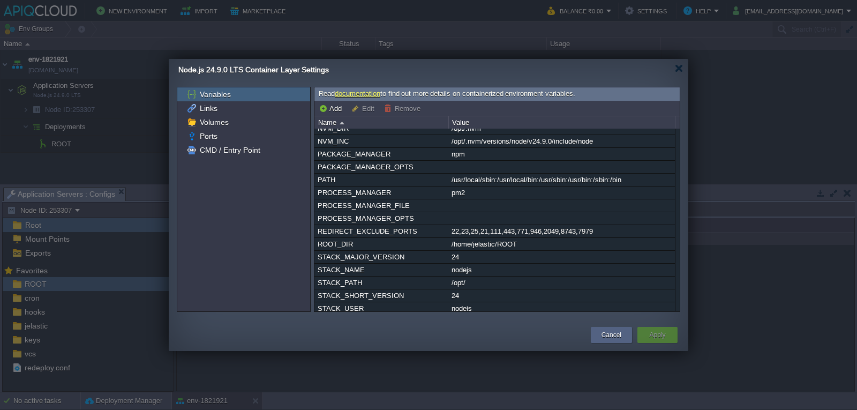
scroll to position [219, 0]
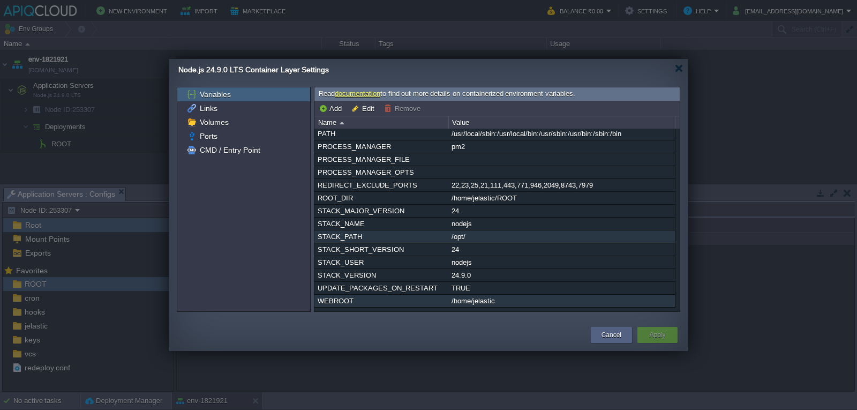
drag, startPoint x: 517, startPoint y: 305, endPoint x: 433, endPoint y: 239, distance: 107.1
click at [433, 239] on div "APP_FILE server.js AUTO_OLD_HEAP true DOCKER_EXPOSED_PORT 21,22,25,443,7979,80 …" at bounding box center [494, 114] width 360 height 385
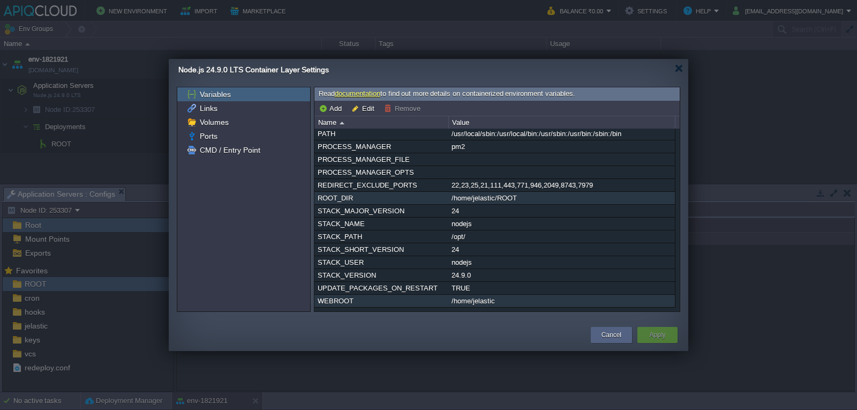
click at [558, 194] on div "/home/jelastic/ROOT" at bounding box center [561, 198] width 225 height 12
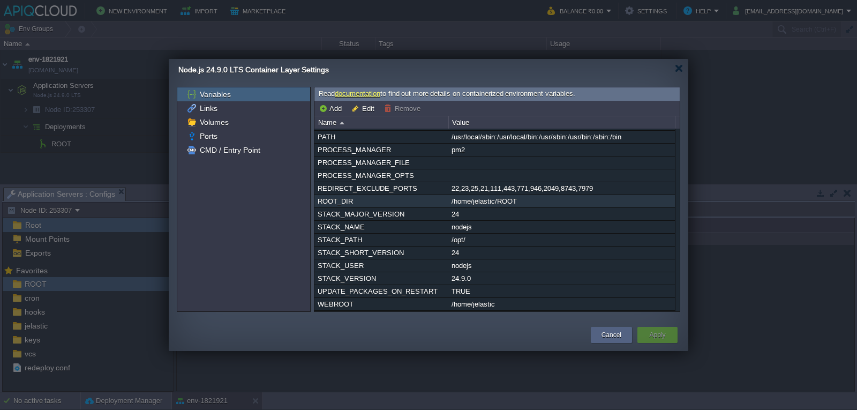
click at [558, 195] on div "/home/jelastic/ROOT" at bounding box center [561, 201] width 225 height 12
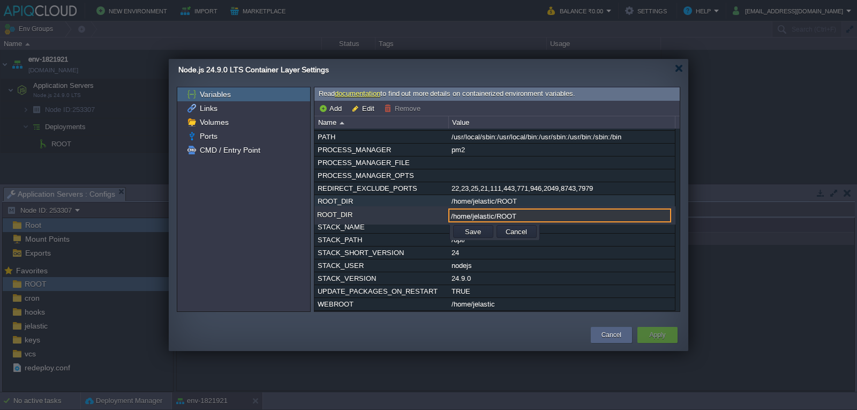
click at [520, 208] on input "/home/jelastic/ROOT" at bounding box center [559, 215] width 223 height 14
click at [525, 208] on input "/home/jelastic/ROOT" at bounding box center [559, 215] width 223 height 14
type input "/home/jelastic/ROOT/backend"
click at [480, 226] on button "Save" at bounding box center [472, 231] width 22 height 10
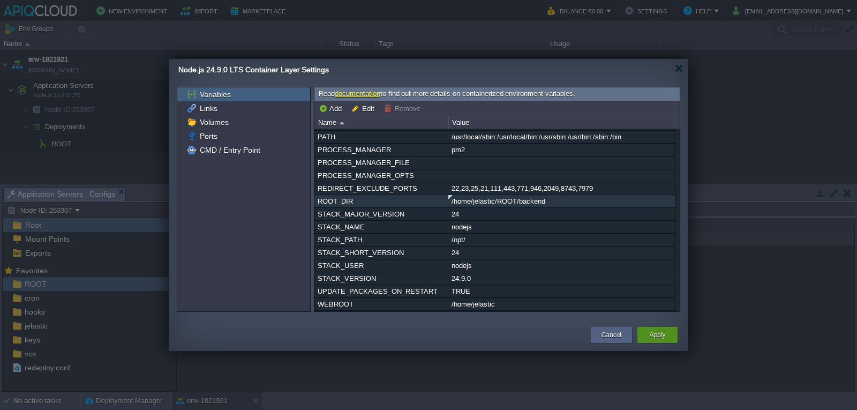
click at [654, 338] on button "Apply" at bounding box center [657, 334] width 16 height 11
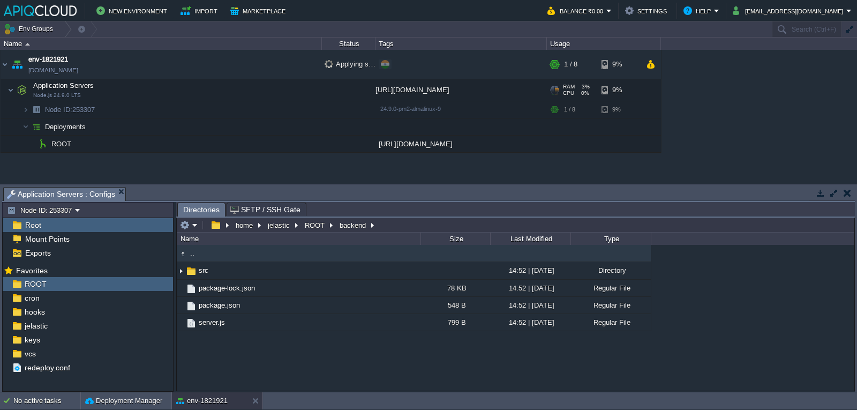
drag, startPoint x: 353, startPoint y: 229, endPoint x: 292, endPoint y: 374, distance: 157.4
click at [292, 374] on div ".. src 14:52 | [DATE] Directory package-lock.json 78 KB 14:52 | [DATE] Regular …" at bounding box center [515, 317] width 677 height 145
click at [355, 223] on button "backend" at bounding box center [353, 225] width 31 height 10
click at [40, 398] on div "1 active task(s)" at bounding box center [46, 400] width 67 height 17
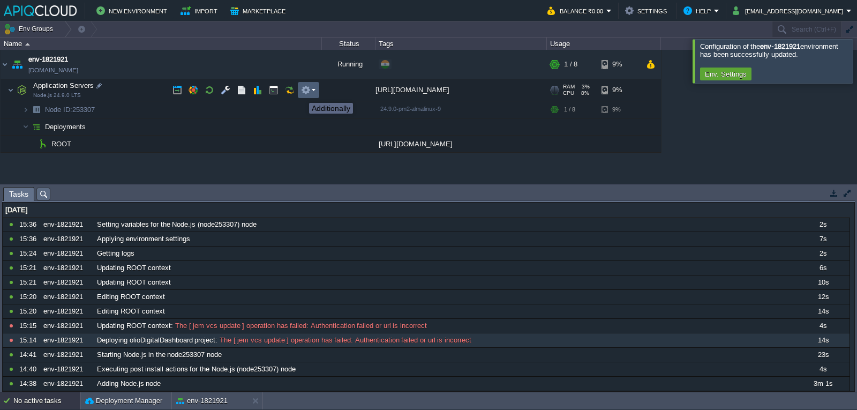
click at [301, 93] on button "button" at bounding box center [306, 90] width 10 height 10
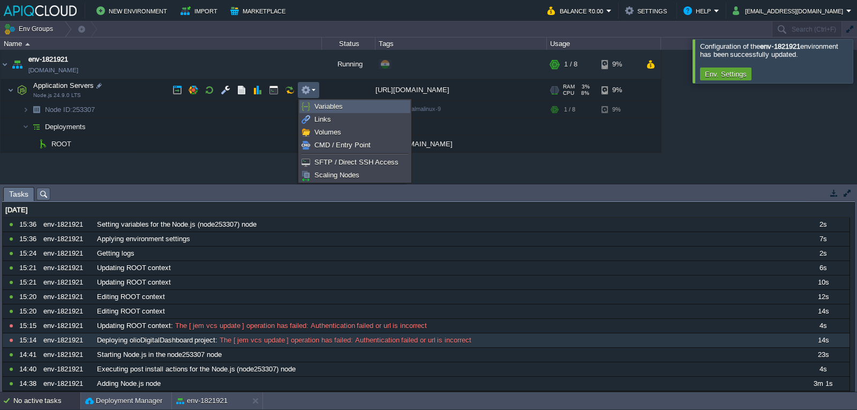
click at [321, 105] on span "Variables" at bounding box center [328, 106] width 28 height 8
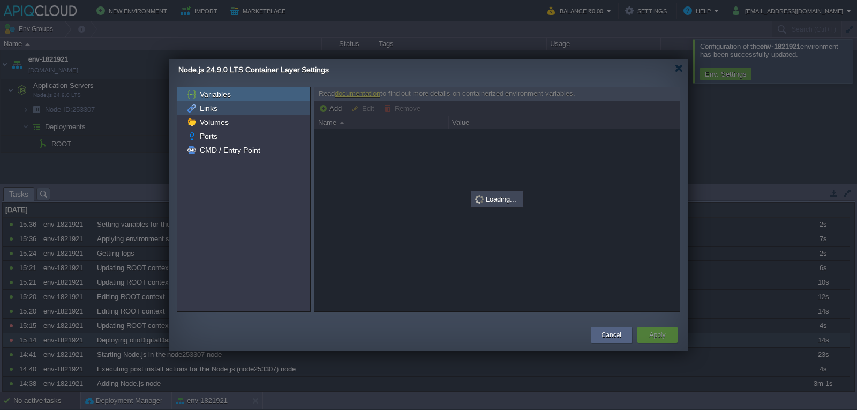
click at [255, 103] on div "Links" at bounding box center [243, 108] width 133 height 14
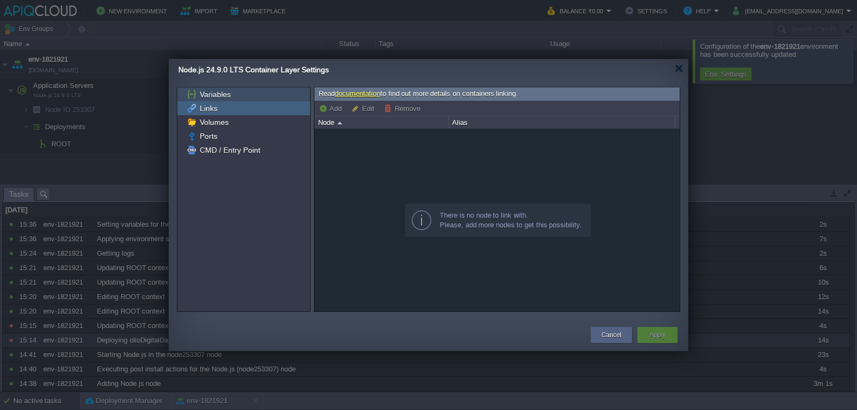
click at [259, 98] on div "Variables" at bounding box center [243, 94] width 133 height 14
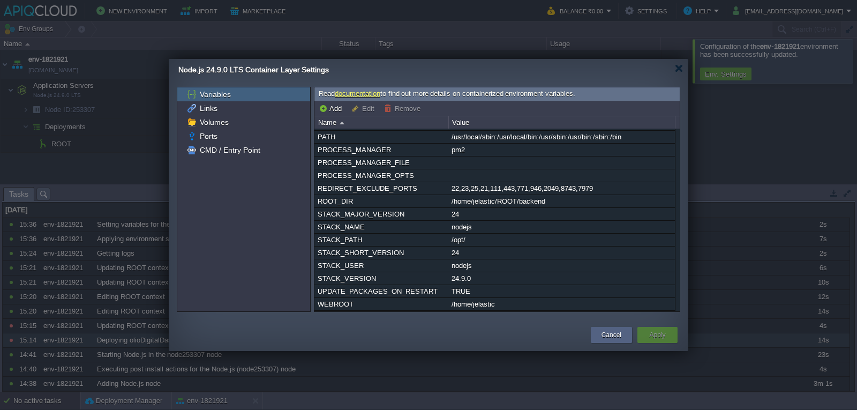
scroll to position [0, 0]
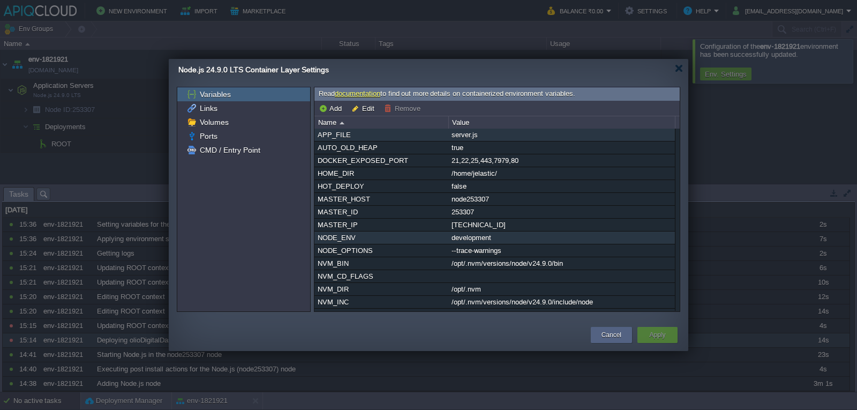
drag, startPoint x: 314, startPoint y: 137, endPoint x: 385, endPoint y: 243, distance: 127.7
click at [385, 243] on div "APP_FILE server.js AUTO_OLD_HEAP true DOCKER_EXPOSED_PORT 21,22,25,443,7979,80 …" at bounding box center [494, 320] width 360 height 385
click at [474, 244] on div "development" at bounding box center [561, 237] width 225 height 12
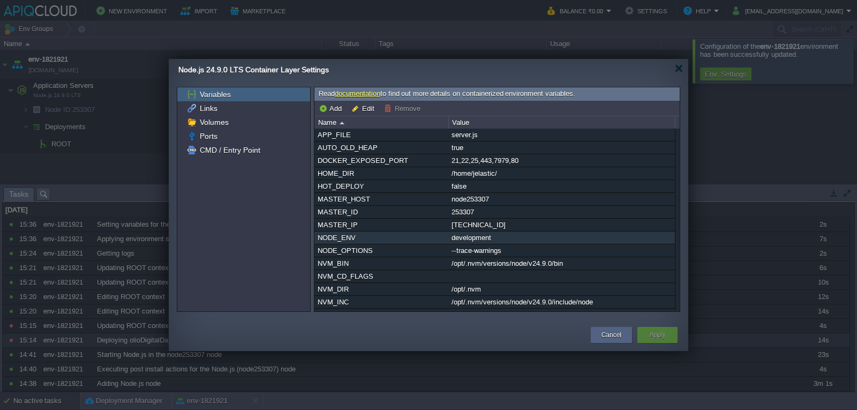
click at [474, 244] on div "development" at bounding box center [561, 237] width 225 height 12
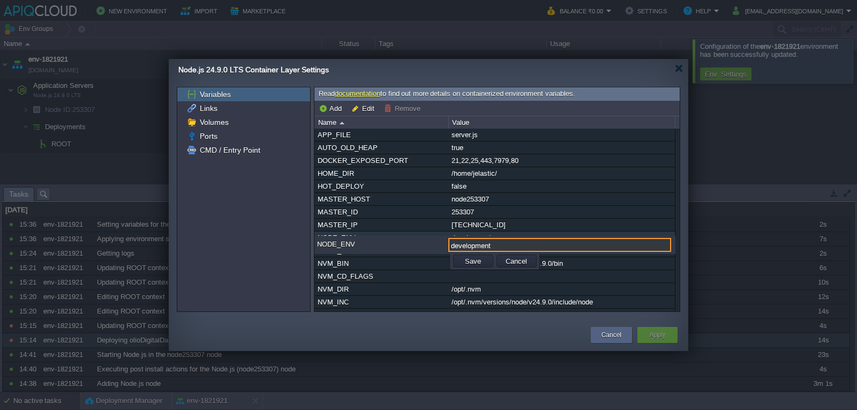
click at [470, 241] on input "development" at bounding box center [559, 245] width 223 height 14
drag, startPoint x: 493, startPoint y: 247, endPoint x: 409, endPoint y: 247, distance: 84.1
click at [409, 247] on div "NODE_ENV development" at bounding box center [494, 245] width 361 height 15
type input "Production"
drag, startPoint x: 503, startPoint y: 243, endPoint x: 383, endPoint y: 243, distance: 119.9
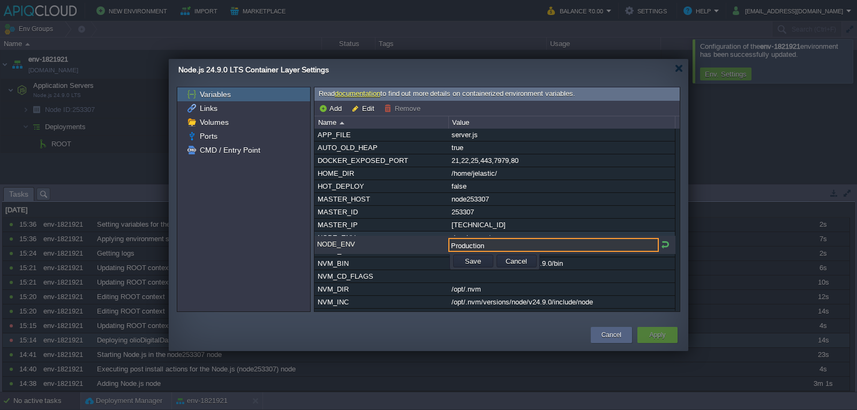
click at [383, 243] on div "NODE_ENV Production" at bounding box center [494, 245] width 361 height 15
type input "p"
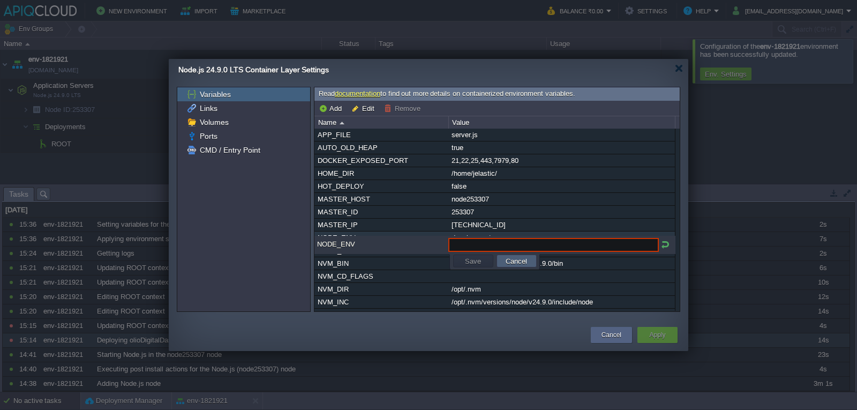
click at [521, 262] on button "Cancel" at bounding box center [516, 261] width 28 height 10
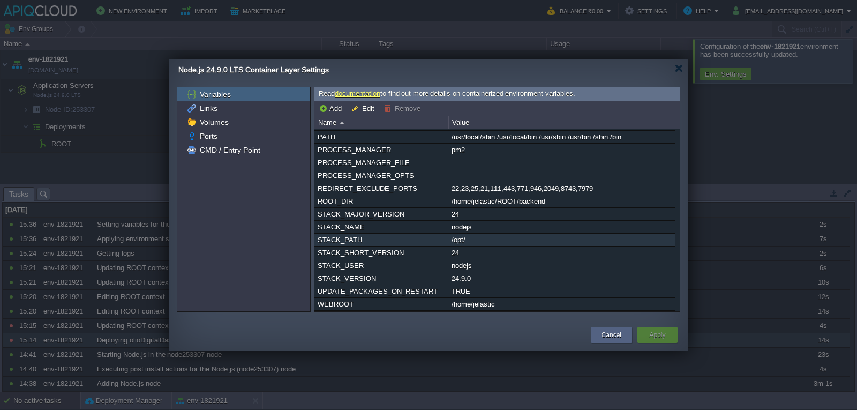
scroll to position [5, 0]
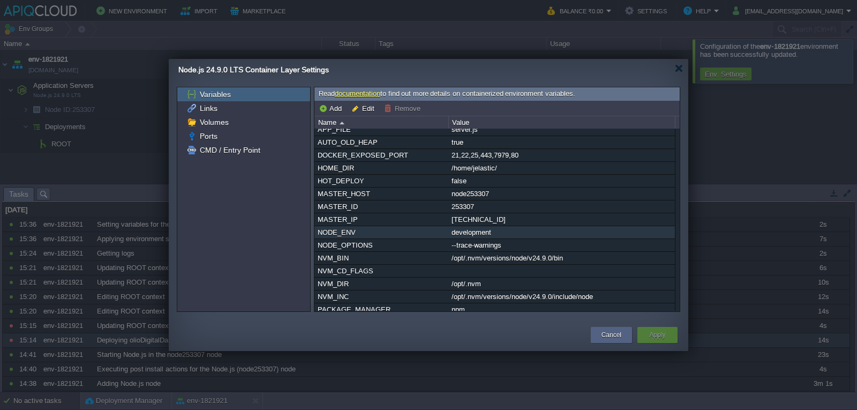
drag, startPoint x: 768, startPoint y: 139, endPoint x: 758, endPoint y: 140, distance: 10.2
click at [769, 139] on div at bounding box center [428, 205] width 857 height 410
click at [603, 332] on button "Cancel" at bounding box center [611, 334] width 20 height 11
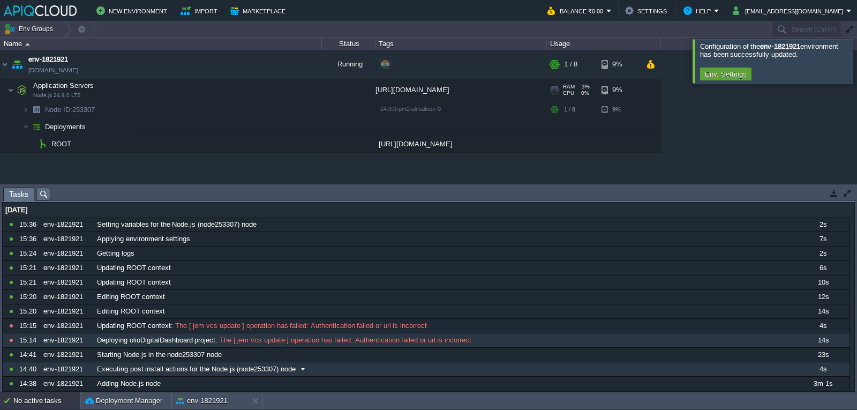
scroll to position [14, 0]
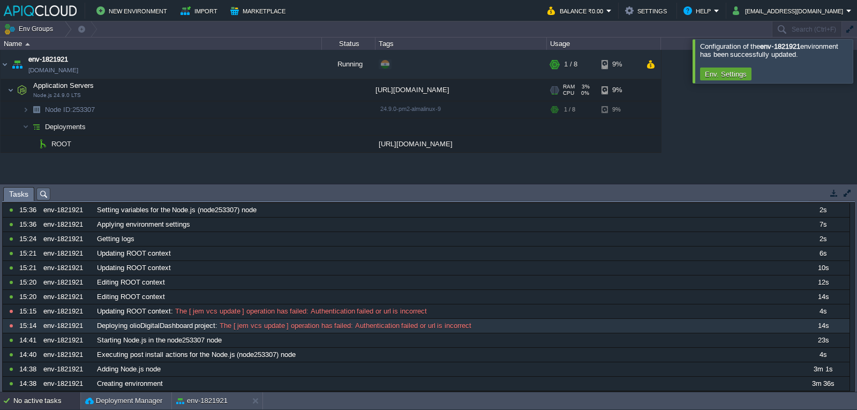
click at [33, 402] on div "No active tasks" at bounding box center [46, 400] width 67 height 17
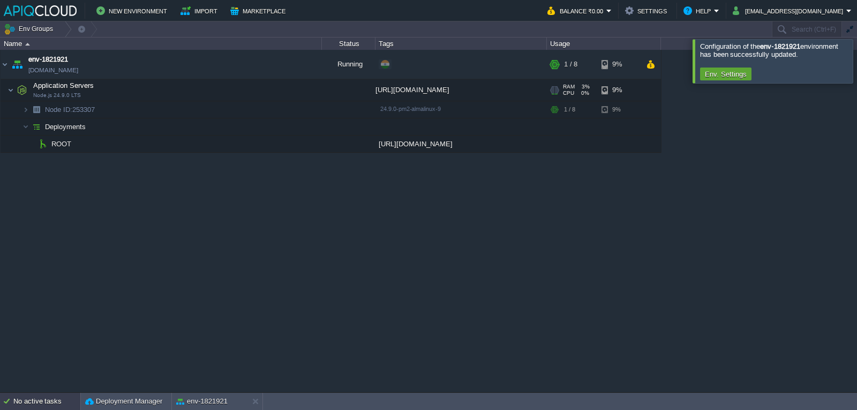
click at [61, 393] on div "No active tasks" at bounding box center [46, 400] width 67 height 17
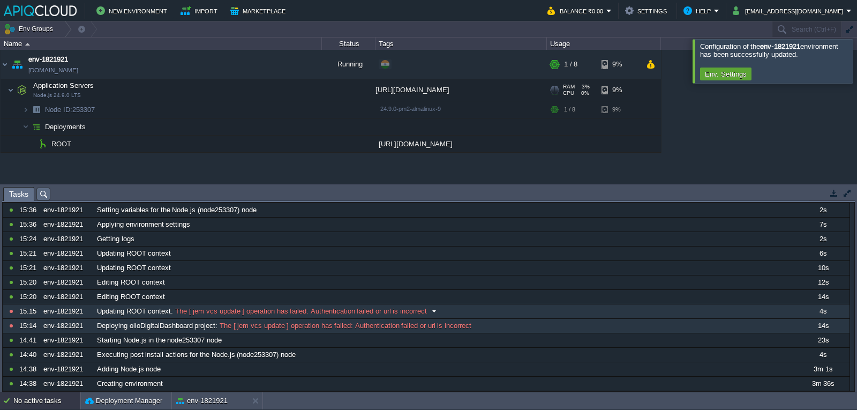
scroll to position [0, 0]
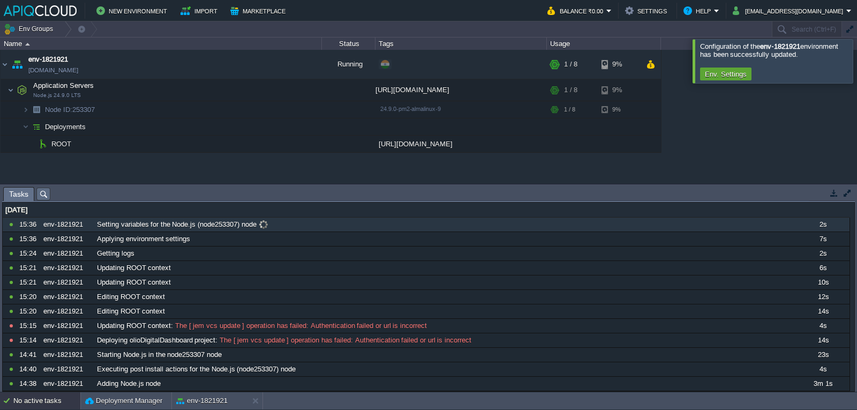
click at [92, 224] on div "env-1821921" at bounding box center [67, 224] width 52 height 14
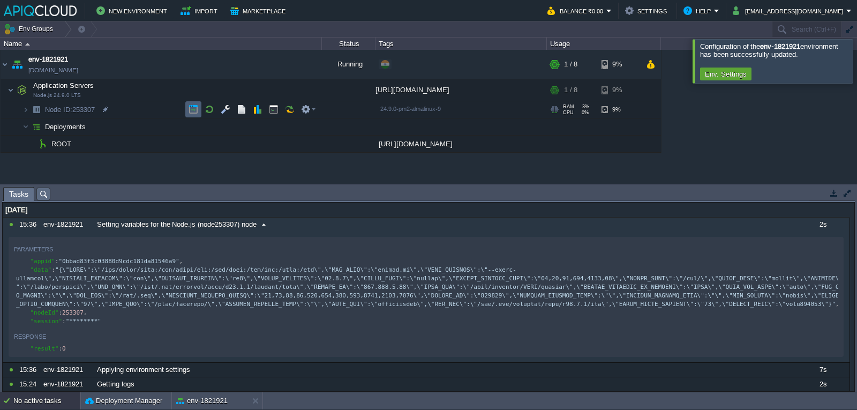
click at [188, 108] on td at bounding box center [193, 109] width 16 height 16
click at [856, 63] on div at bounding box center [869, 60] width 0 height 43
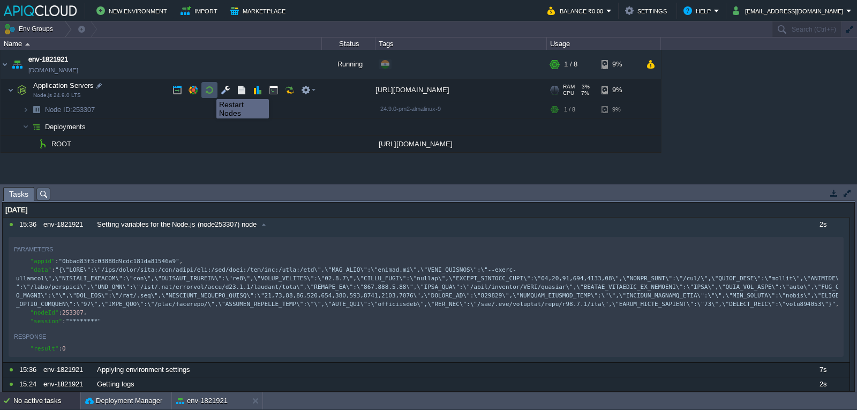
click at [208, 89] on button "button" at bounding box center [210, 90] width 10 height 10
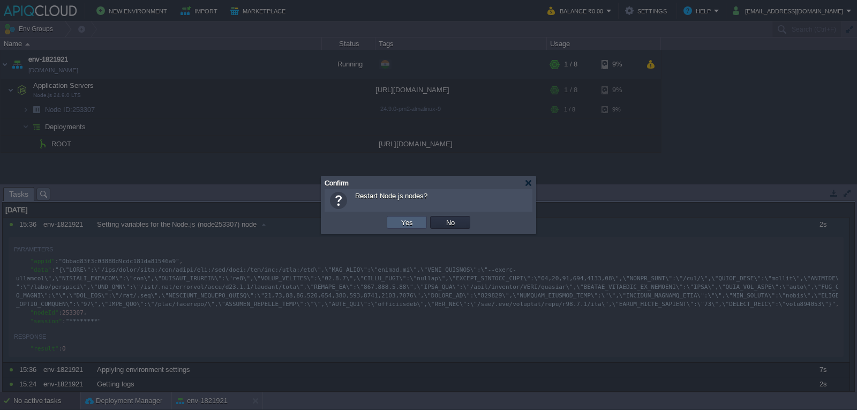
click at [404, 218] on button "Yes" at bounding box center [407, 222] width 18 height 10
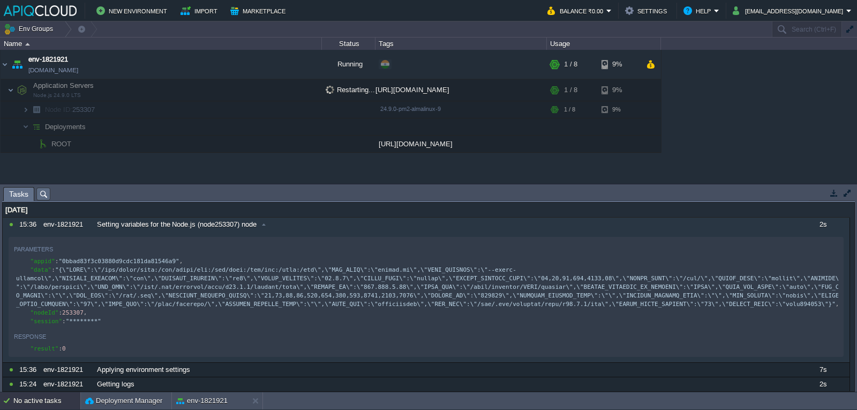
click at [826, 213] on div "[DATE]" at bounding box center [426, 210] width 846 height 14
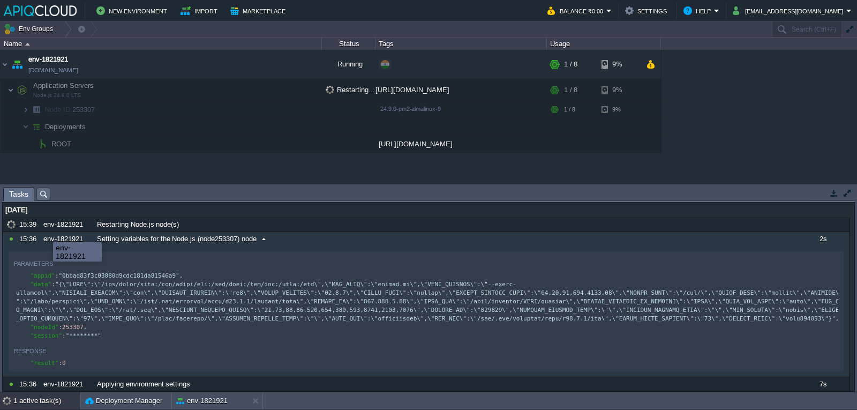
click at [45, 233] on div "env-1821921" at bounding box center [67, 239] width 52 height 14
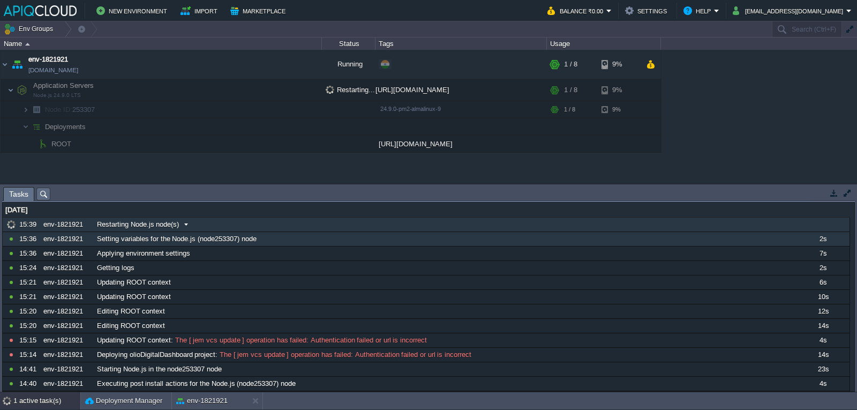
click at [177, 225] on span "Restarting Node.js node(s)" at bounding box center [138, 224] width 82 height 10
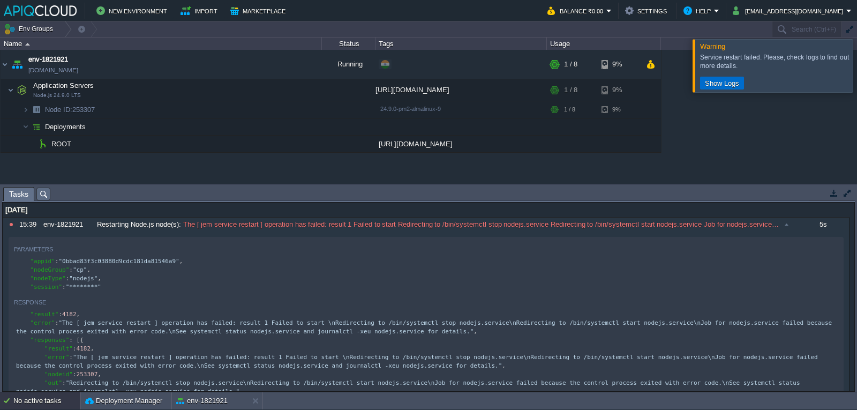
click at [729, 82] on button "Show Logs" at bounding box center [721, 83] width 41 height 10
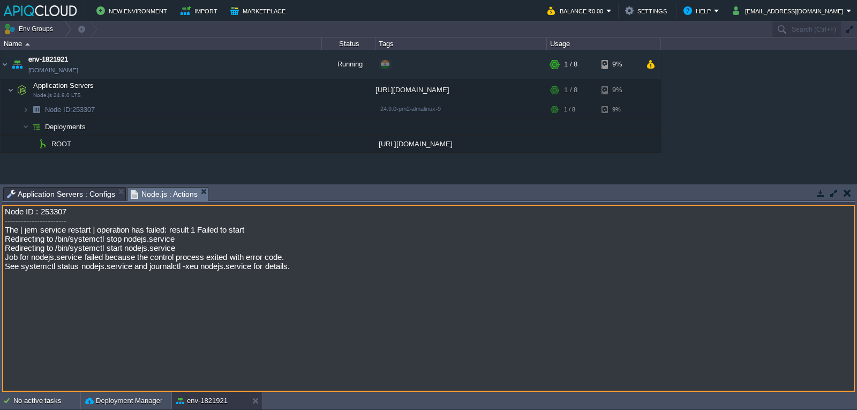
click at [164, 239] on textarea "Node ID : 253307 ----------------------- The [ jem service restart ] operation …" at bounding box center [428, 298] width 852 height 187
drag, startPoint x: 129, startPoint y: 246, endPoint x: 169, endPoint y: 247, distance: 39.6
click at [169, 247] on textarea "Node ID : 253307 ----------------------- The [ jem service restart ] operation …" at bounding box center [428, 298] width 852 height 187
drag, startPoint x: 105, startPoint y: 243, endPoint x: 128, endPoint y: 253, distance: 25.0
click at [133, 248] on textarea "Node ID : 253307 ----------------------- The [ jem service restart ] operation …" at bounding box center [428, 298] width 852 height 187
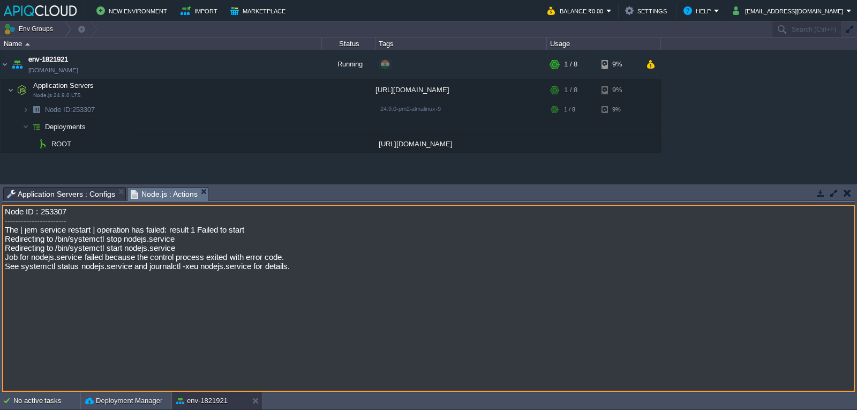
click at [50, 259] on textarea "Node ID : 253307 ----------------------- The [ jem service restart ] operation …" at bounding box center [428, 298] width 852 height 187
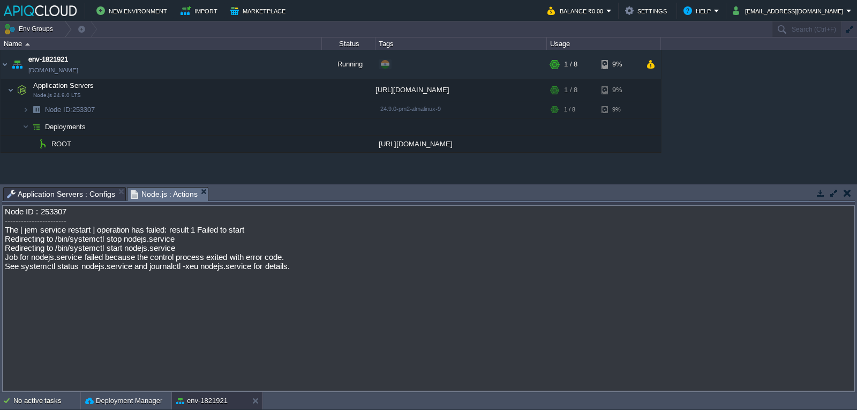
drag, startPoint x: 0, startPoint y: 263, endPoint x: 66, endPoint y: 263, distance: 66.4
click at [66, 263] on div "Tasks Activity Log Archive Git / SVN Application Servers : Configs Node.js : Ac…" at bounding box center [428, 287] width 857 height 207
click at [72, 205] on textarea "Node ID : 253307 ----------------------- The [ jem service restart ] operation …" at bounding box center [428, 298] width 852 height 187
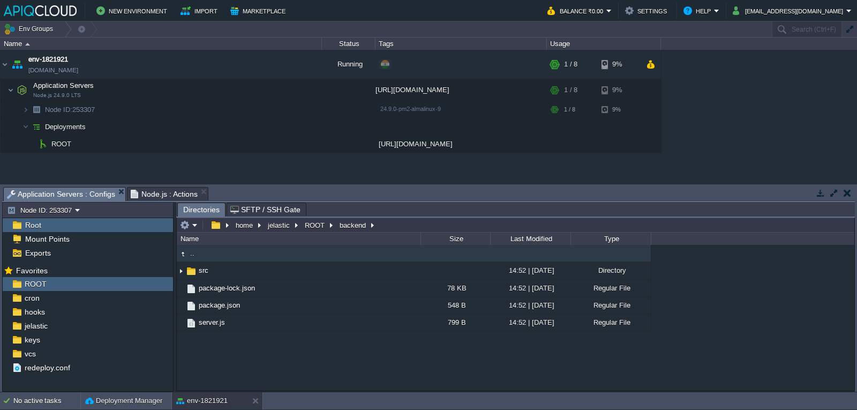
click at [71, 196] on span "Application Servers : Configs" at bounding box center [61, 193] width 108 height 13
click at [305, 88] on button "button" at bounding box center [306, 90] width 10 height 10
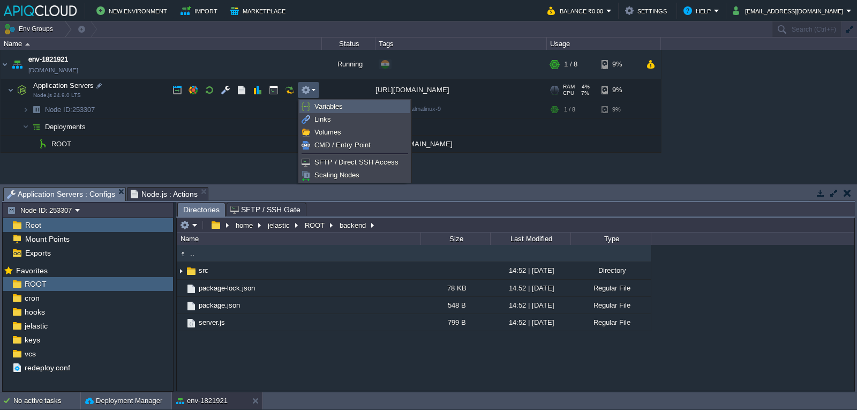
click at [335, 109] on span "Variables" at bounding box center [328, 106] width 28 height 8
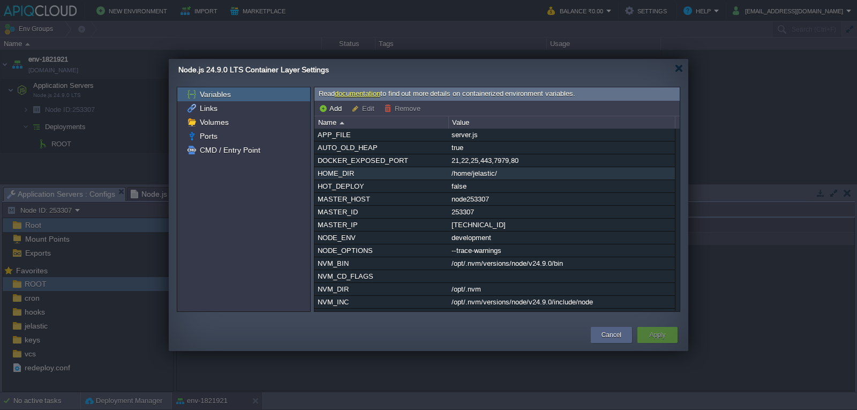
scroll to position [219, 0]
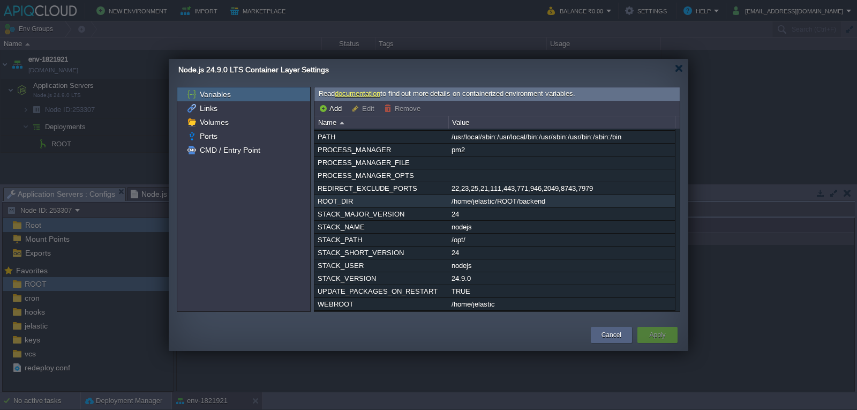
click at [530, 198] on div "/home/jelastic/ROOT/backend" at bounding box center [561, 201] width 225 height 12
click at [530, 198] on div "APP_FILE server.js AUTO_OLD_HEAP true DOCKER_EXPOSED_PORT 21,22,25,443,7979,80 …" at bounding box center [496, 219] width 365 height 182
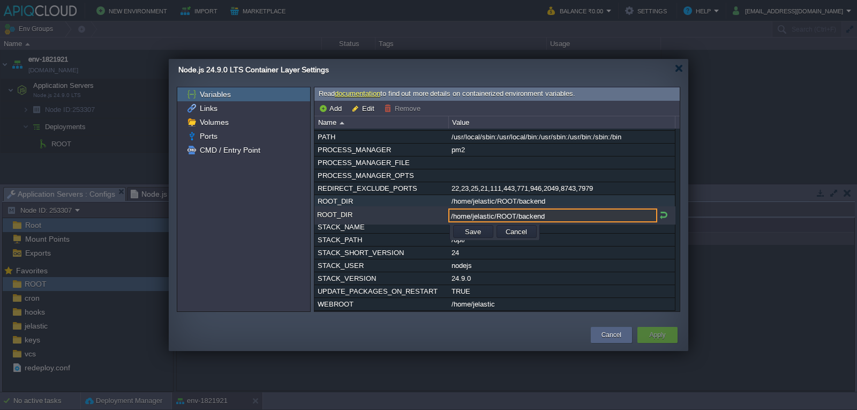
click at [540, 208] on input "/home/jelastic/ROOT/backend" at bounding box center [552, 215] width 209 height 14
type input "/home/jelastic/ROOT"
click at [473, 225] on td "Save" at bounding box center [473, 231] width 40 height 13
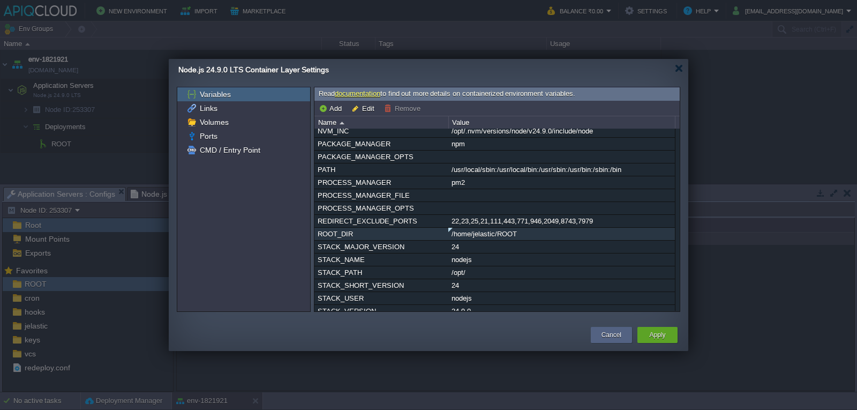
scroll to position [173, 0]
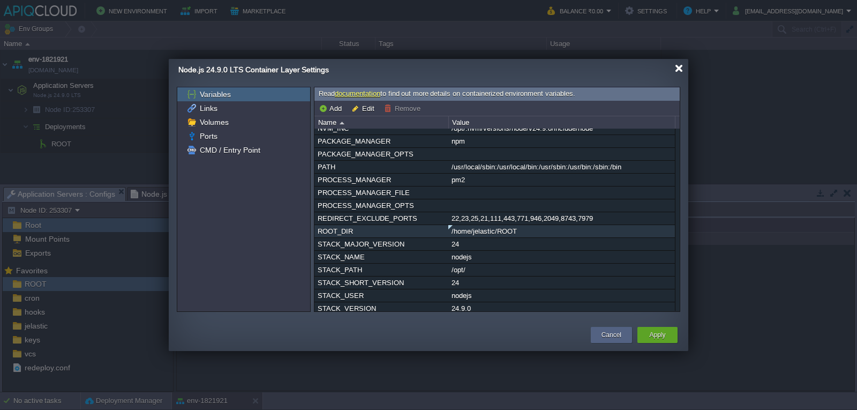
click at [680, 66] on div at bounding box center [679, 68] width 8 height 8
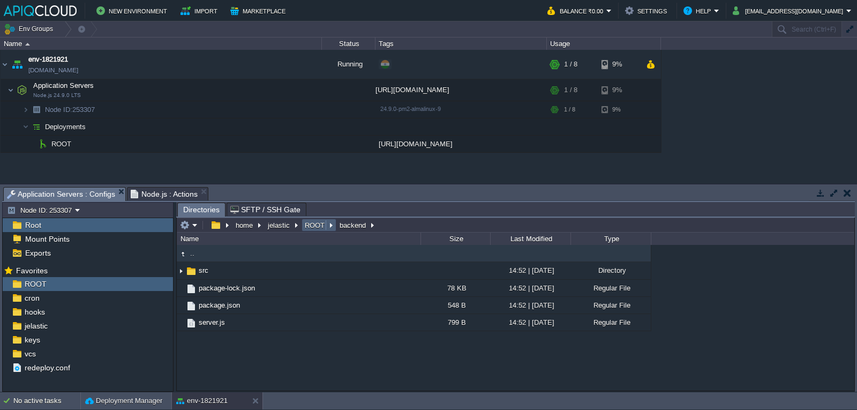
click at [305, 225] on button "ROOT" at bounding box center [315, 225] width 24 height 10
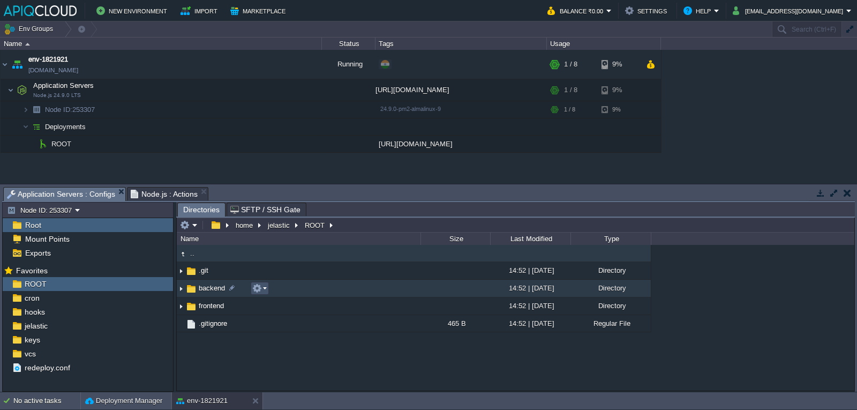
click at [256, 287] on button "button" at bounding box center [257, 288] width 10 height 10
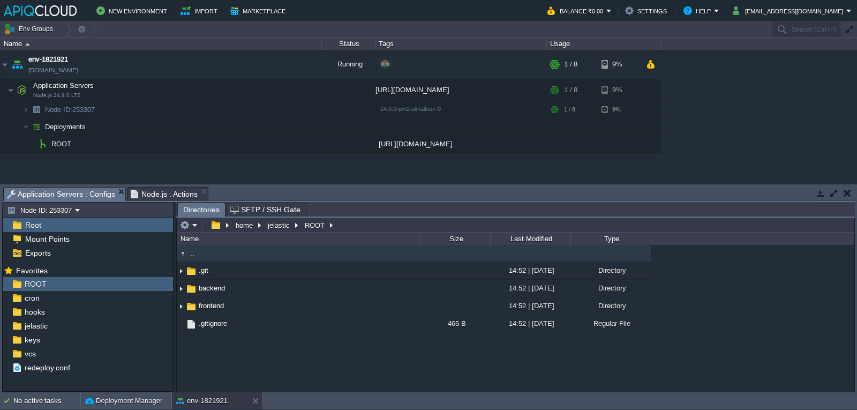
click at [377, 169] on div "env-1821921 [DOMAIN_NAME] Running + Add to Env Group RAM 3% CPU 0% 1 / 8 9% App…" at bounding box center [428, 116] width 857 height 133
click at [306, 89] on button "button" at bounding box center [306, 90] width 10 height 10
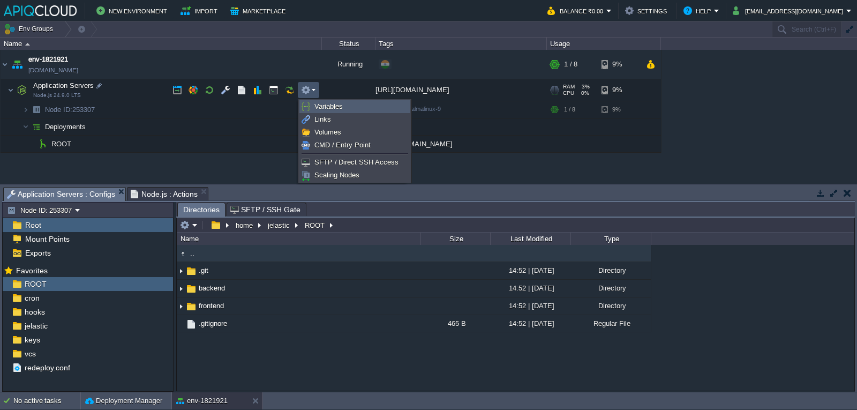
click at [330, 108] on span "Variables" at bounding box center [328, 106] width 28 height 8
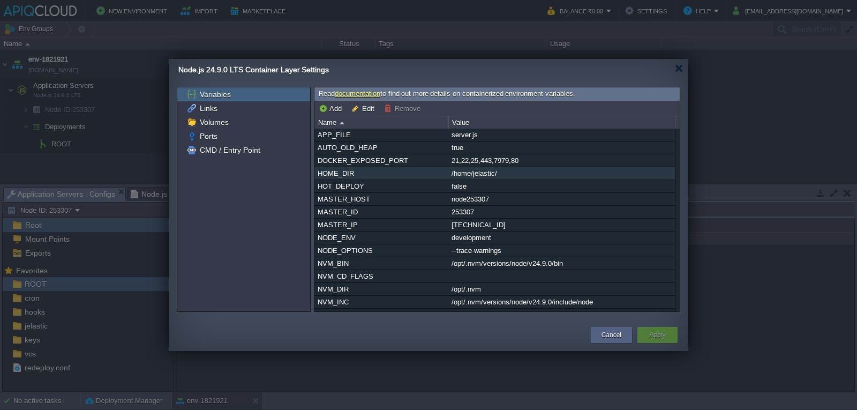
click at [512, 174] on div "/home/jelastic/" at bounding box center [561, 173] width 225 height 12
click at [512, 174] on div "APP_FILE server.js AUTO_OLD_HEAP true DOCKER_EXPOSED_PORT 21,22,25,443,7979,80 …" at bounding box center [496, 219] width 365 height 182
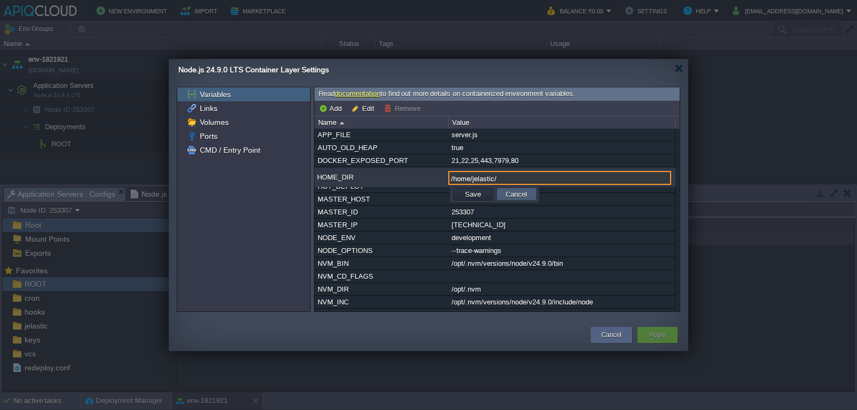
click at [525, 198] on button "Cancel" at bounding box center [516, 194] width 28 height 10
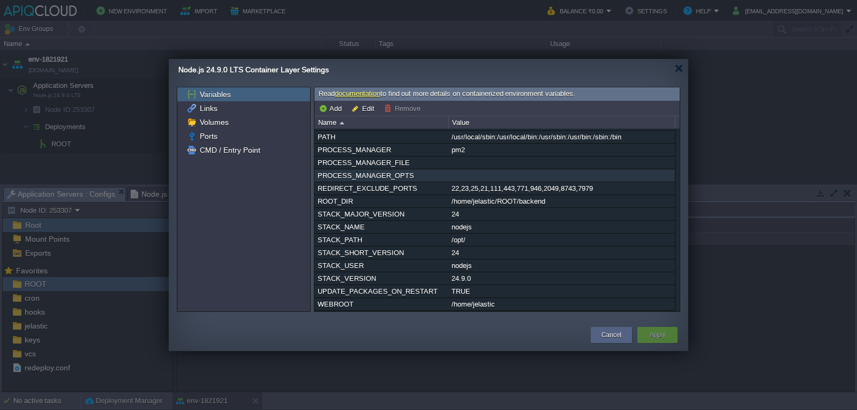
scroll to position [219, 0]
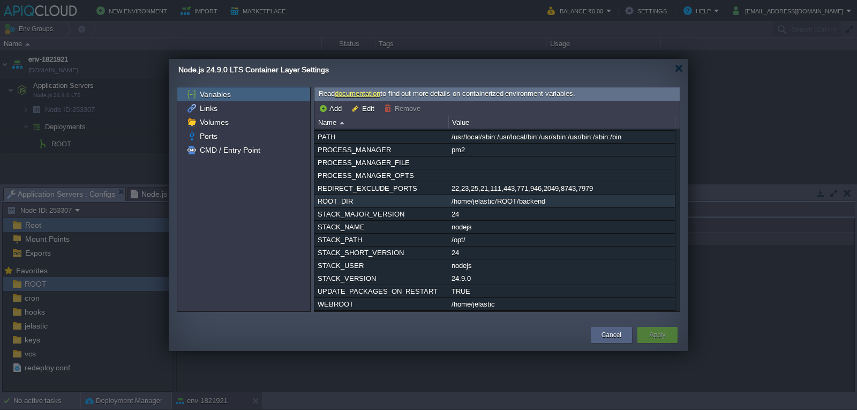
click at [528, 199] on div "/home/jelastic/ROOT/backend" at bounding box center [561, 201] width 225 height 12
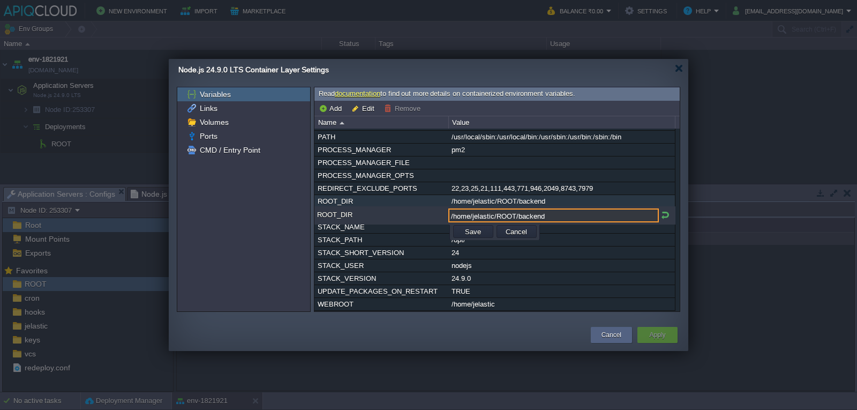
click at [540, 208] on input "/home/jelastic/ROOT/backend" at bounding box center [553, 215] width 210 height 14
click at [532, 208] on input "/home/jelastic/ROOT/backend" at bounding box center [553, 215] width 210 height 14
click at [469, 226] on button "Save" at bounding box center [472, 231] width 22 height 10
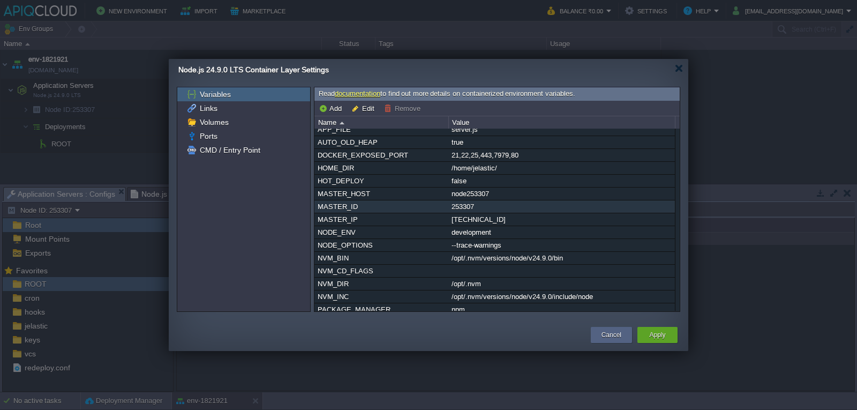
scroll to position [0, 0]
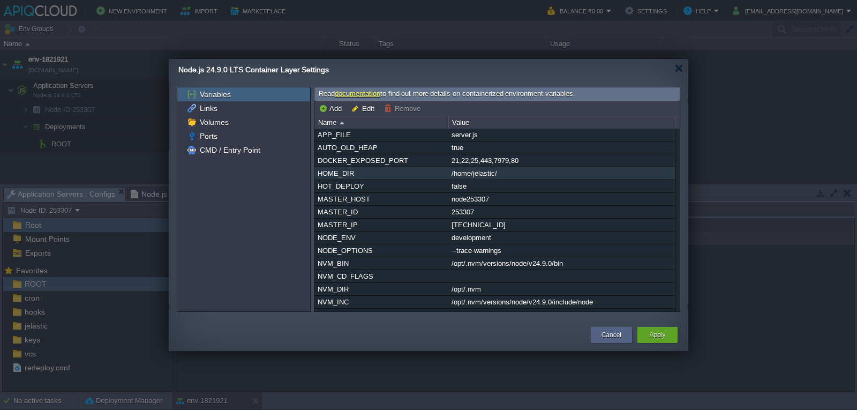
click at [496, 178] on div "/home/jelastic/" at bounding box center [561, 173] width 225 height 12
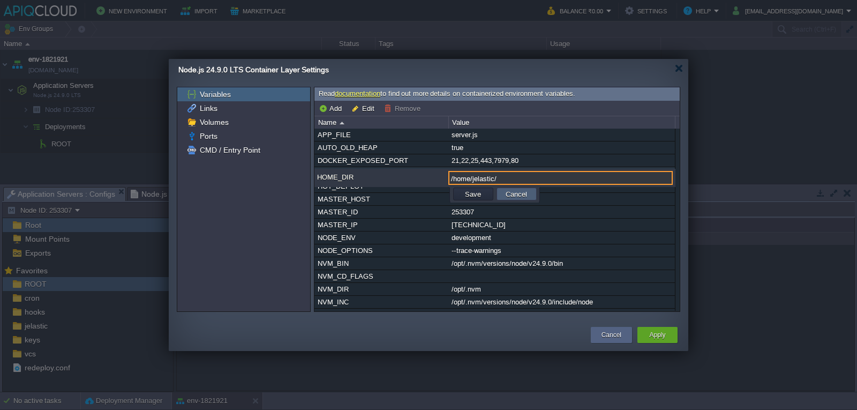
click at [513, 193] on button "Cancel" at bounding box center [516, 194] width 28 height 10
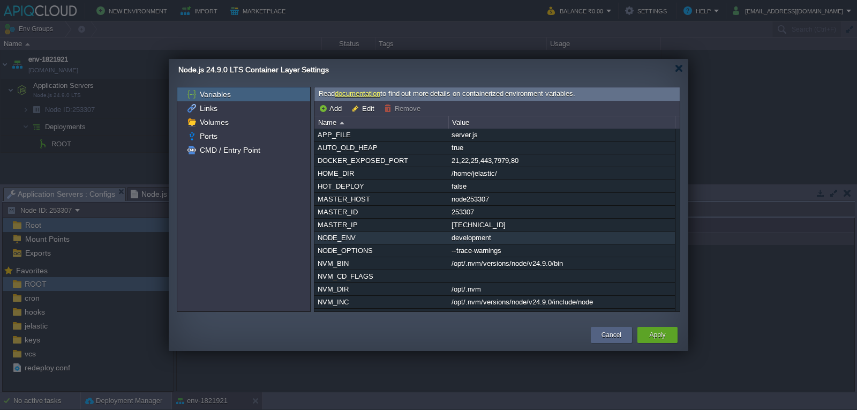
click at [484, 244] on div "development" at bounding box center [561, 237] width 225 height 12
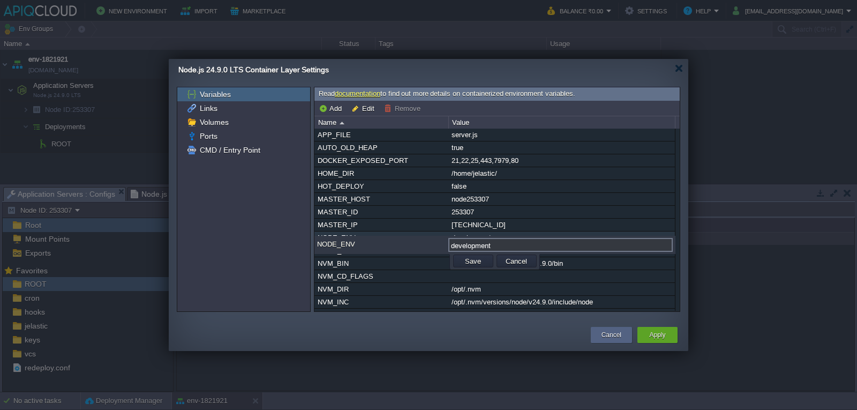
click at [484, 246] on input "development" at bounding box center [560, 245] width 224 height 14
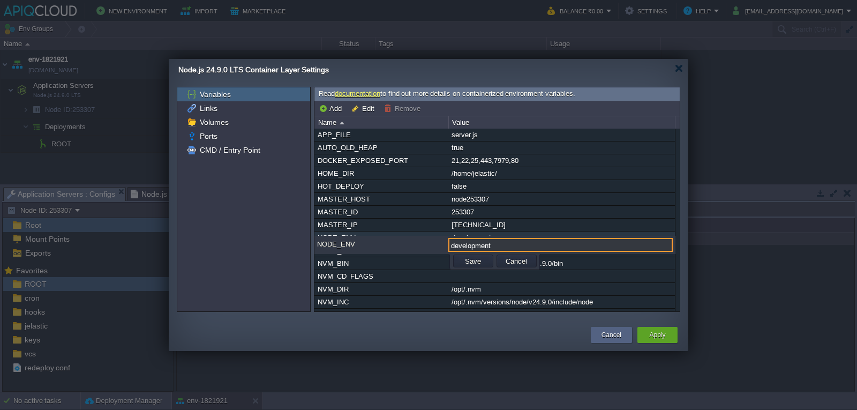
click at [476, 246] on input "development" at bounding box center [560, 245] width 224 height 14
drag, startPoint x: 488, startPoint y: 242, endPoint x: 384, endPoint y: 238, distance: 104.5
click at [384, 238] on div "NODE_ENV production" at bounding box center [494, 245] width 361 height 15
paste input "Production"
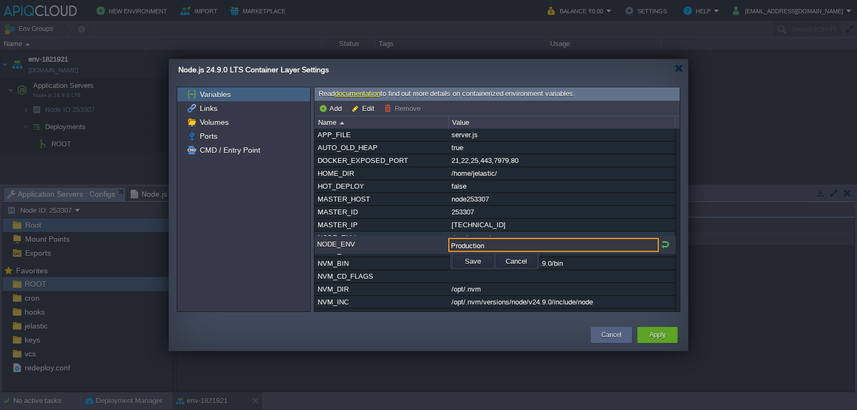
click at [456, 243] on input "Production" at bounding box center [553, 245] width 210 height 14
type input "production"
click at [460, 260] on td "Save" at bounding box center [473, 260] width 40 height 13
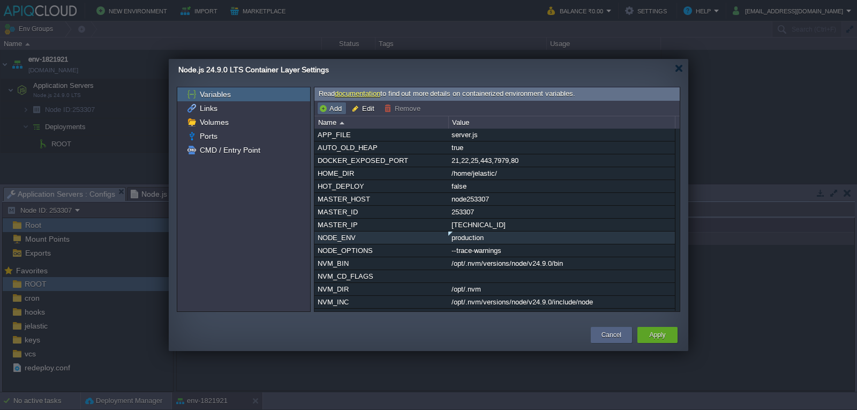
click at [333, 109] on button "Add" at bounding box center [332, 108] width 26 height 10
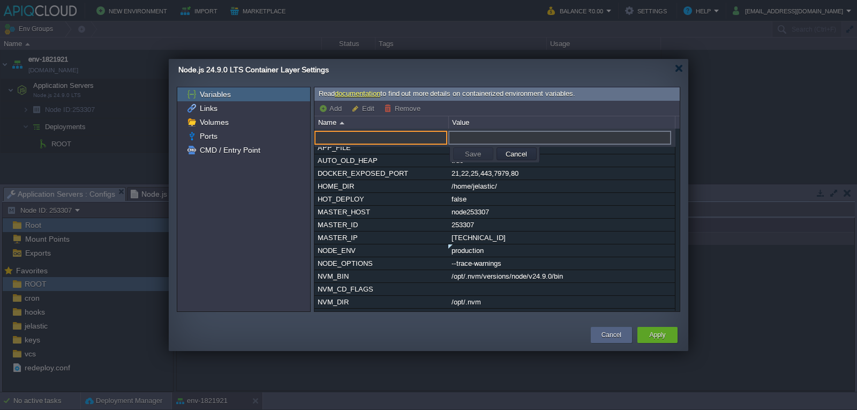
click at [356, 139] on input "text" at bounding box center [380, 138] width 133 height 14
paste input "PORT"
type input "PORT"
click at [458, 143] on input "text" at bounding box center [559, 138] width 223 height 14
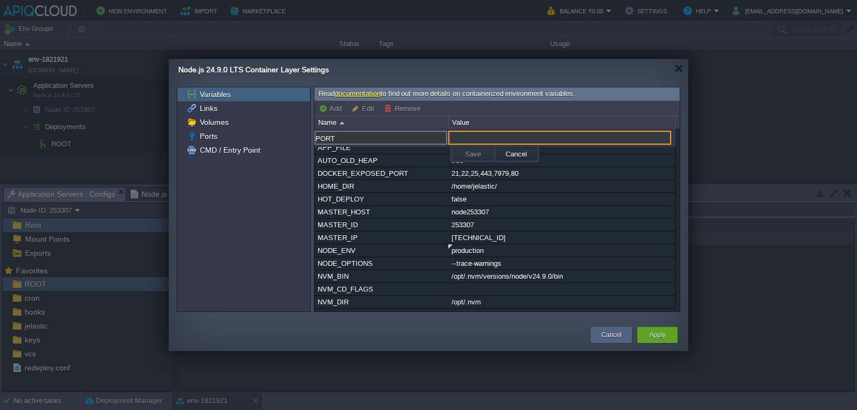
paste input "5000"
type input "5000"
click at [480, 154] on button "Save" at bounding box center [472, 154] width 22 height 10
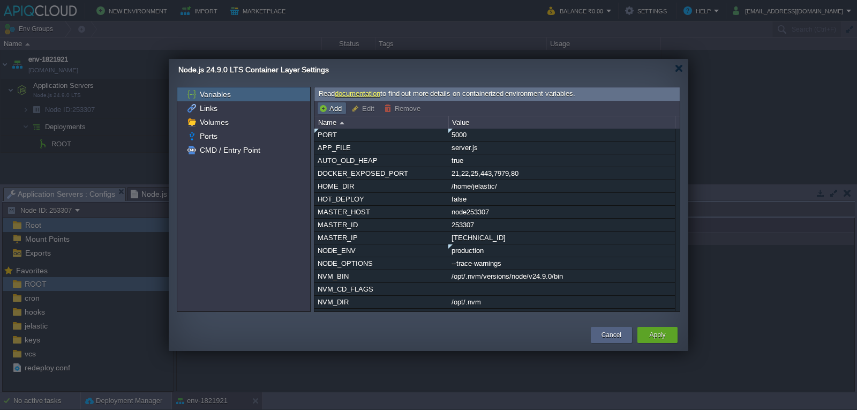
click at [327, 109] on button "Add" at bounding box center [332, 108] width 26 height 10
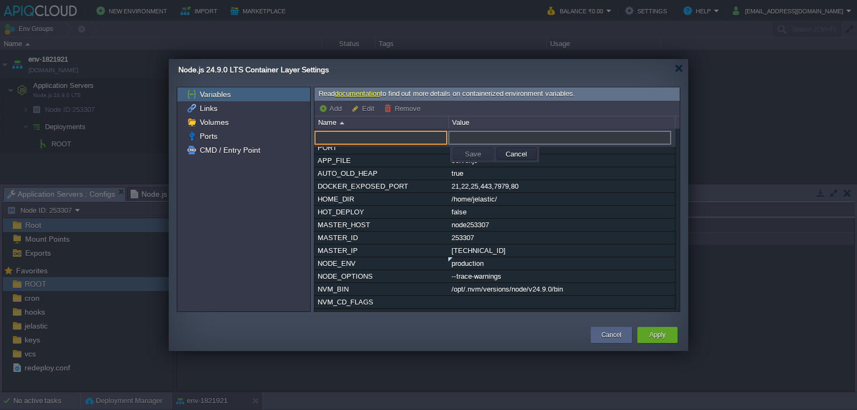
click at [346, 135] on input "text" at bounding box center [380, 138] width 133 height 14
paste input "NODE_ENV"
type input "NODE_ENV"
click at [476, 133] on input "text" at bounding box center [559, 138] width 223 height 14
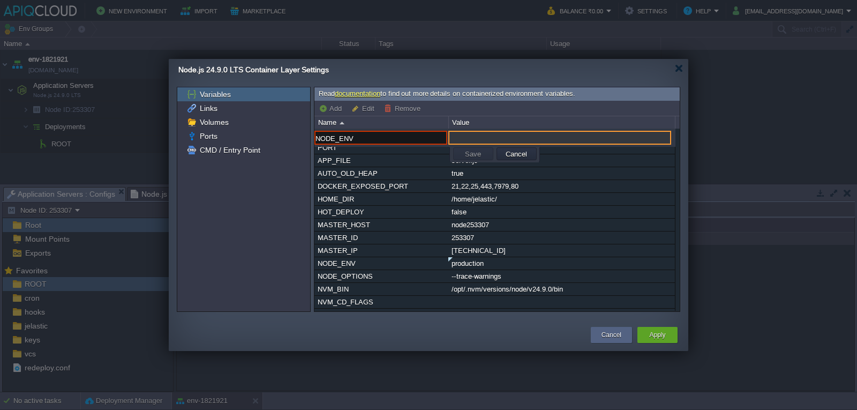
paste input "development"
type input "development"
click at [382, 178] on div "AUTO_OLD_HEAP" at bounding box center [381, 173] width 133 height 12
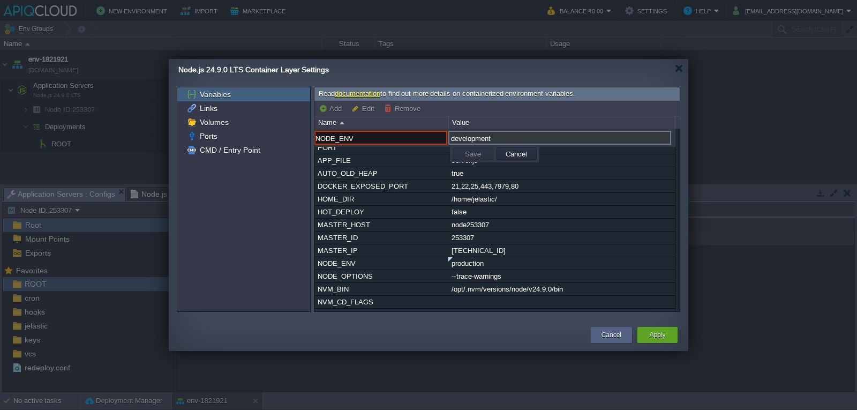
click at [391, 146] on div "NODE_ENV NODE_ENV development" at bounding box center [494, 138] width 361 height 15
click at [518, 149] on button "Cancel" at bounding box center [516, 154] width 28 height 10
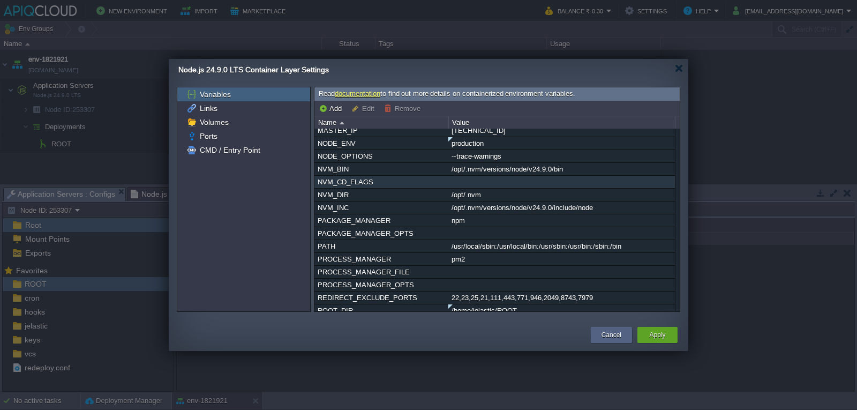
scroll to position [161, 0]
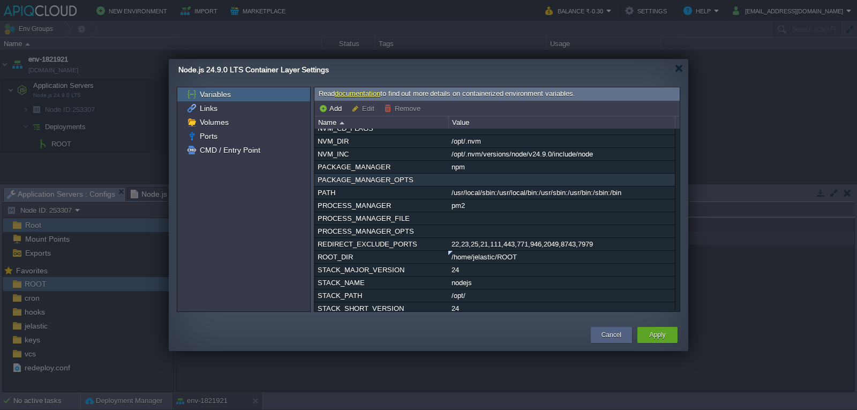
click at [469, 186] on div at bounding box center [561, 179] width 225 height 12
click at [470, 186] on div at bounding box center [561, 179] width 225 height 12
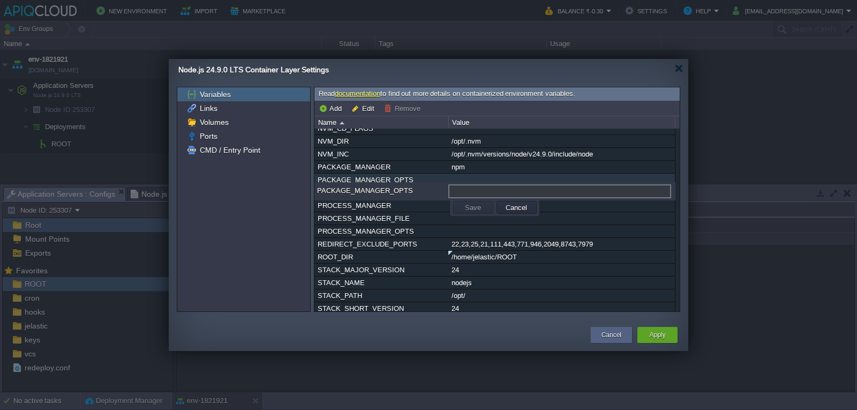
click at [468, 193] on input "text" at bounding box center [559, 191] width 223 height 14
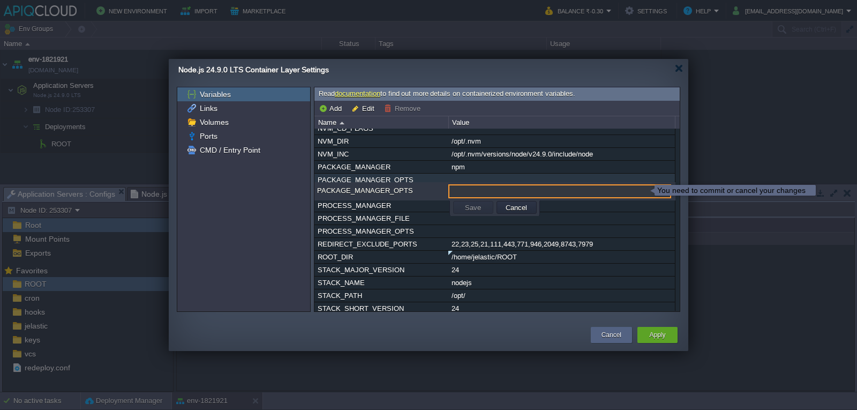
click at [837, 108] on div at bounding box center [428, 205] width 857 height 410
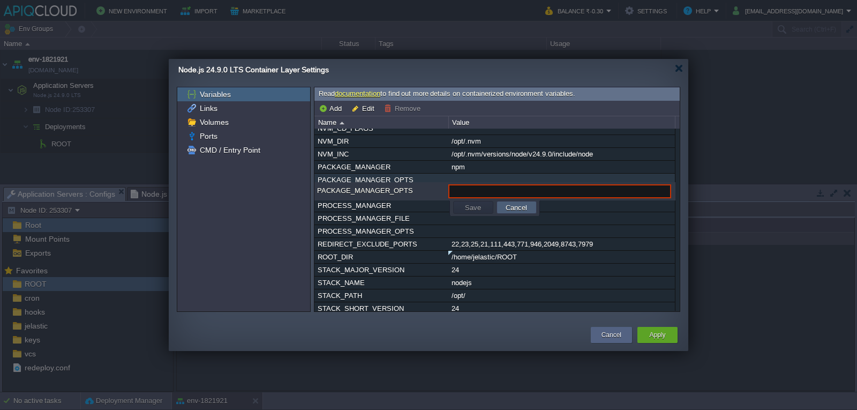
click at [528, 205] on button "Cancel" at bounding box center [516, 207] width 28 height 10
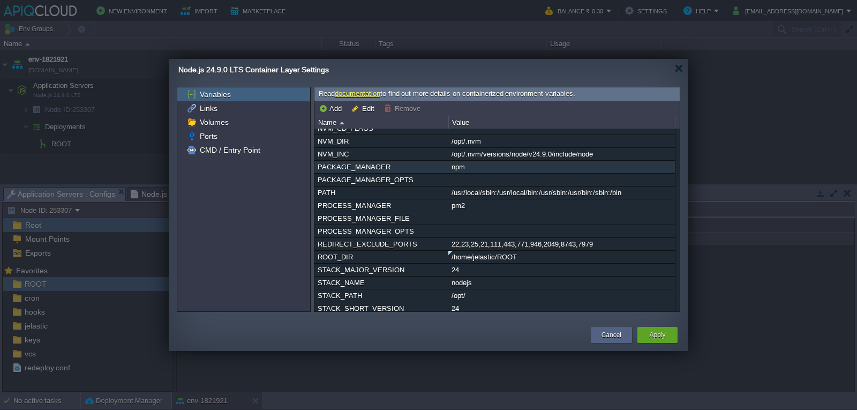
click at [482, 173] on div "npm" at bounding box center [561, 167] width 225 height 12
type input "npm"
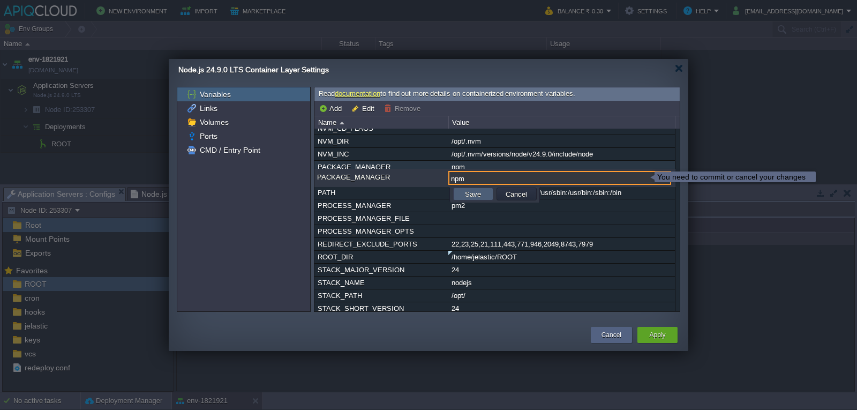
click at [479, 195] on button "Save" at bounding box center [472, 194] width 22 height 10
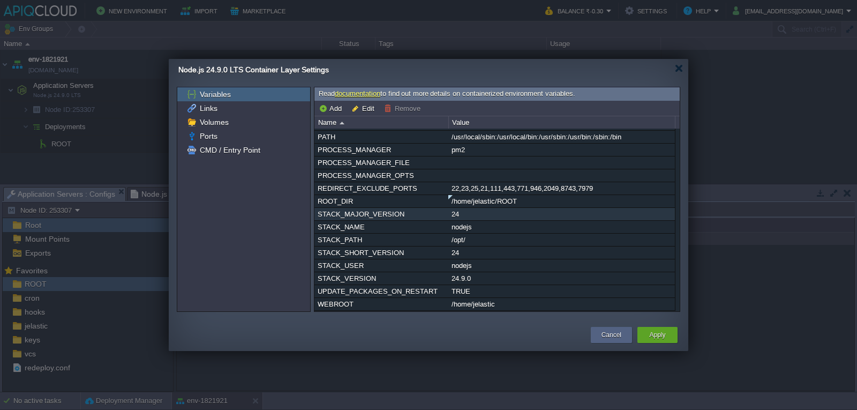
scroll to position [0, 0]
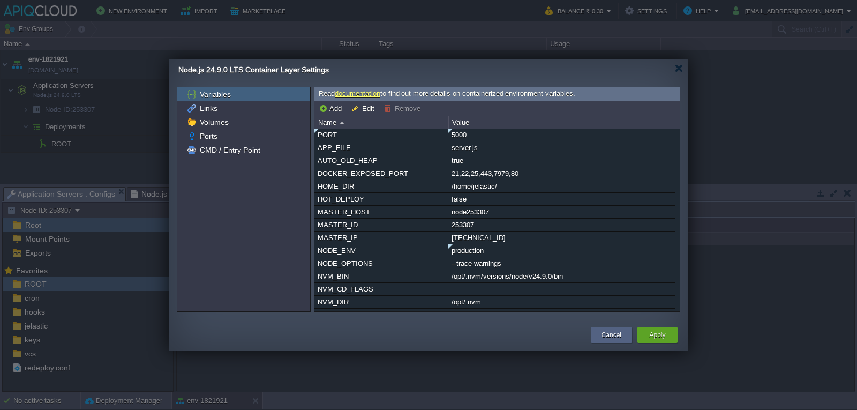
click at [233, 261] on div "Variables Links Volumes Ports CMD / Entry Point" at bounding box center [243, 199] width 133 height 224
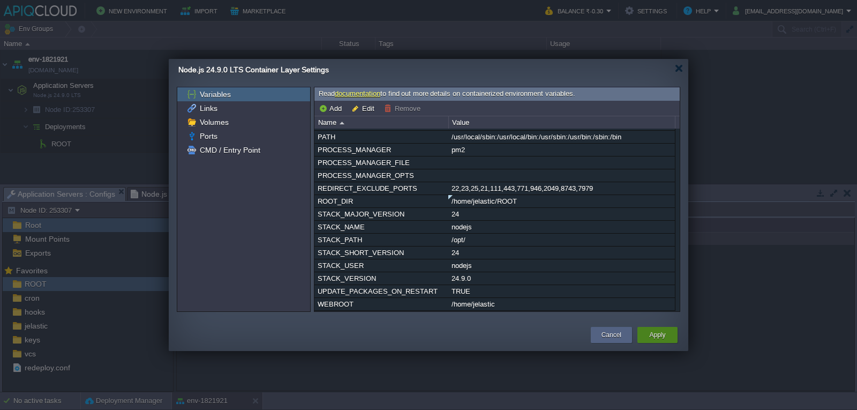
click at [667, 332] on div "Apply" at bounding box center [657, 335] width 24 height 16
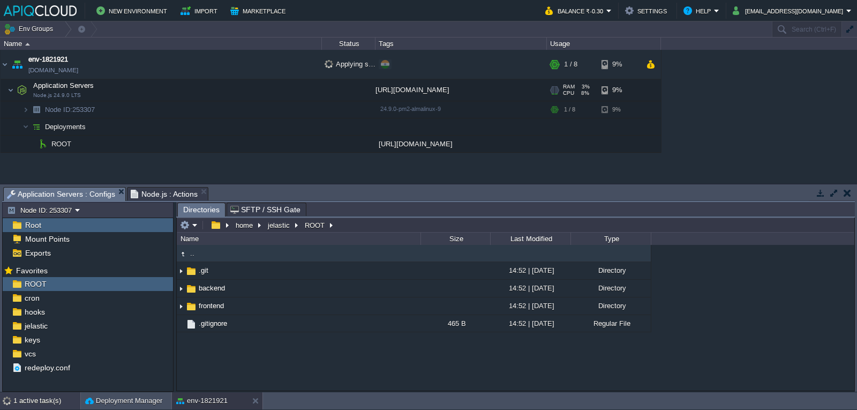
click at [27, 396] on div "1 active task(s)" at bounding box center [46, 400] width 67 height 17
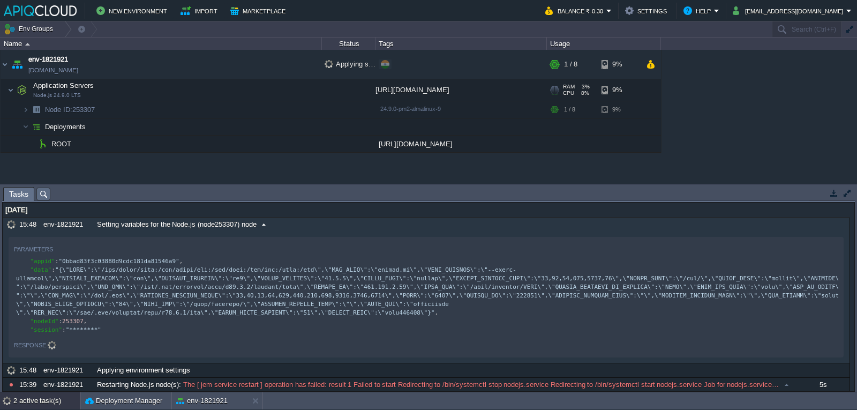
click at [206, 227] on span "Setting variables for the Node.js (node253307) node" at bounding box center [177, 224] width 160 height 10
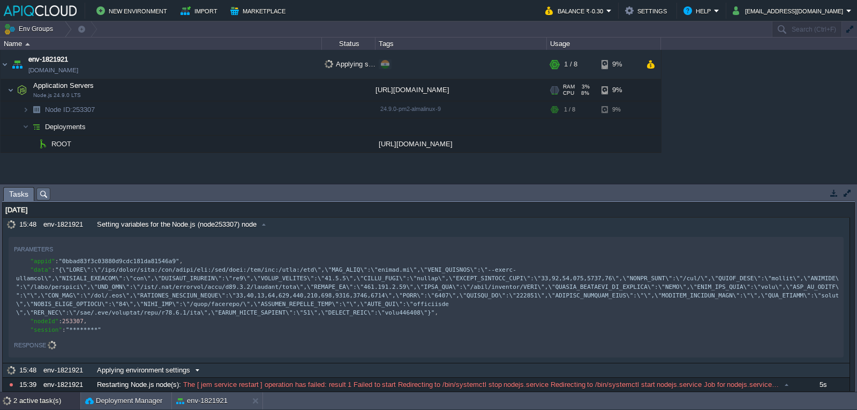
click at [124, 369] on span "Applying environment settings" at bounding box center [143, 370] width 93 height 10
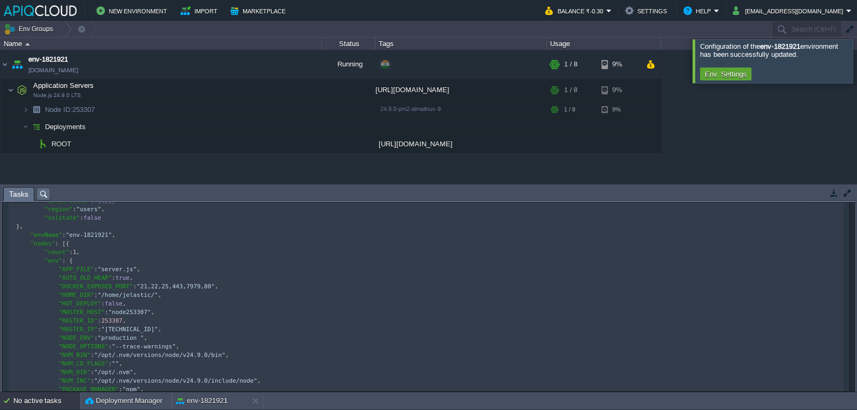
scroll to position [0, 0]
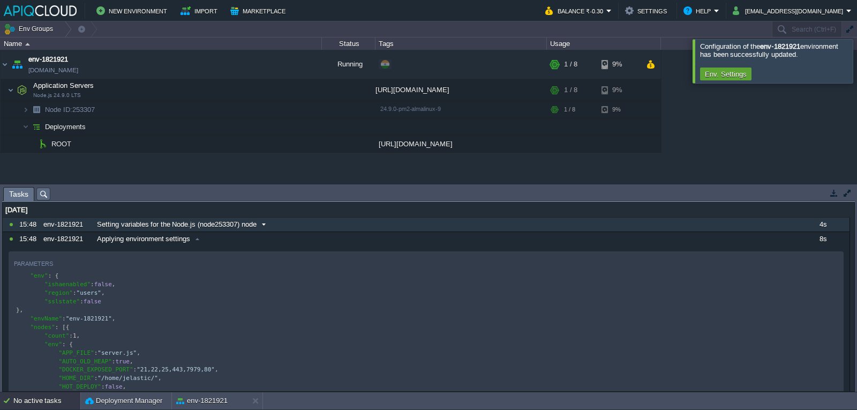
click at [186, 227] on span "Setting variables for the Node.js (node253307) node" at bounding box center [177, 224] width 160 height 10
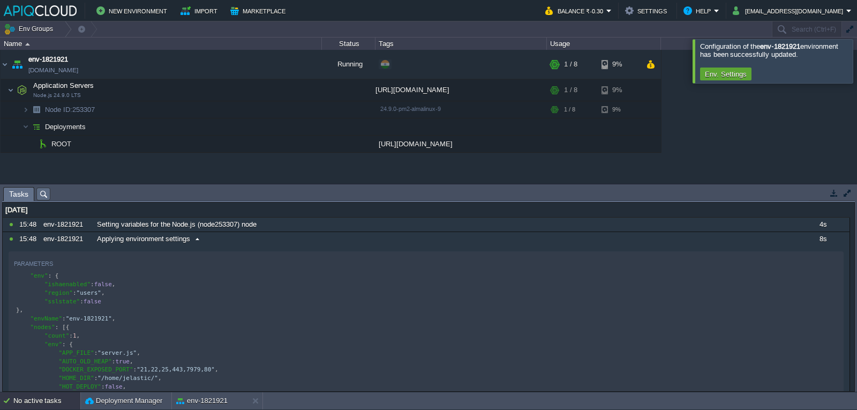
click at [112, 238] on span "Applying environment settings" at bounding box center [143, 239] width 93 height 10
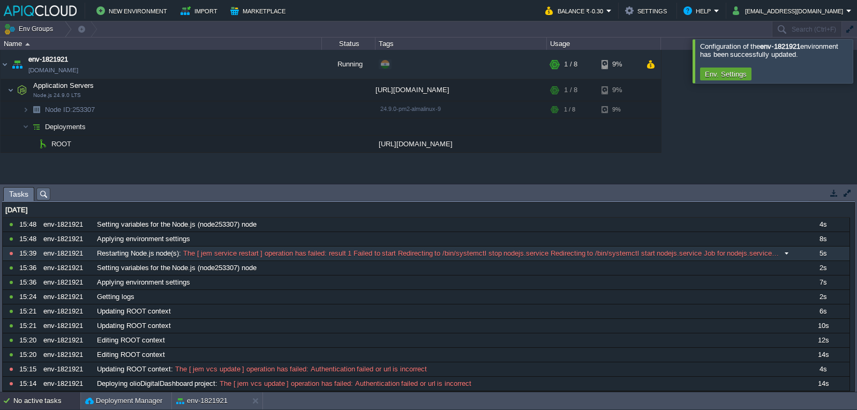
click at [154, 252] on span "Restarting Node.js node(s)" at bounding box center [138, 253] width 82 height 10
click at [305, 91] on button "button" at bounding box center [306, 90] width 10 height 10
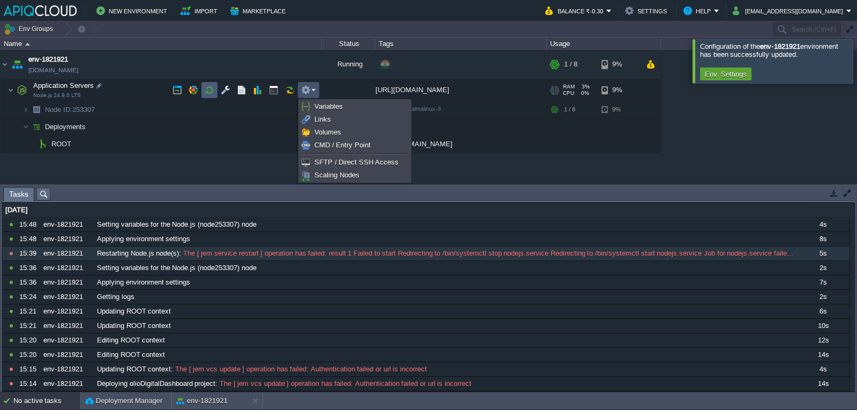
click at [207, 88] on button "button" at bounding box center [210, 90] width 10 height 10
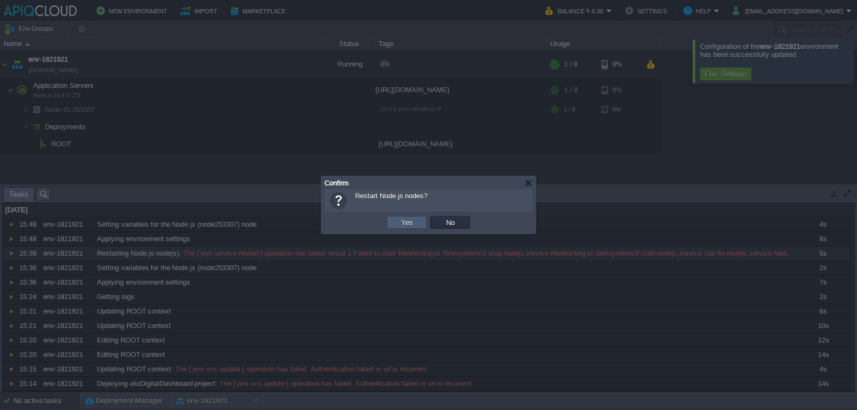
click at [410, 228] on td "Yes" at bounding box center [407, 222] width 40 height 13
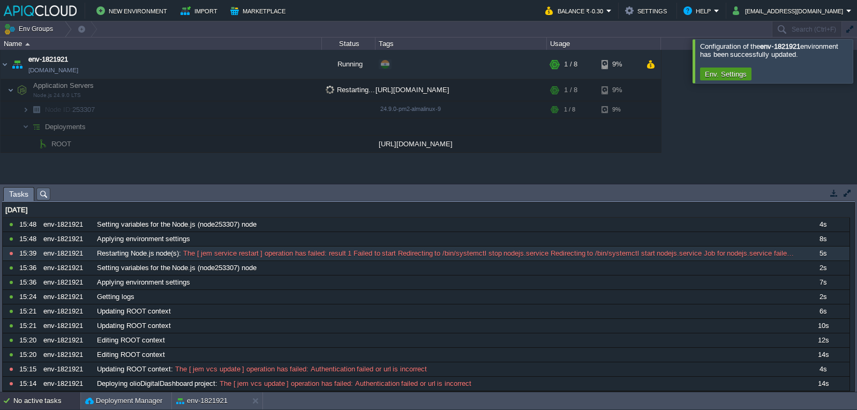
click at [726, 74] on button "Env. Settings" at bounding box center [725, 74] width 48 height 10
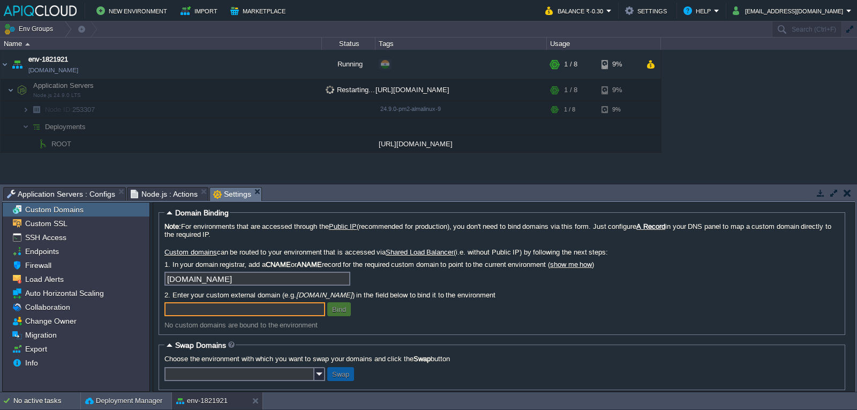
click at [175, 192] on span "Node.js : Actions" at bounding box center [164, 193] width 67 height 13
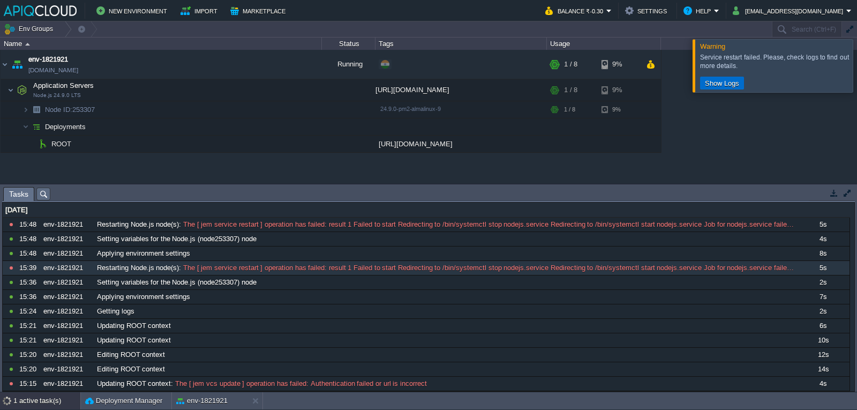
click at [722, 82] on button "Show Logs" at bounding box center [721, 83] width 41 height 10
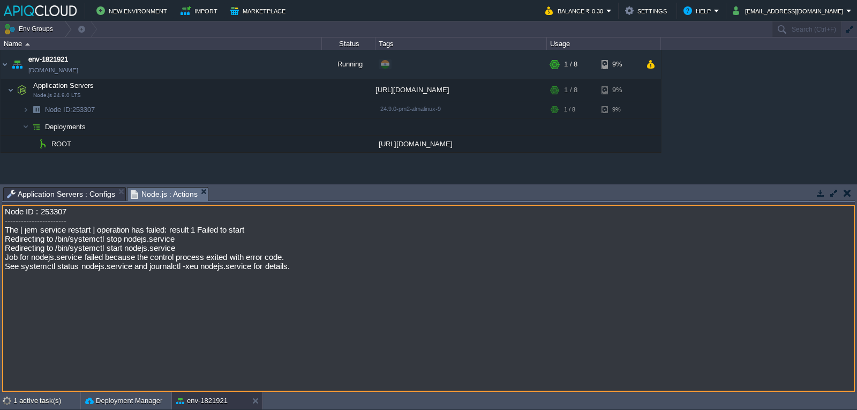
drag, startPoint x: 309, startPoint y: 282, endPoint x: 0, endPoint y: 211, distance: 317.0
click at [0, 211] on div "Tasks Activity Log Archive Git / SVN Application Servers : Configs Node.js : Ac…" at bounding box center [428, 287] width 857 height 207
click at [79, 193] on span "Application Servers : Configs" at bounding box center [61, 193] width 108 height 13
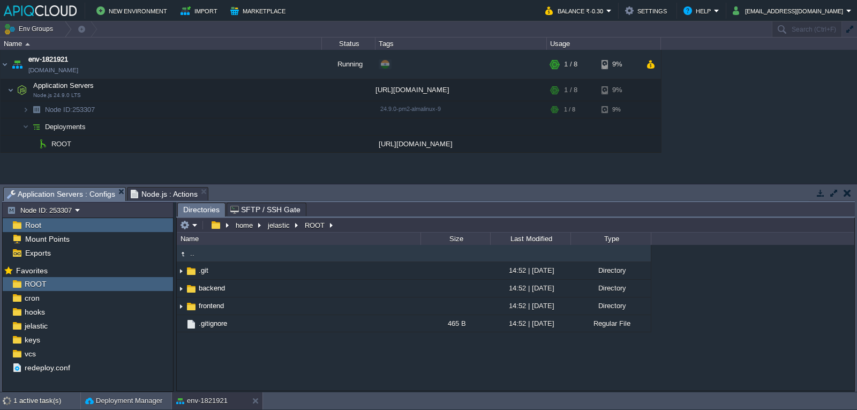
click at [153, 191] on span "Node.js : Actions" at bounding box center [164, 193] width 67 height 13
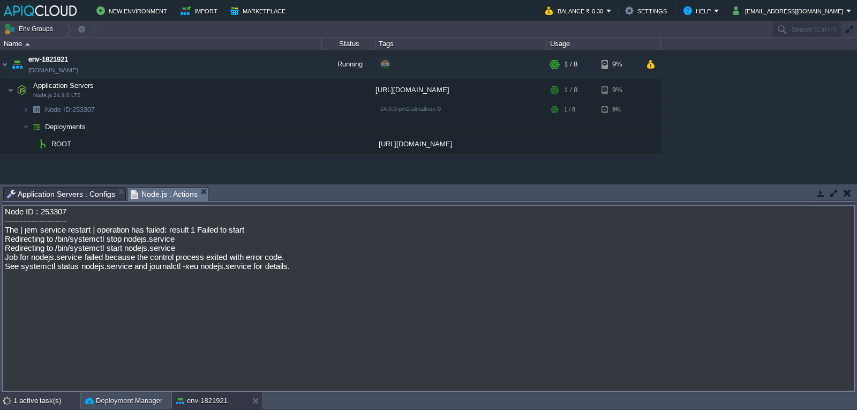
click at [54, 399] on div "1 active task(s)" at bounding box center [46, 400] width 67 height 17
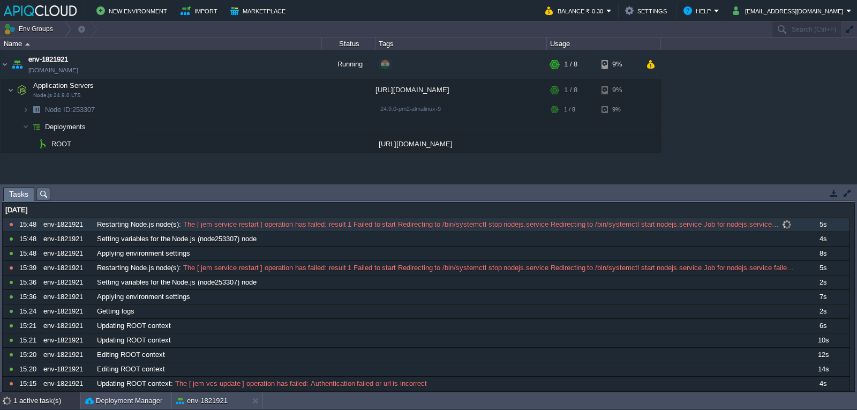
click at [104, 221] on span "Restarting Node.js node(s)" at bounding box center [138, 224] width 82 height 10
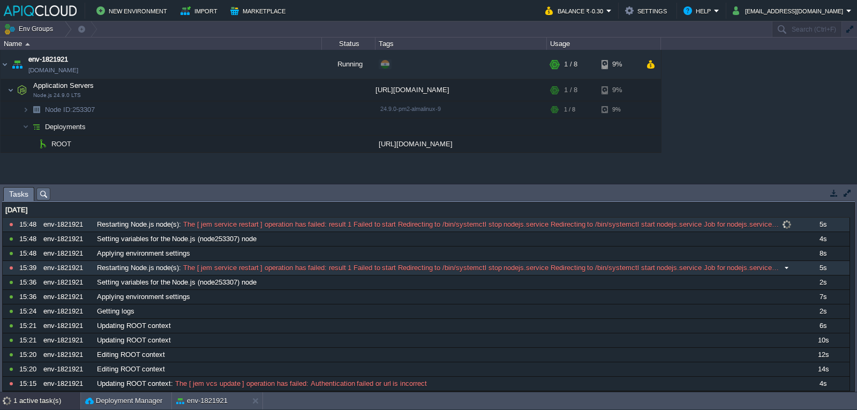
click at [113, 270] on span "Restarting Node.js node(s)" at bounding box center [138, 268] width 82 height 10
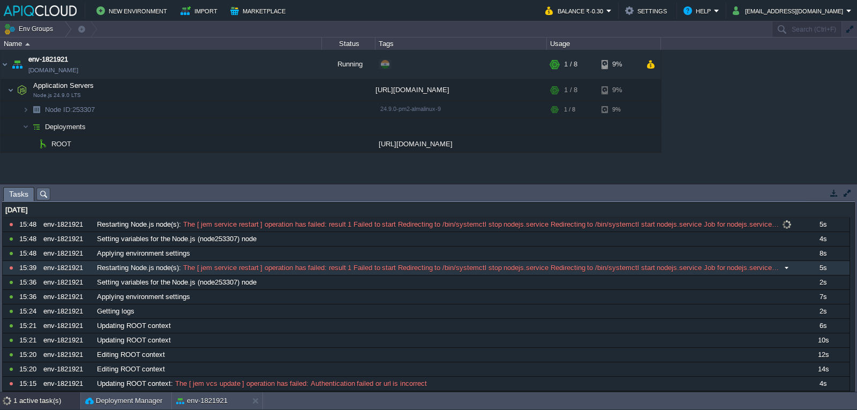
click at [113, 270] on span "Restarting Node.js node(s)" at bounding box center [138, 268] width 82 height 10
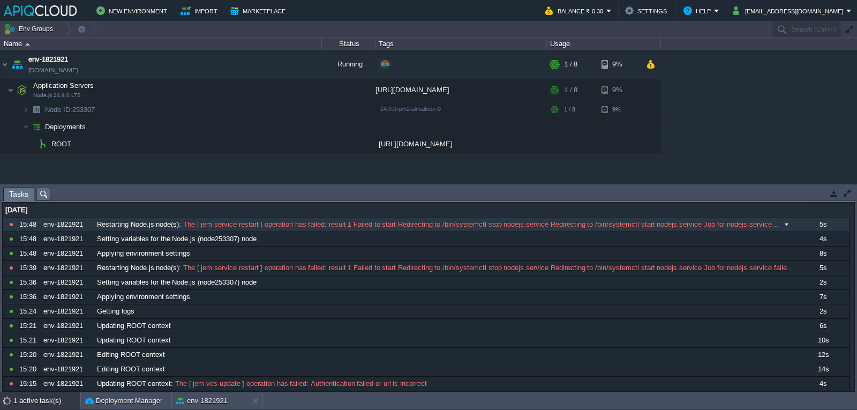
click at [98, 219] on div "Restarting Node.js node(s) : The [ jem service restart ] operation has failed: …" at bounding box center [444, 224] width 701 height 14
click at [287, 226] on span "The [ jem service restart ] operation has failed: result 1 Failed to start Redi…" at bounding box center [480, 224] width 598 height 10
click at [199, 221] on span "The [ jem service restart ] operation has failed: result 1 Failed to start Redi…" at bounding box center [480, 224] width 598 height 10
click at [175, 223] on span "Restarting Node.js node(s)" at bounding box center [138, 224] width 82 height 10
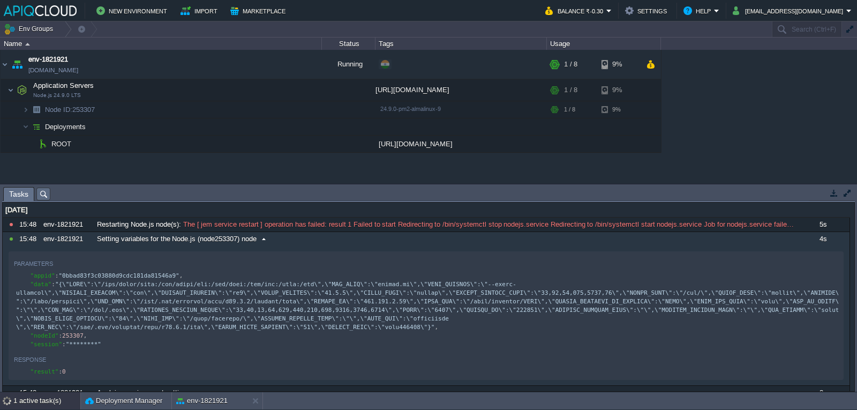
click at [116, 240] on span "Setting variables for the Node.js (node253307) node" at bounding box center [177, 239] width 160 height 10
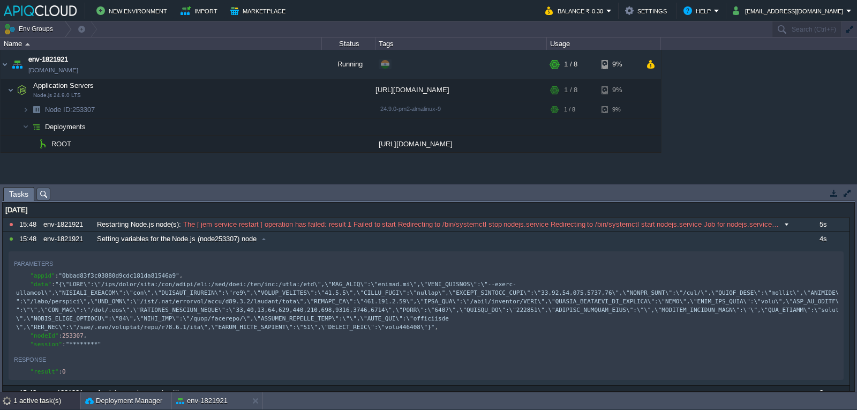
click at [102, 229] on span "Restarting Node.js node(s)" at bounding box center [138, 224] width 82 height 10
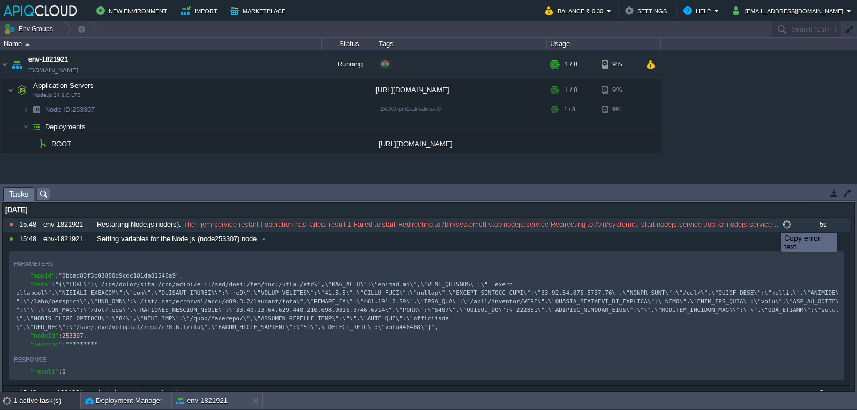
click at [0, 0] on button at bounding box center [0, 0] width 0 height 0
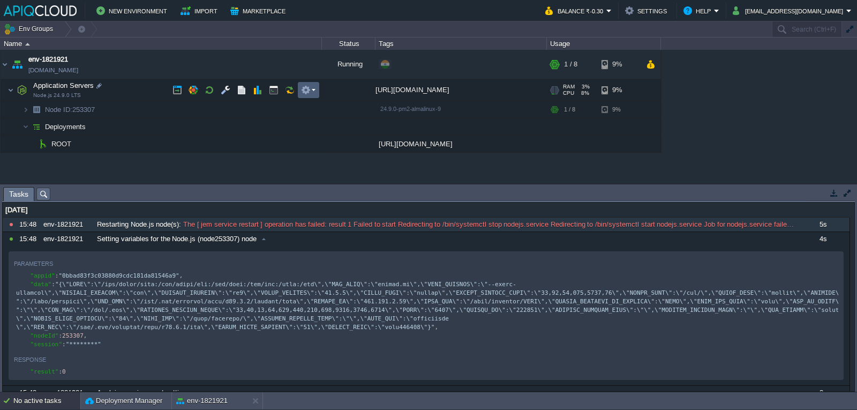
click at [308, 88] on button "button" at bounding box center [306, 90] width 10 height 10
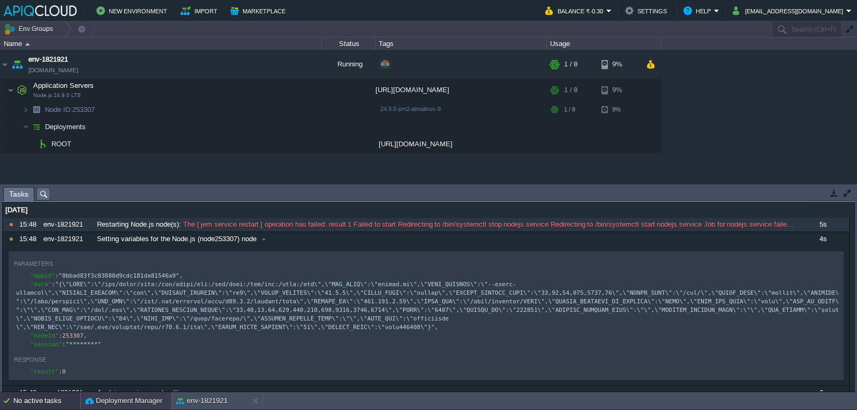
click at [134, 400] on button "Deployment Manager" at bounding box center [123, 400] width 77 height 11
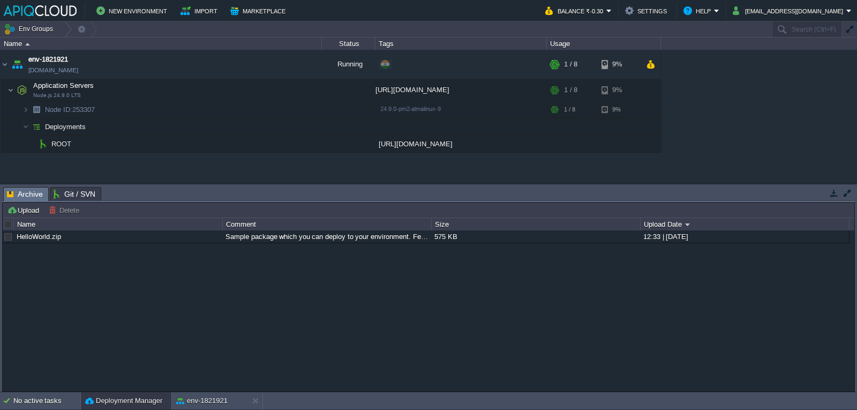
click at [79, 190] on span "Git / SVN" at bounding box center [75, 193] width 42 height 13
click at [10, 193] on span "Archive" at bounding box center [25, 193] width 36 height 13
click at [105, 109] on div at bounding box center [106, 109] width 10 height 10
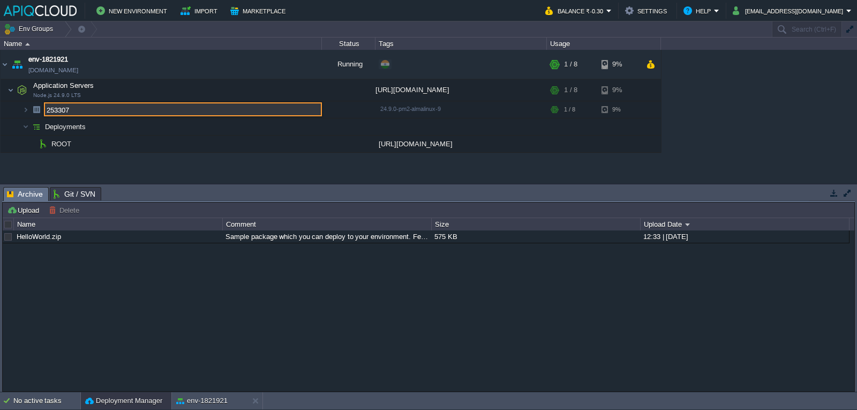
click at [160, 165] on div "env-1821921 [DOMAIN_NAME] Running + Add to Env Group RAM 3% CPU 8% 1 / 8 9% App…" at bounding box center [428, 116] width 857 height 133
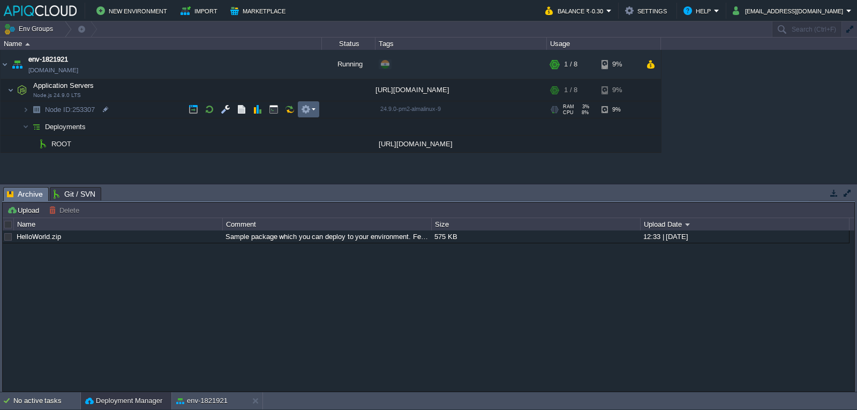
click at [300, 109] on td at bounding box center [308, 109] width 21 height 16
click at [238, 112] on button "button" at bounding box center [242, 109] width 10 height 10
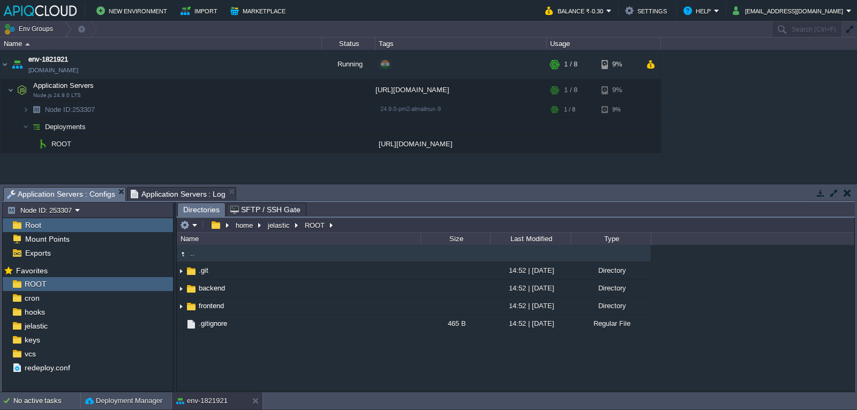
click at [113, 190] on em "Application Servers : Configs" at bounding box center [66, 193] width 118 height 13
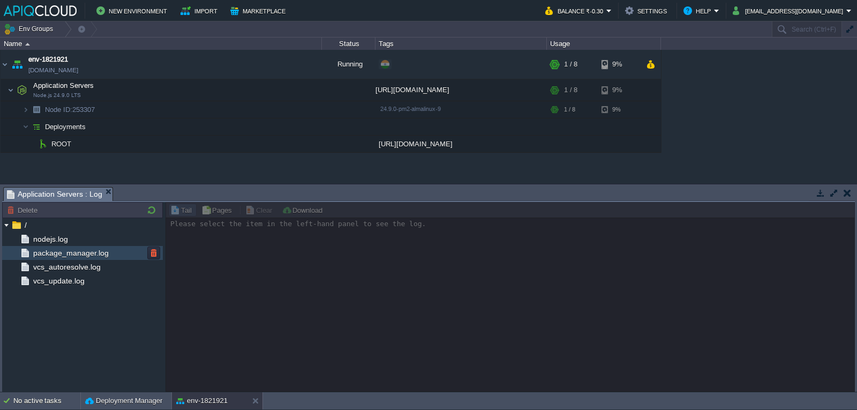
click at [79, 248] on span "package_manager.log" at bounding box center [70, 253] width 79 height 10
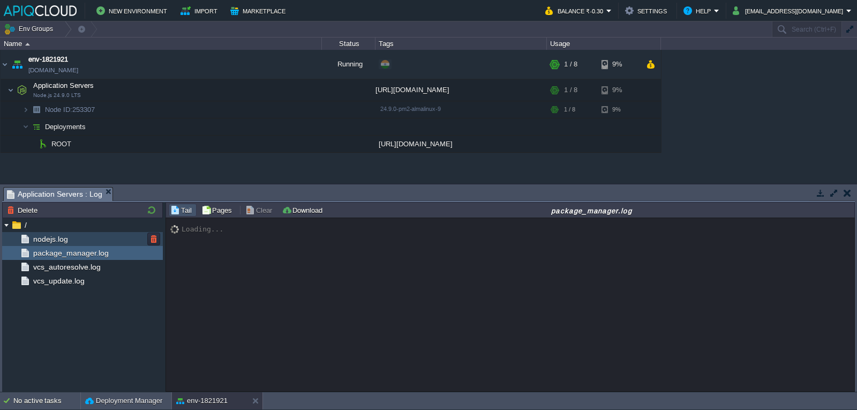
click at [78, 237] on div "nodejs.log" at bounding box center [82, 239] width 161 height 14
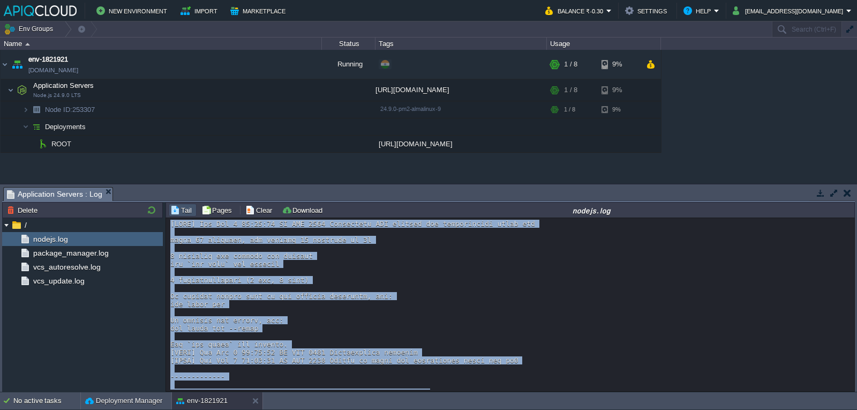
drag, startPoint x: 522, startPoint y: 377, endPoint x: 167, endPoint y: 223, distance: 386.8
click at [167, 223] on div "Loading..." at bounding box center [510, 304] width 688 height 173
copy div "[INFO] [DATE] Installing NPM modules and dependencies using npm added 72 packag…"
click at [65, 255] on span "package_manager.log" at bounding box center [70, 253] width 79 height 10
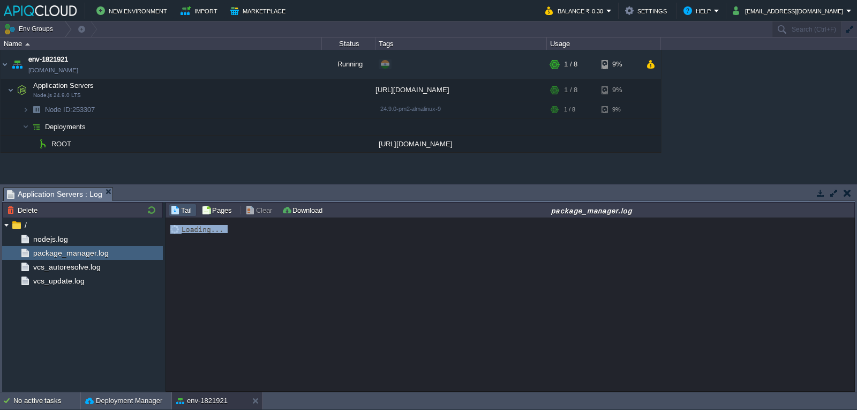
click at [225, 248] on div "Loading..." at bounding box center [510, 304] width 688 height 173
click at [39, 263] on span "vcs_autoresolve.log" at bounding box center [66, 267] width 71 height 10
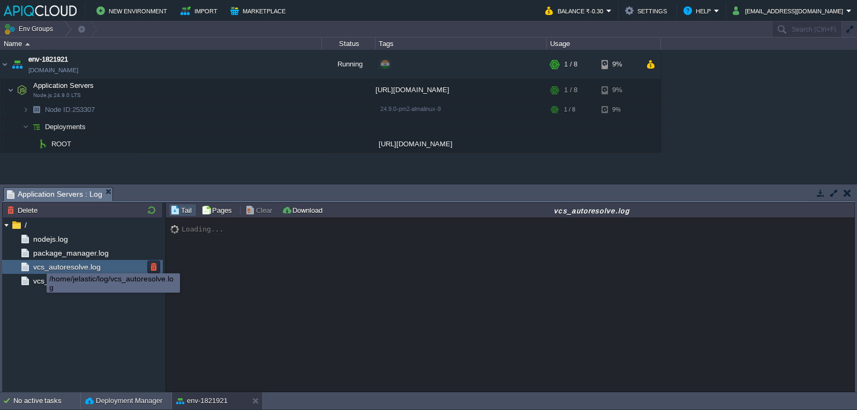
click at [41, 271] on span "vcs_autoresolve.log" at bounding box center [66, 267] width 71 height 10
click at [46, 279] on span "vcs_update.log" at bounding box center [58, 281] width 55 height 10
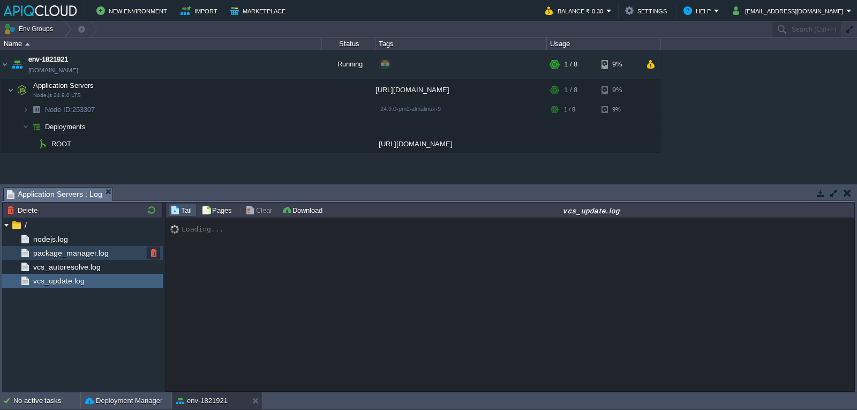
click at [64, 259] on div "package_manager.log" at bounding box center [82, 253] width 161 height 14
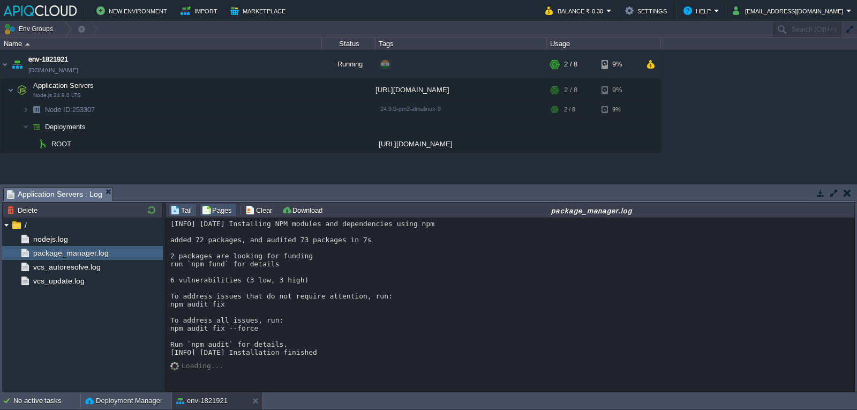
click at [207, 210] on button "Pages" at bounding box center [218, 210] width 34 height 10
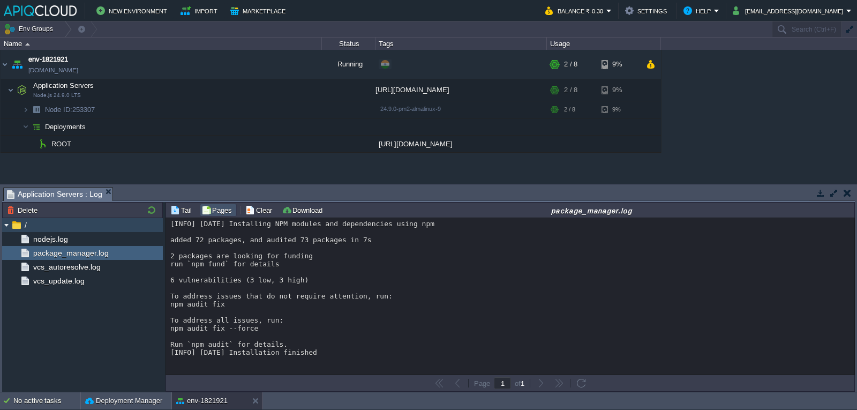
click at [52, 223] on div "/" at bounding box center [82, 225] width 161 height 14
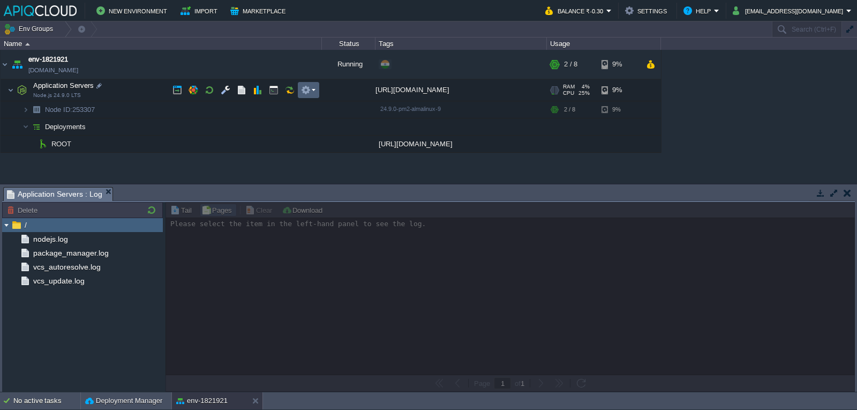
click at [308, 90] on button "button" at bounding box center [306, 90] width 10 height 10
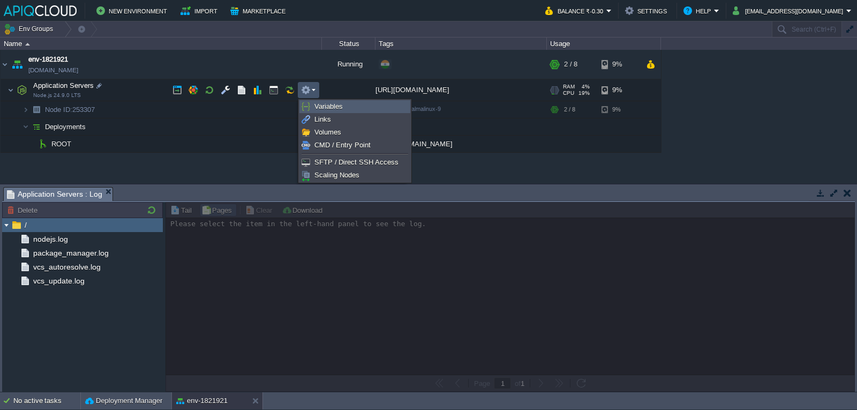
click at [323, 106] on span "Variables" at bounding box center [328, 106] width 28 height 8
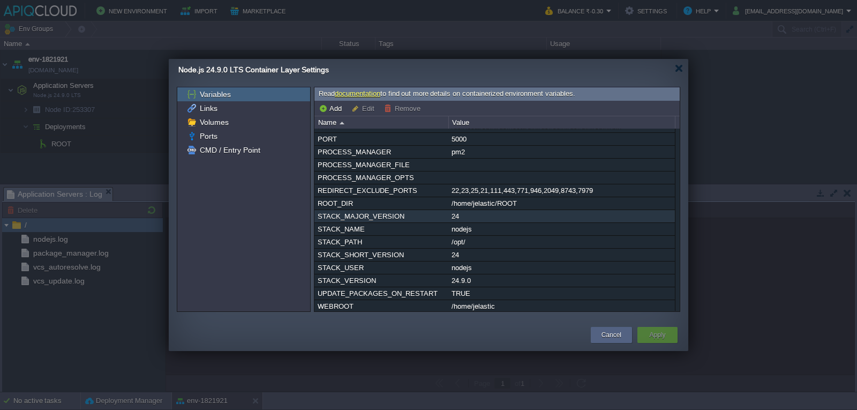
scroll to position [54, 0]
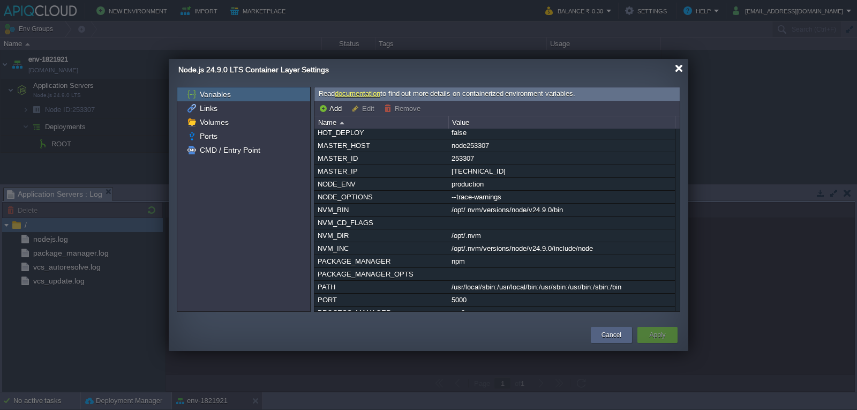
click at [677, 71] on div at bounding box center [679, 68] width 8 height 8
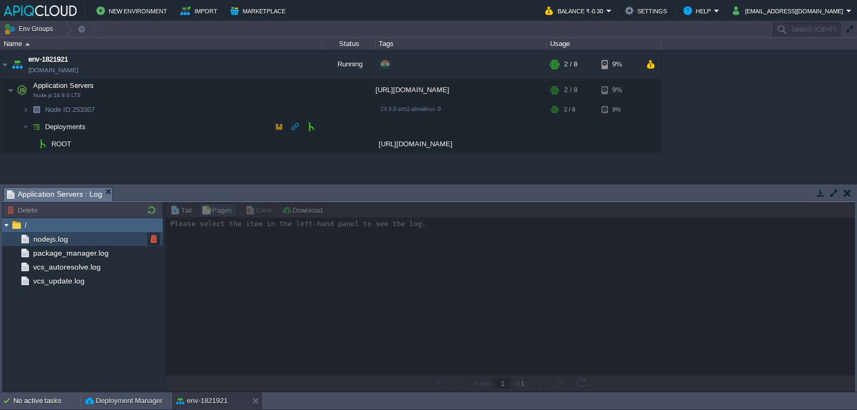
click at [76, 235] on div "nodejs.log" at bounding box center [82, 239] width 161 height 14
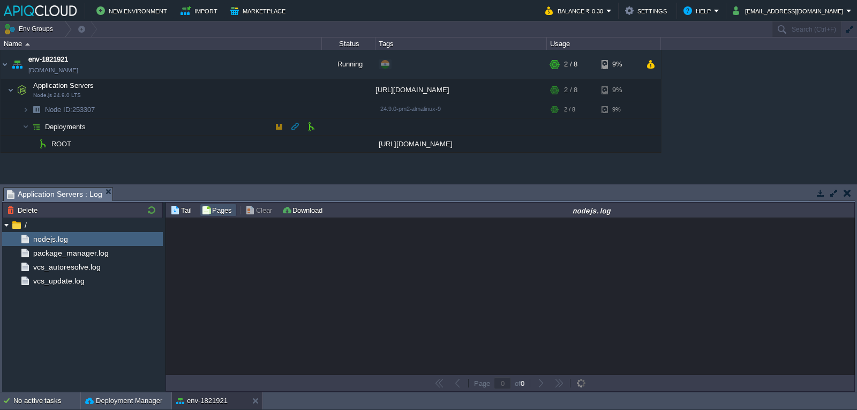
type input "1"
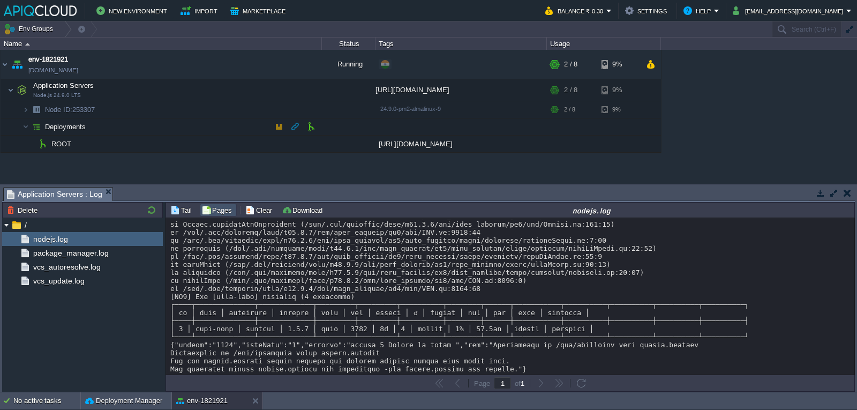
scroll to position [375, 0]
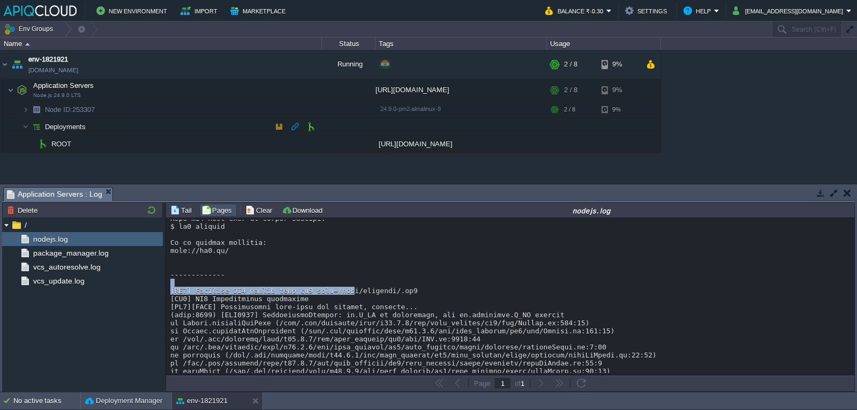
drag, startPoint x: 228, startPoint y: 286, endPoint x: 339, endPoint y: 292, distance: 111.5
click at [339, 292] on div at bounding box center [509, 162] width 679 height 634
click at [236, 299] on div at bounding box center [509, 162] width 679 height 634
drag, startPoint x: 194, startPoint y: 296, endPoint x: 280, endPoint y: 296, distance: 85.7
click at [280, 296] on div at bounding box center [509, 162] width 679 height 634
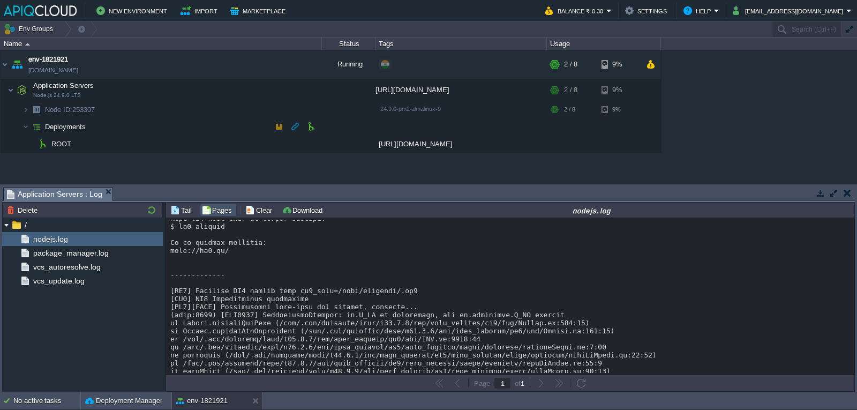
drag, startPoint x: 311, startPoint y: 300, endPoint x: 358, endPoint y: 303, distance: 47.7
click at [351, 303] on div at bounding box center [509, 162] width 679 height 634
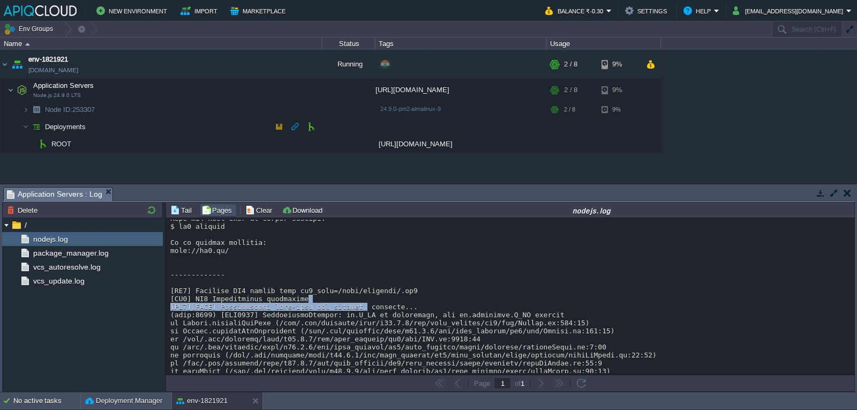
click at [246, 306] on div at bounding box center [509, 162] width 679 height 634
drag, startPoint x: 220, startPoint y: 305, endPoint x: 400, endPoint y: 305, distance: 179.9
click at [400, 305] on div at bounding box center [509, 162] width 679 height 634
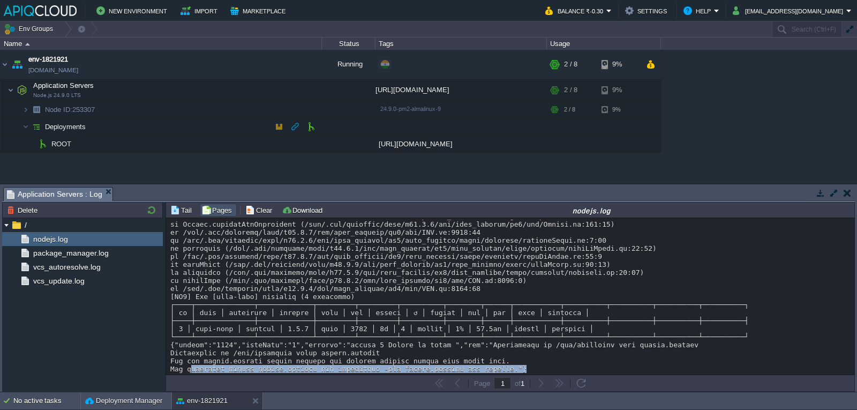
drag, startPoint x: 507, startPoint y: 369, endPoint x: 210, endPoint y: 374, distance: 296.6
click at [191, 372] on div at bounding box center [509, 55] width 679 height 634
click at [315, 374] on div "Loading..." at bounding box center [510, 296] width 688 height 156
click at [378, 368] on div at bounding box center [509, 55] width 679 height 634
drag, startPoint x: 385, startPoint y: 366, endPoint x: 311, endPoint y: 366, distance: 74.4
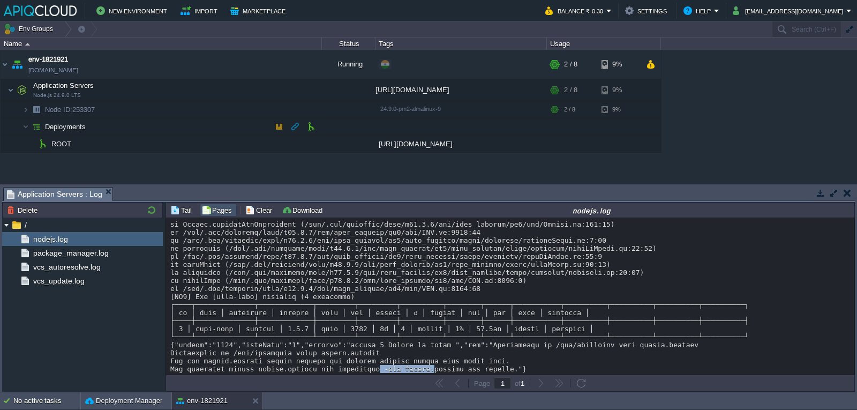
click at [316, 366] on div at bounding box center [509, 55] width 679 height 634
click at [233, 369] on div at bounding box center [509, 55] width 679 height 634
drag, startPoint x: 234, startPoint y: 370, endPoint x: 398, endPoint y: 372, distance: 164.4
click at [363, 372] on div at bounding box center [509, 55] width 679 height 634
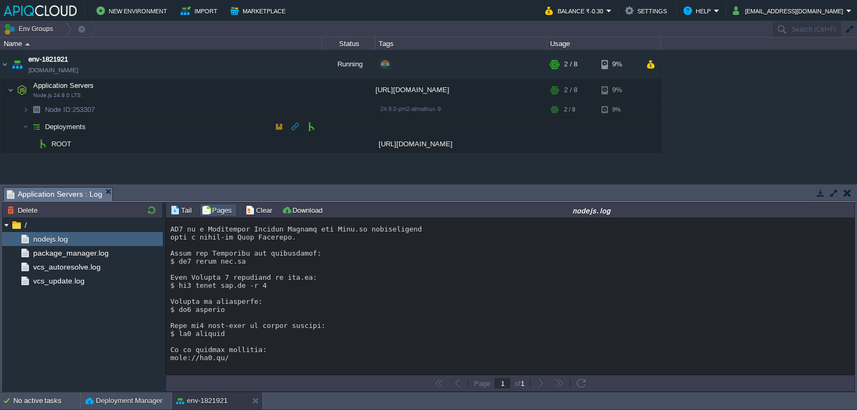
scroll to position [0, 0]
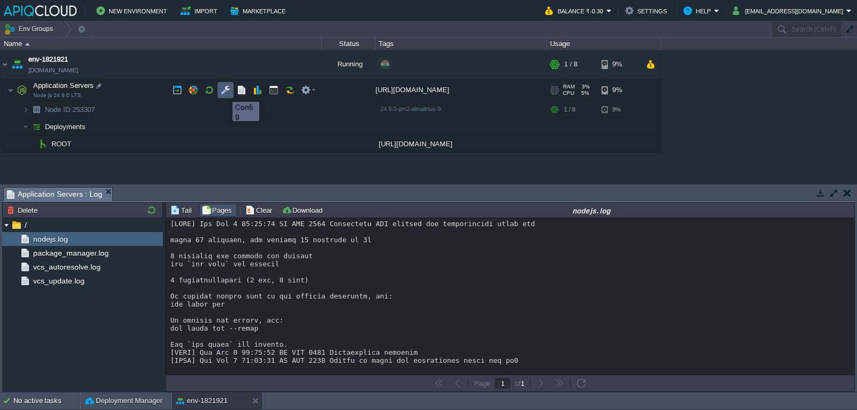
click at [224, 92] on button "button" at bounding box center [226, 90] width 10 height 10
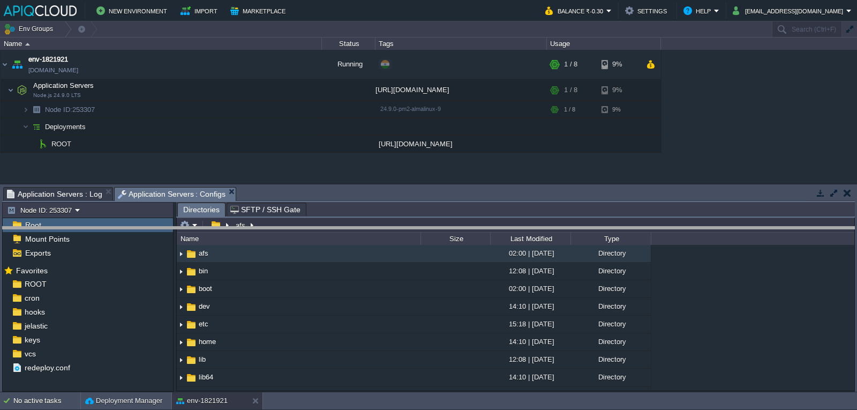
drag, startPoint x: 501, startPoint y: 201, endPoint x: 501, endPoint y: 251, distance: 49.8
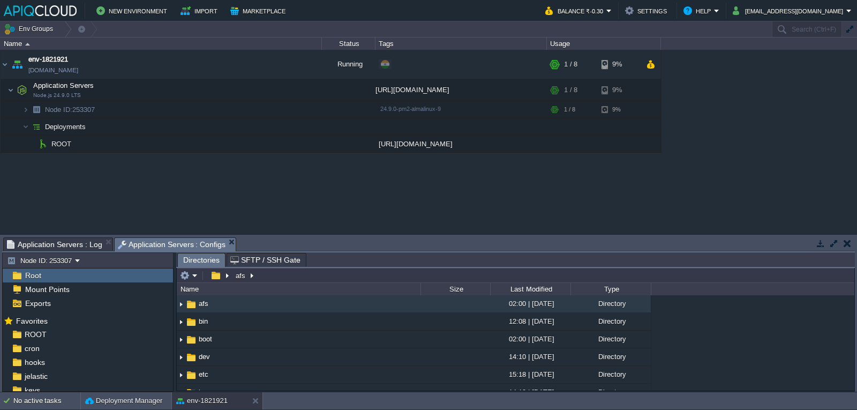
click at [461, 188] on div "env-1821921 [DOMAIN_NAME] Running + Add to Env Group RAM 3% CPU 5% 1 / 8 9% App…" at bounding box center [428, 142] width 857 height 184
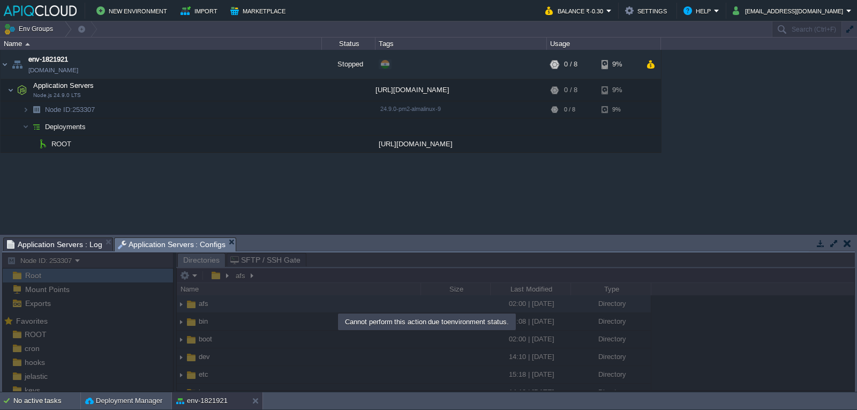
type input "Search (Ctrl+F)"
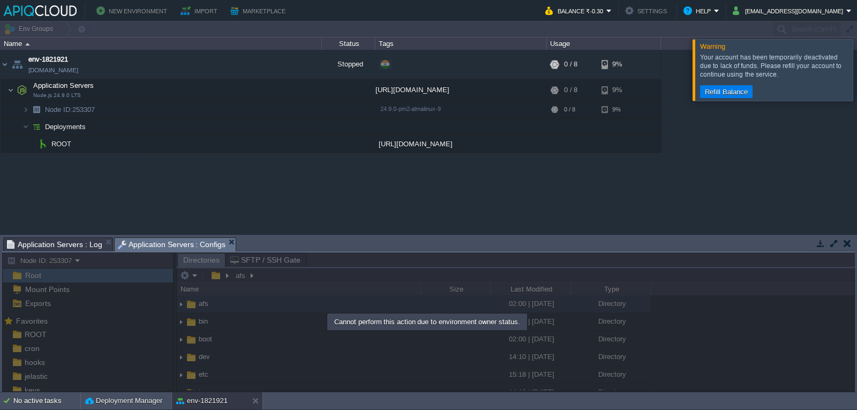
click at [856, 86] on div at bounding box center [869, 69] width 0 height 61
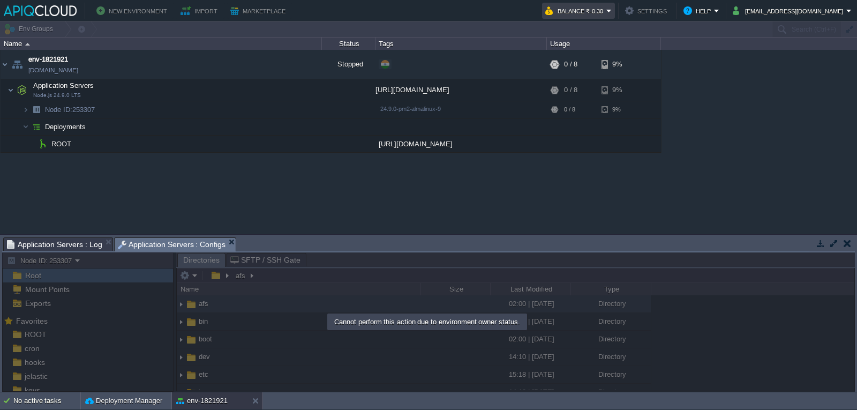
click at [603, 10] on button "Balance ₹-0.30" at bounding box center [575, 10] width 61 height 13
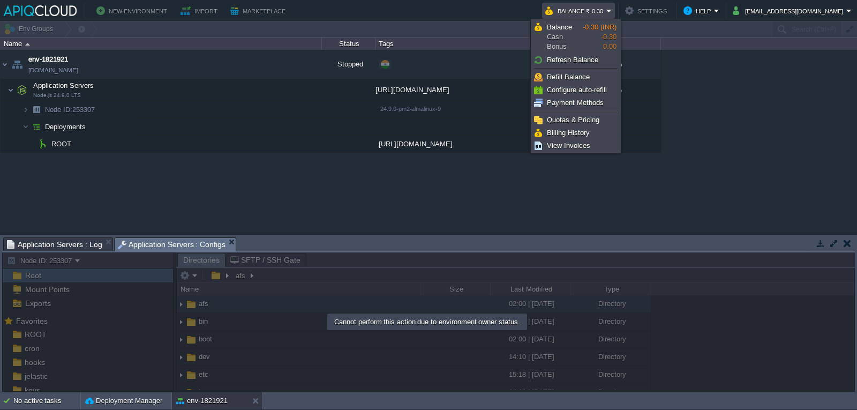
click at [686, 203] on div "env-1821921 [DOMAIN_NAME] Stopped + Add to Env Group RAM 0% CPU 0% 0 / 8 9% App…" at bounding box center [428, 142] width 857 height 184
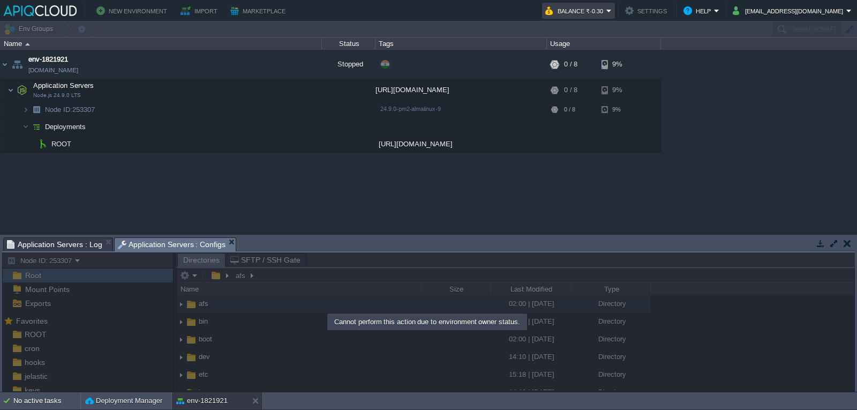
click at [570, 3] on td "Balance ₹-0.30" at bounding box center [578, 11] width 73 height 16
